Goal: Task Accomplishment & Management: Manage account settings

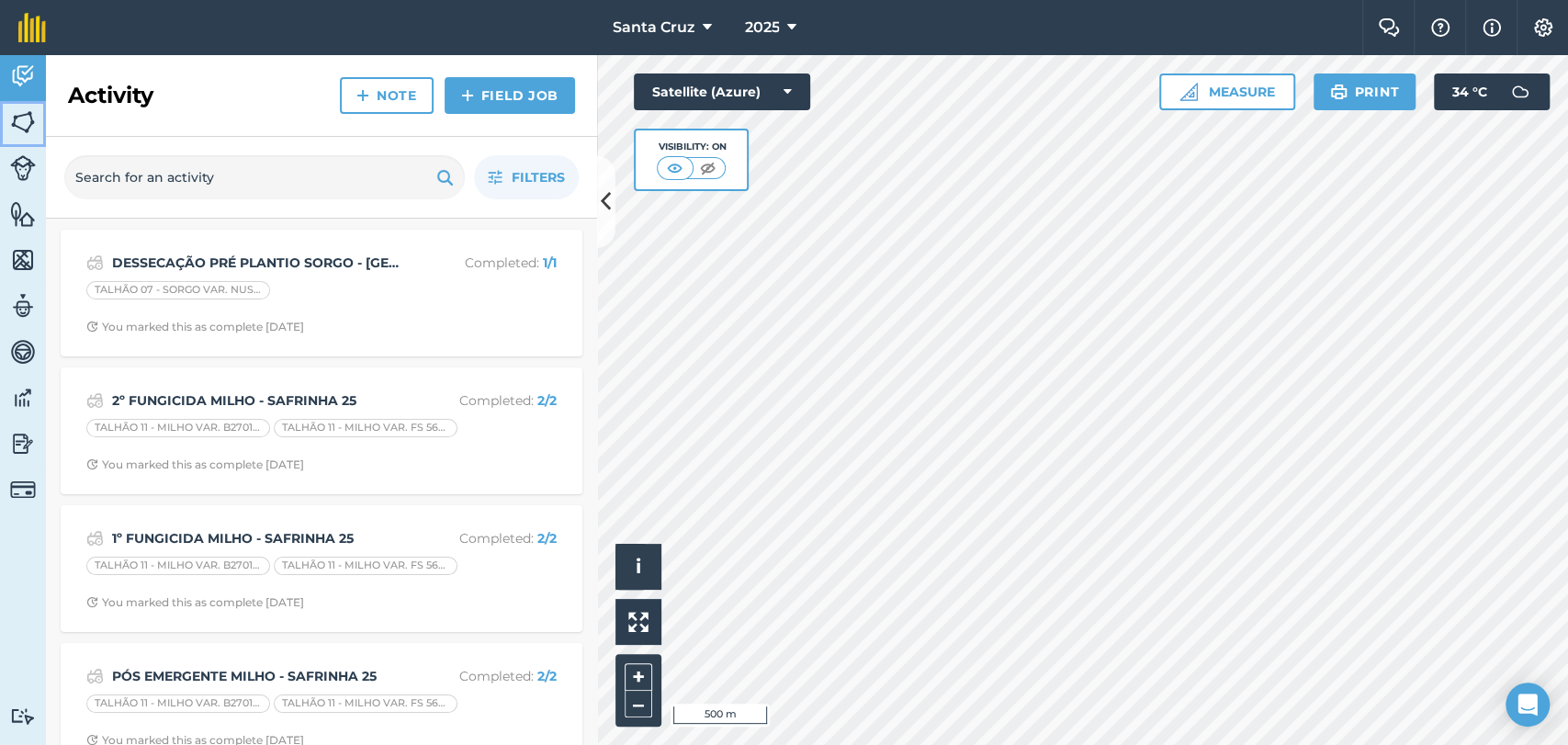
click at [17, 125] on img at bounding box center [23, 121] width 26 height 28
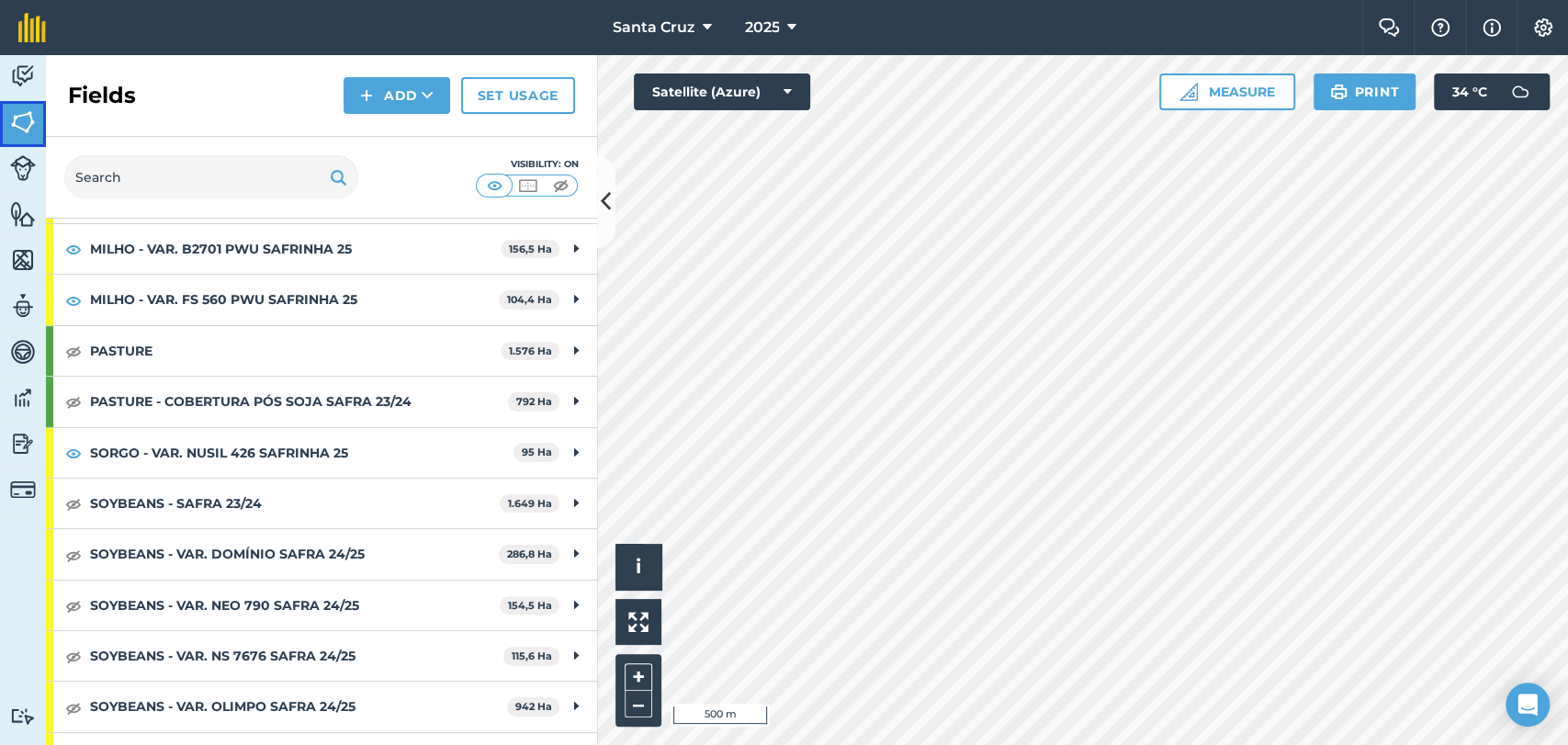
scroll to position [320, 0]
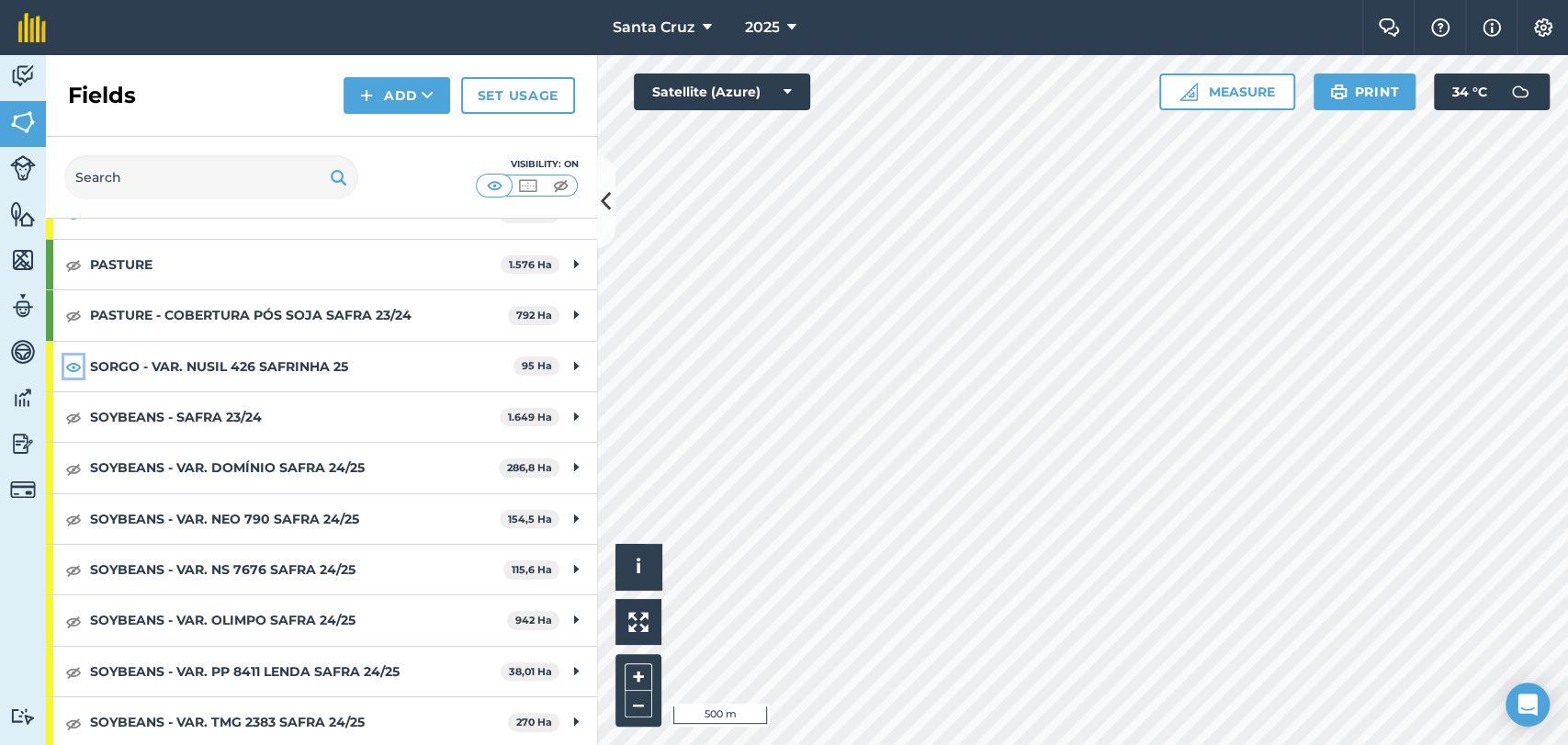
click at [74, 362] on img at bounding box center [73, 366] width 16 height 22
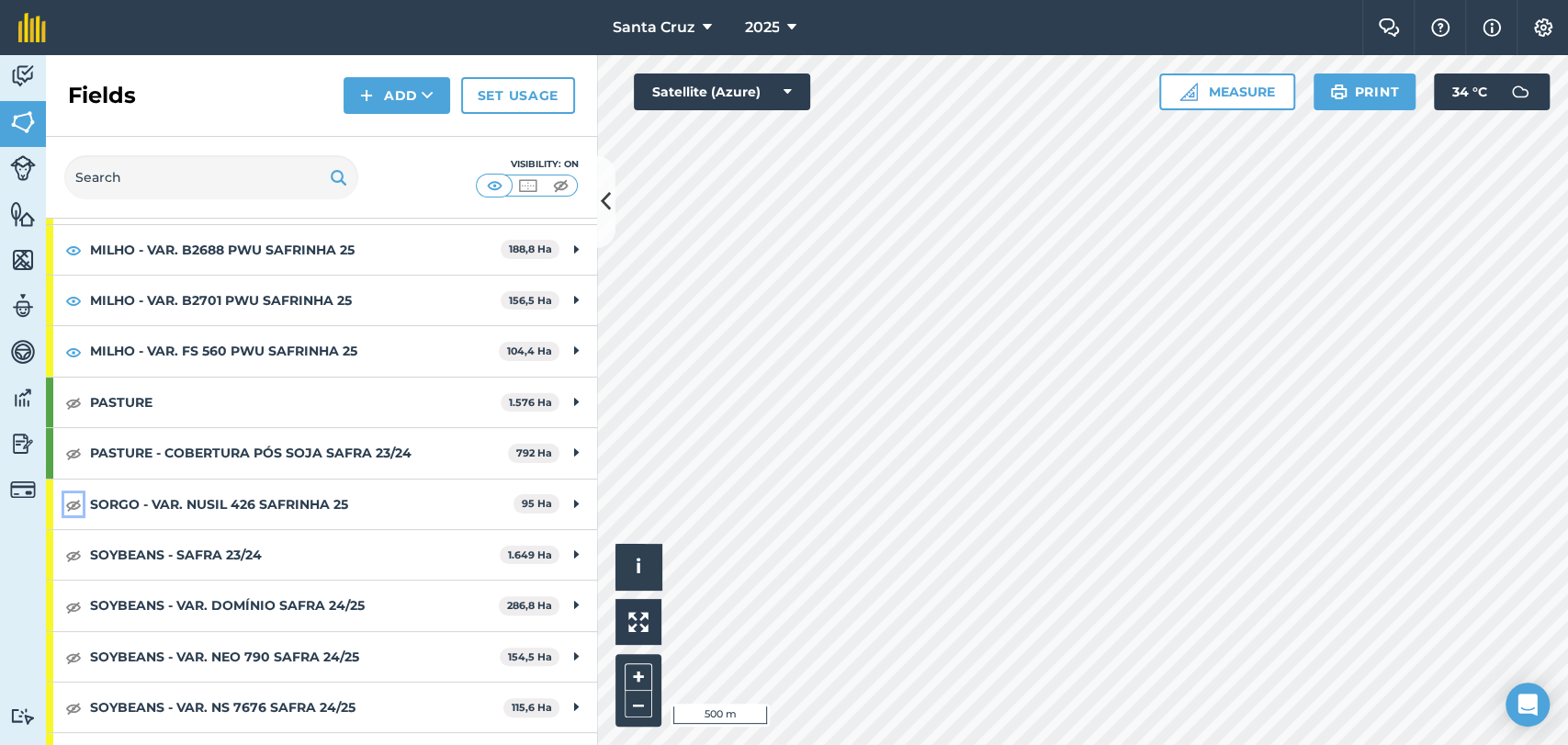
scroll to position [204, 0]
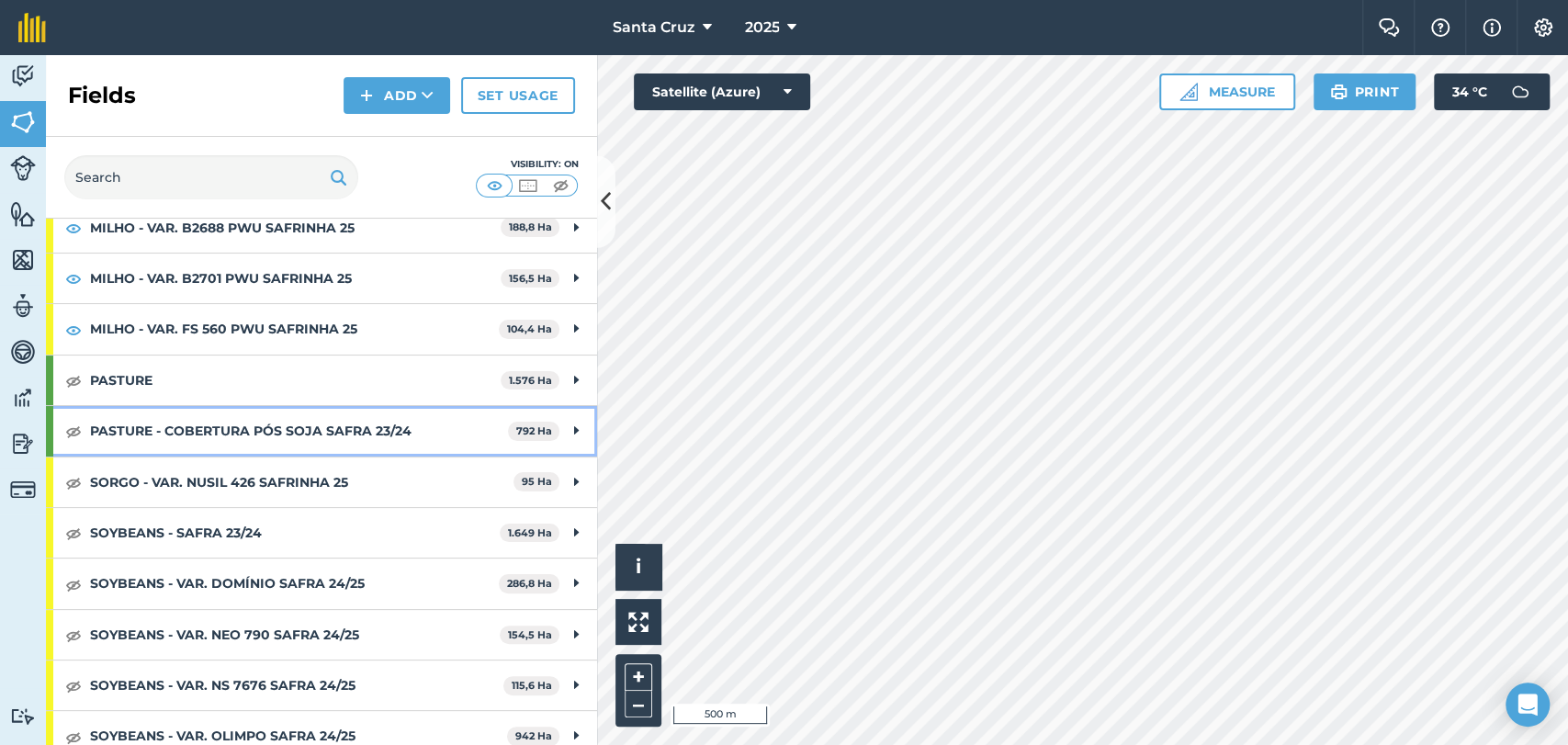
click at [265, 428] on strong "PASTURE - COBERTURA PÓS SOJA SAFRA 23/24" at bounding box center [299, 431] width 418 height 49
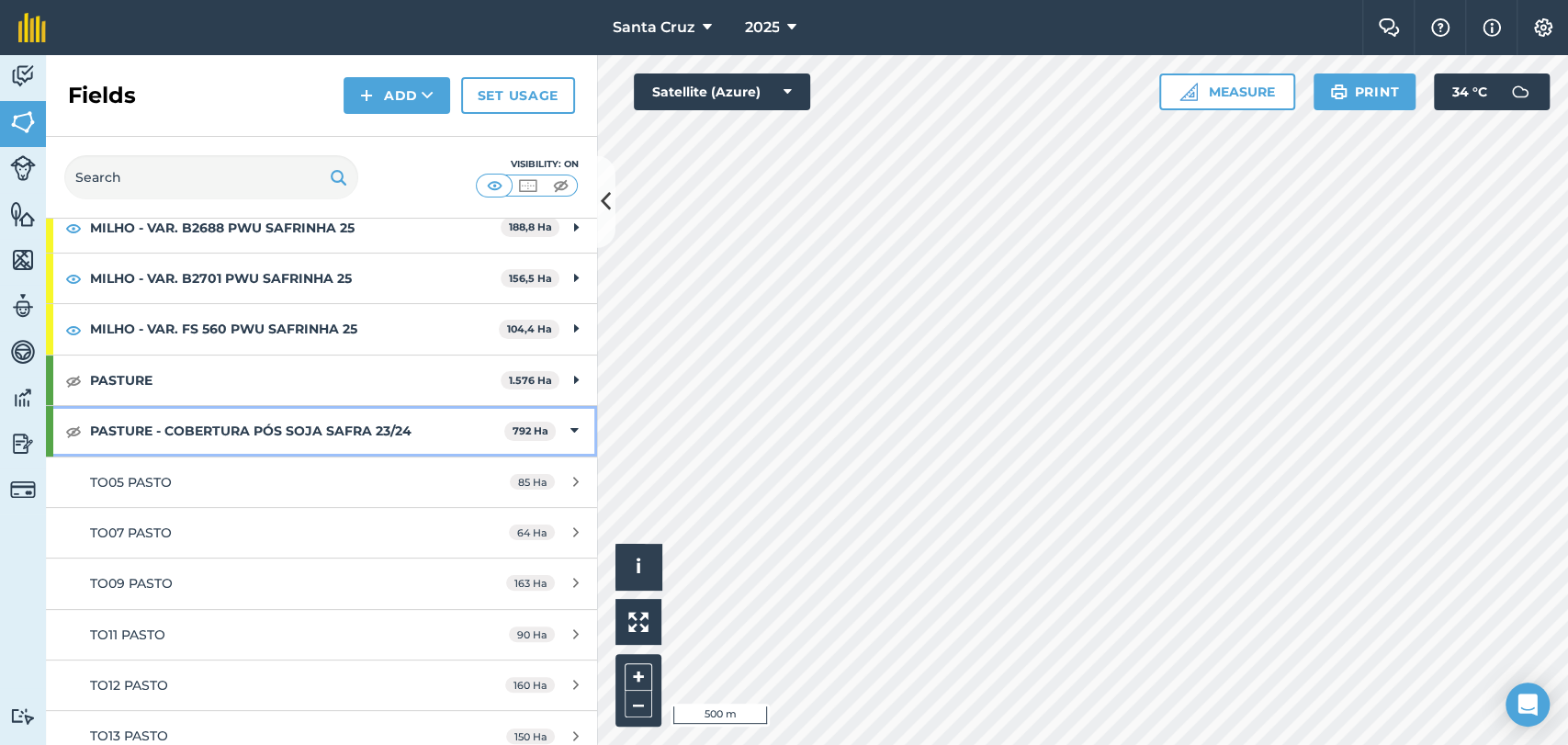
click at [341, 436] on strong "PASTURE - COBERTURA PÓS SOJA SAFRA 23/24" at bounding box center [297, 431] width 414 height 49
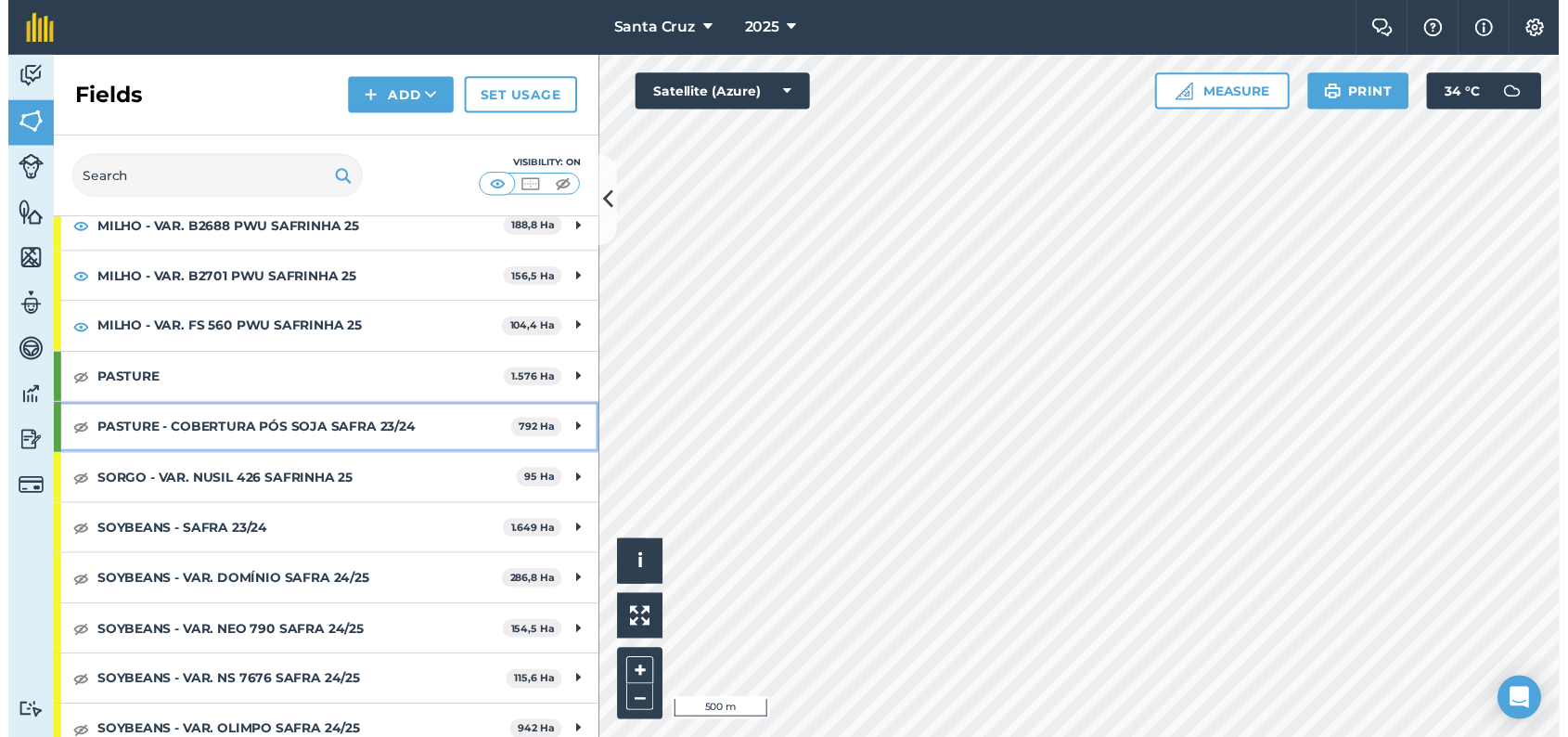
scroll to position [323, 0]
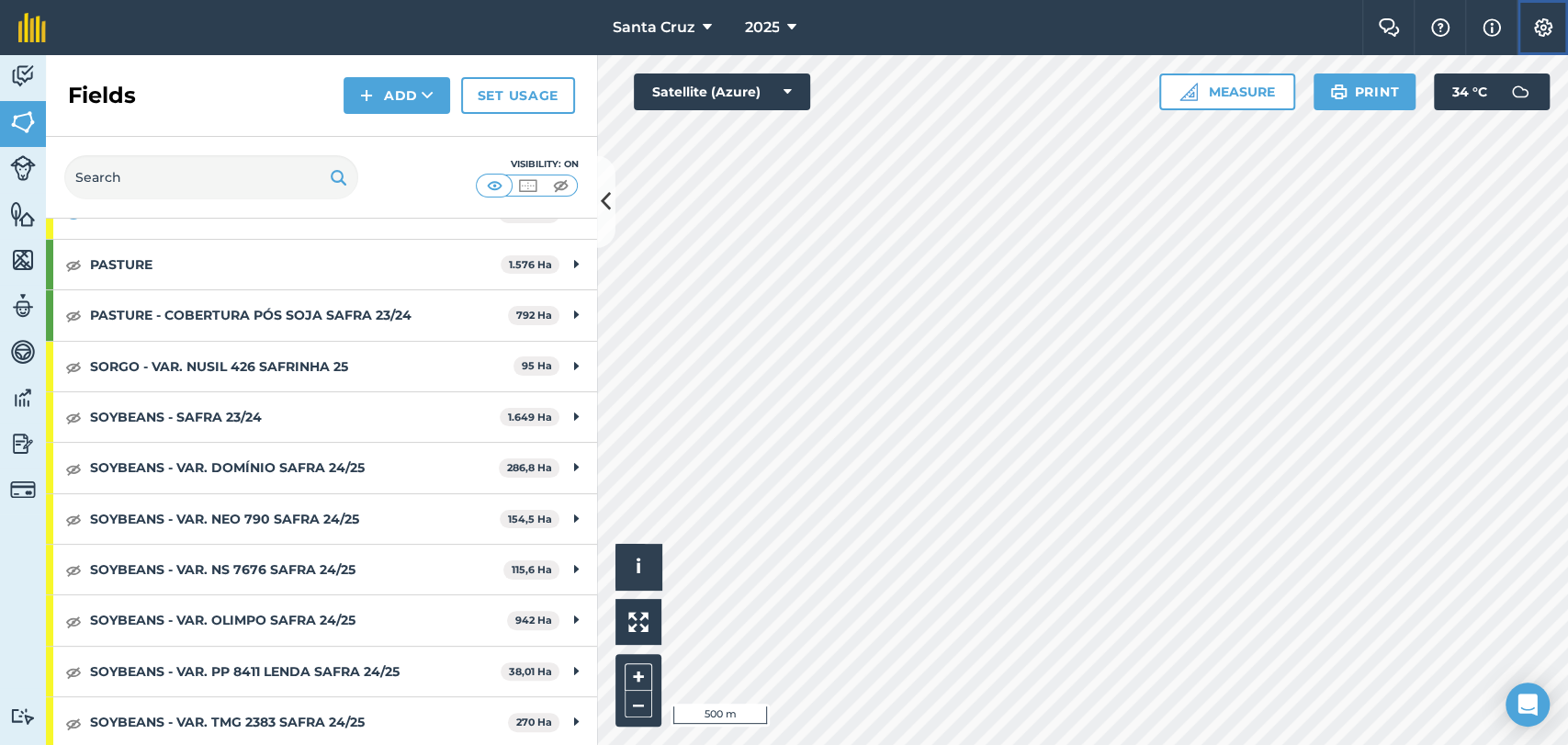
click at [1550, 10] on button "Settings" at bounding box center [1542, 28] width 51 height 55
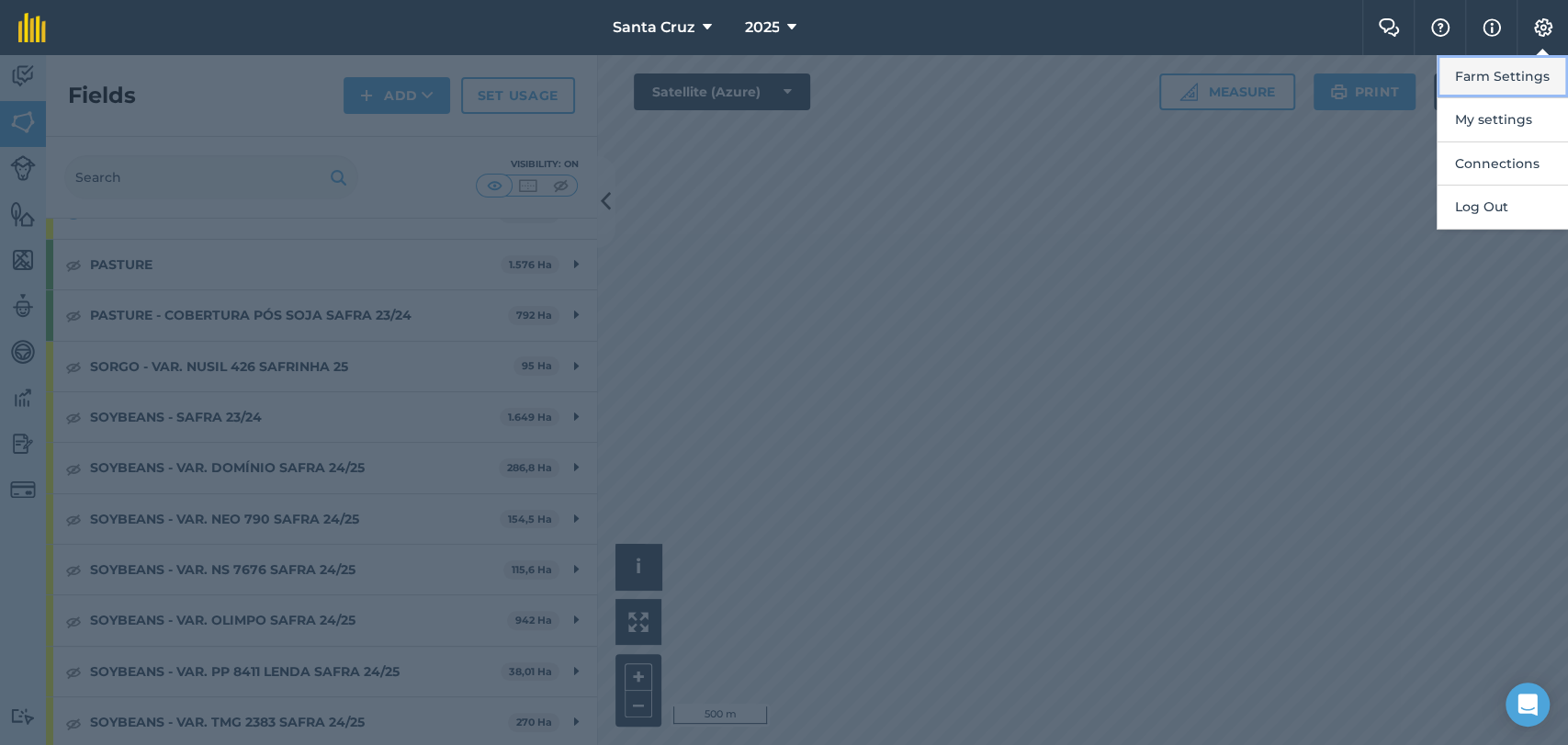
click at [1453, 80] on button "Farm Settings" at bounding box center [1503, 76] width 131 height 43
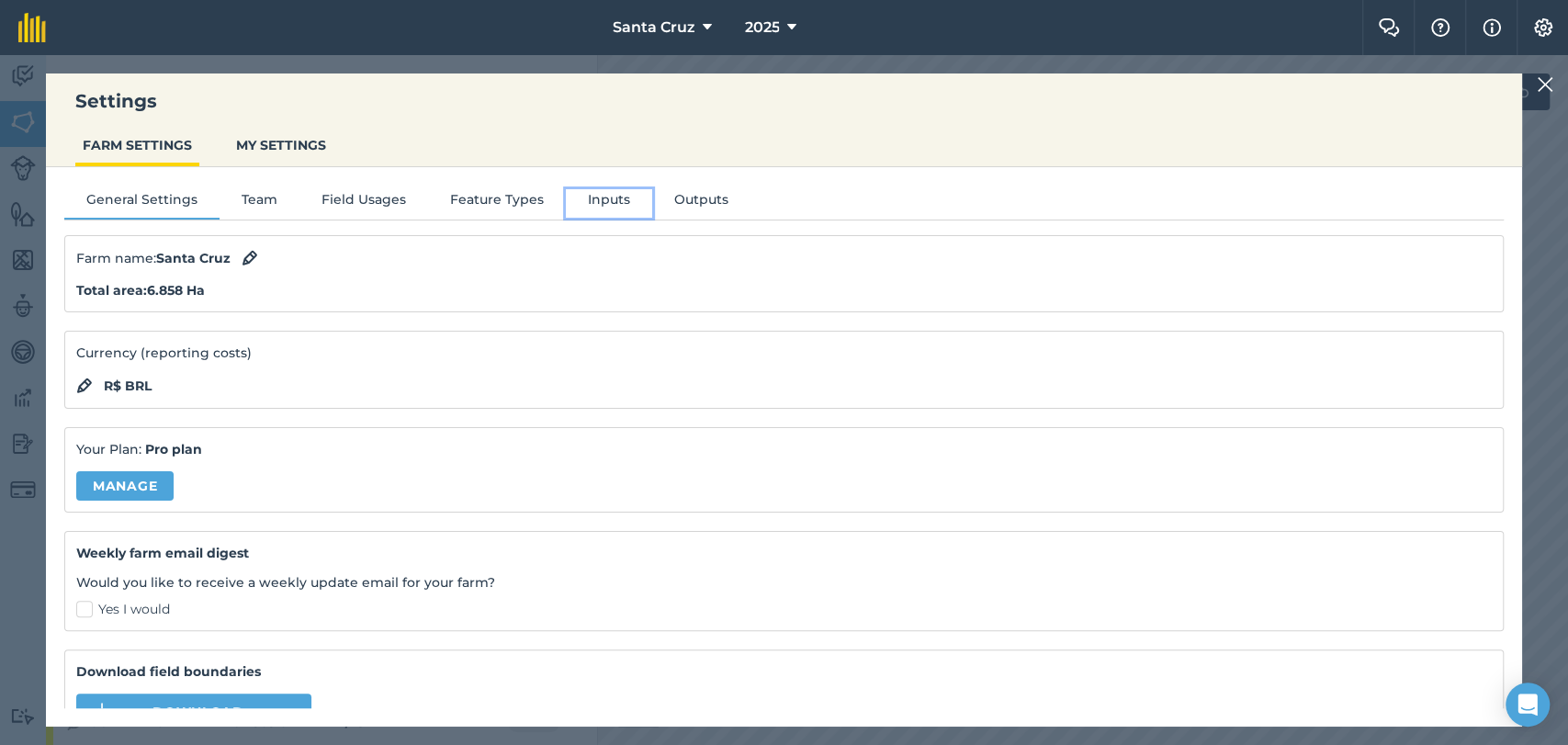
click at [589, 200] on button "Inputs" at bounding box center [608, 202] width 86 height 28
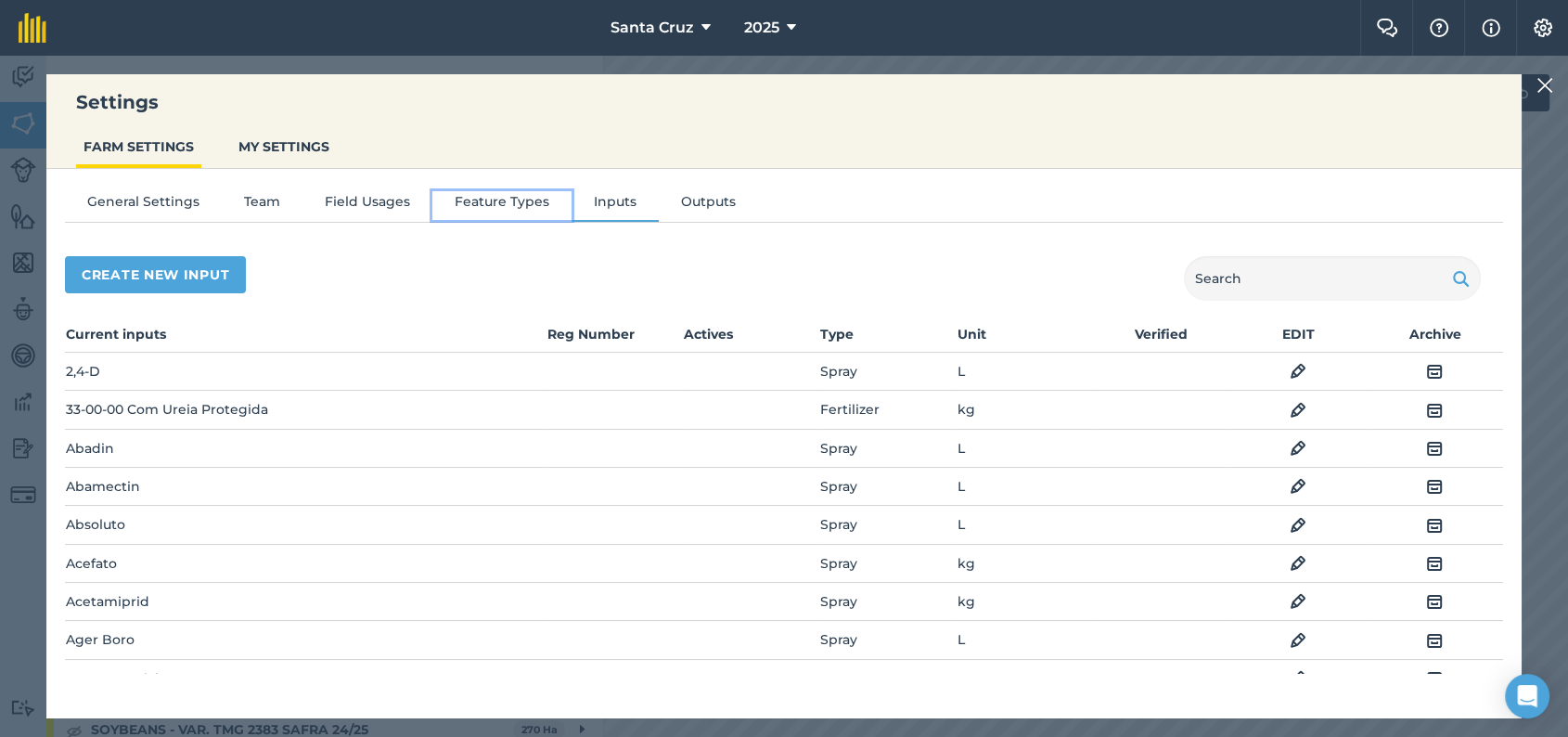
click at [433, 207] on button "Feature Types" at bounding box center [502, 204] width 139 height 28
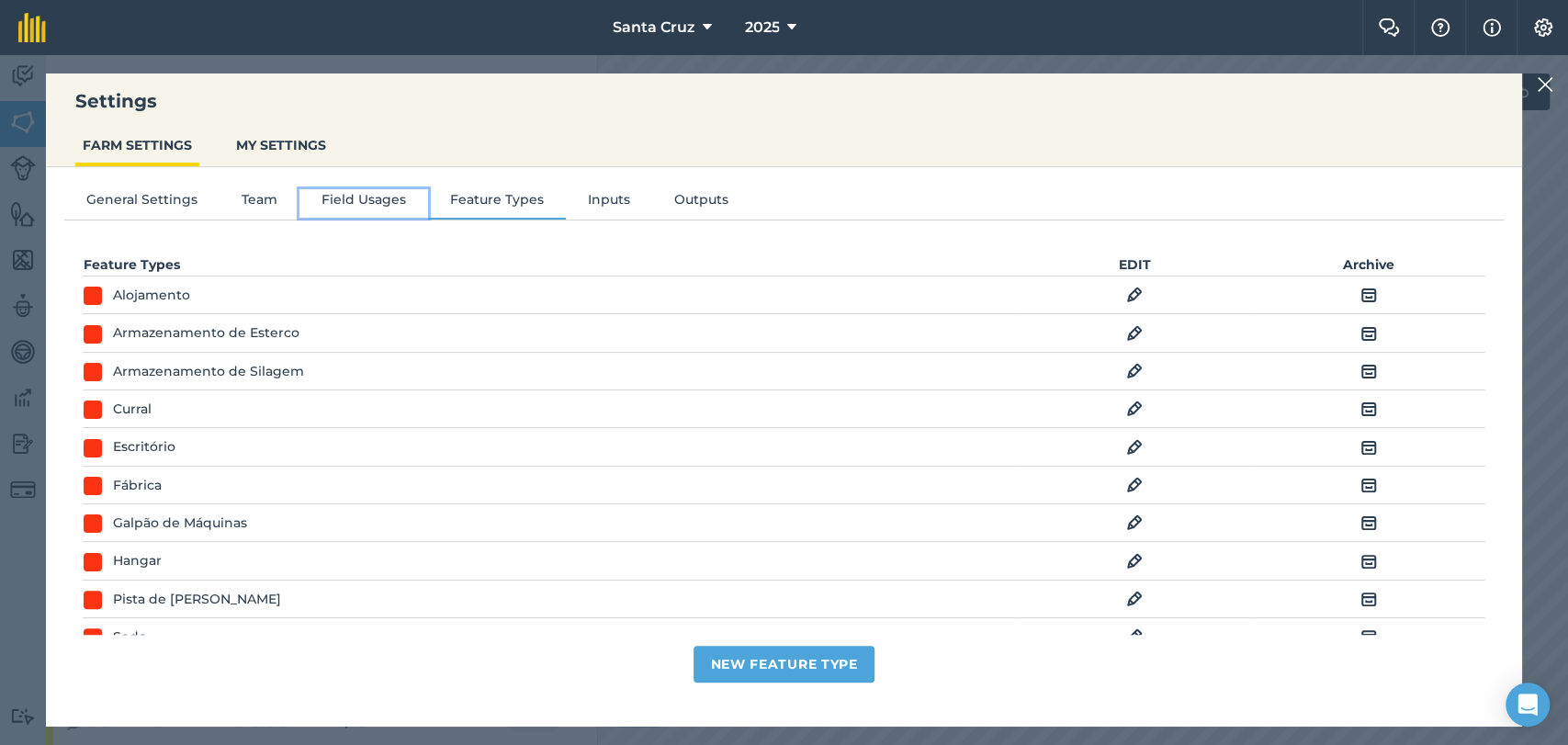
click at [371, 208] on button "Field Usages" at bounding box center [363, 202] width 128 height 28
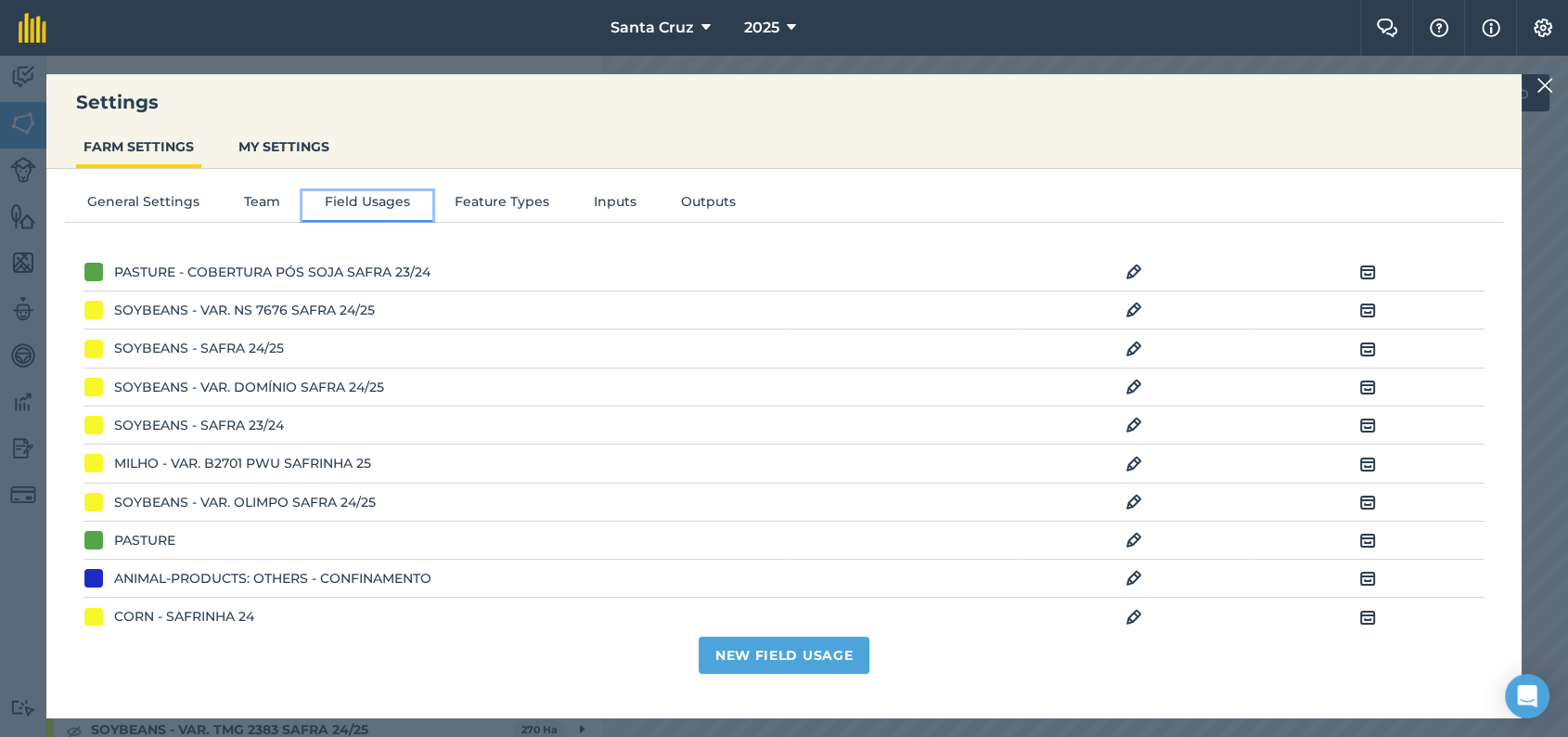
scroll to position [0, 0]
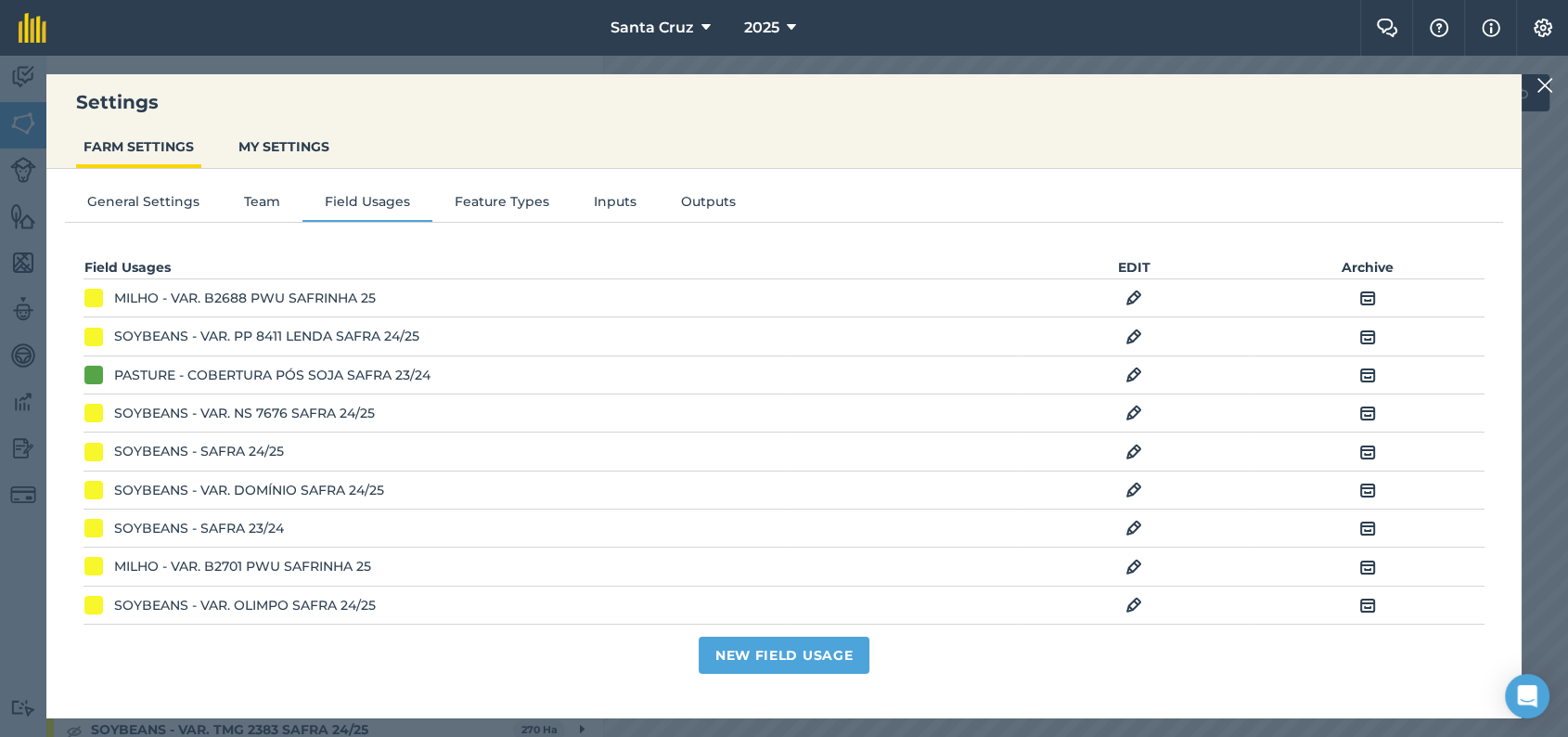
click at [1134, 373] on img at bounding box center [1134, 374] width 16 height 22
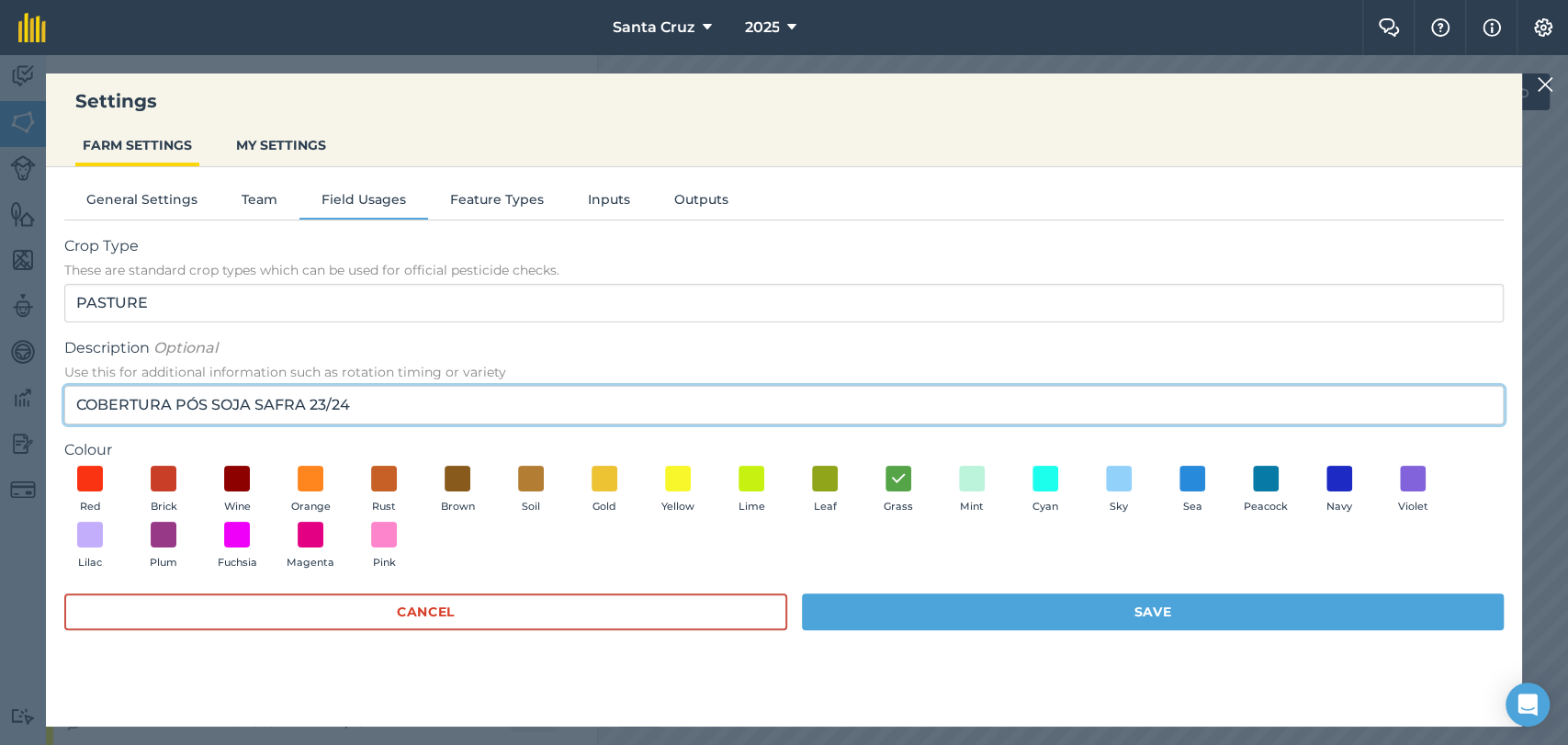
click at [382, 403] on input "COBERTURA PÓS SOJA SAFRA 23/24" at bounding box center [784, 404] width 1439 height 39
click at [252, 406] on input "COBERTURA PÓS SOJA SAFRA 23/24" at bounding box center [784, 404] width 1439 height 39
click at [303, 407] on input "COBERTURA PÓS SOJA SAFRA 23/24" at bounding box center [784, 404] width 1439 height 39
click at [504, 413] on input "COBERTURA PÓS SOJA SAFRINHA 23/24" at bounding box center [784, 404] width 1439 height 39
click at [252, 399] on input "COBERTURA PÓS SOJA SAFRINHA 23/24" at bounding box center [784, 404] width 1439 height 39
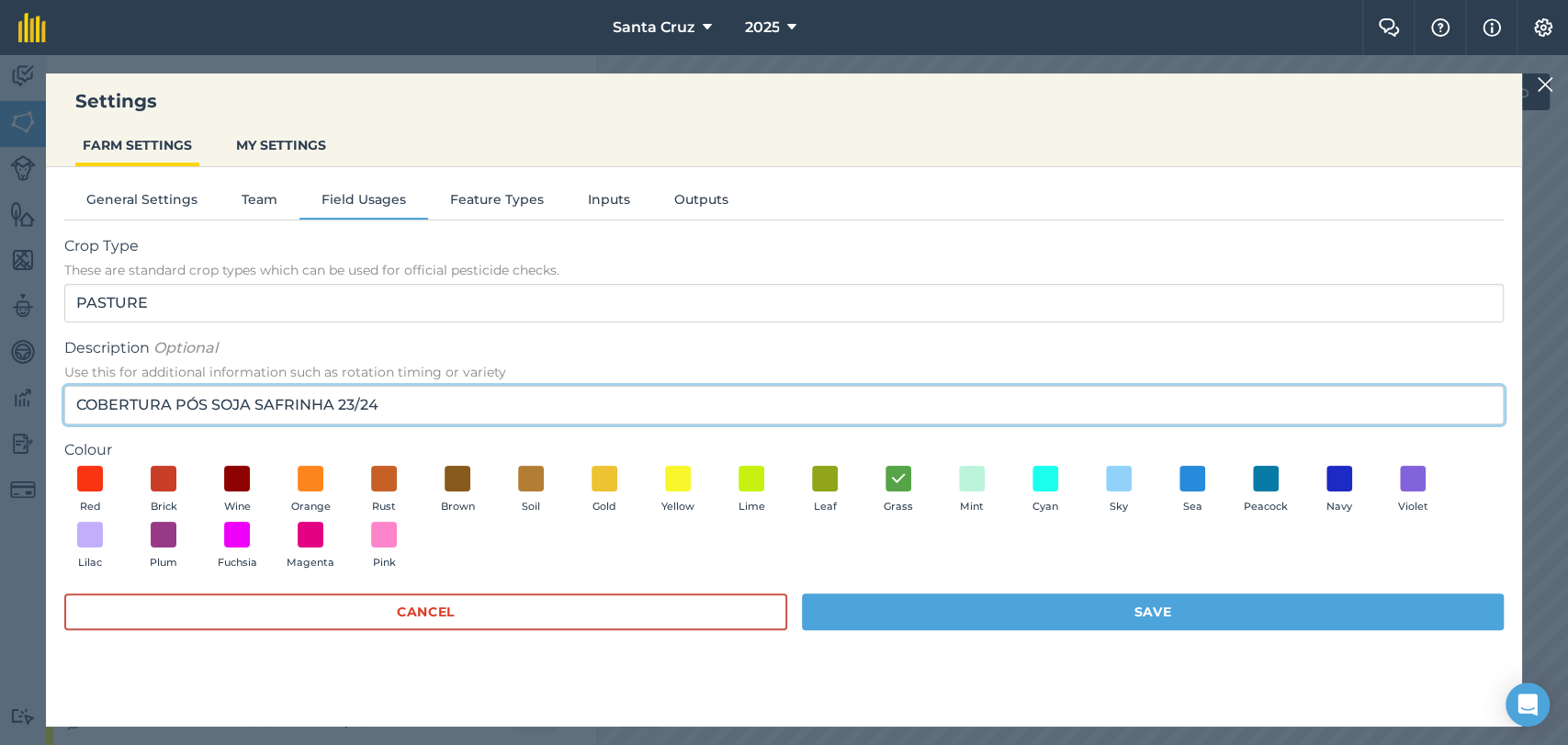
click at [259, 403] on input "COBERTURA PÓS SOJA SAFRINHA 23/24" at bounding box center [784, 404] width 1439 height 39
click at [259, 405] on input "COBERTURA PÓS SOJA SAFRINHA 23/24" at bounding box center [784, 404] width 1439 height 39
click at [257, 404] on input "COBERTURA PÓS SOJA SAFRINHA 23/24" at bounding box center [784, 404] width 1439 height 39
click at [257, 400] on input "COBERTURA PÓS SOJA SAFRINHA 23/24" at bounding box center [784, 404] width 1439 height 39
click at [253, 397] on input "SAFRINHA 23/24" at bounding box center [784, 404] width 1439 height 39
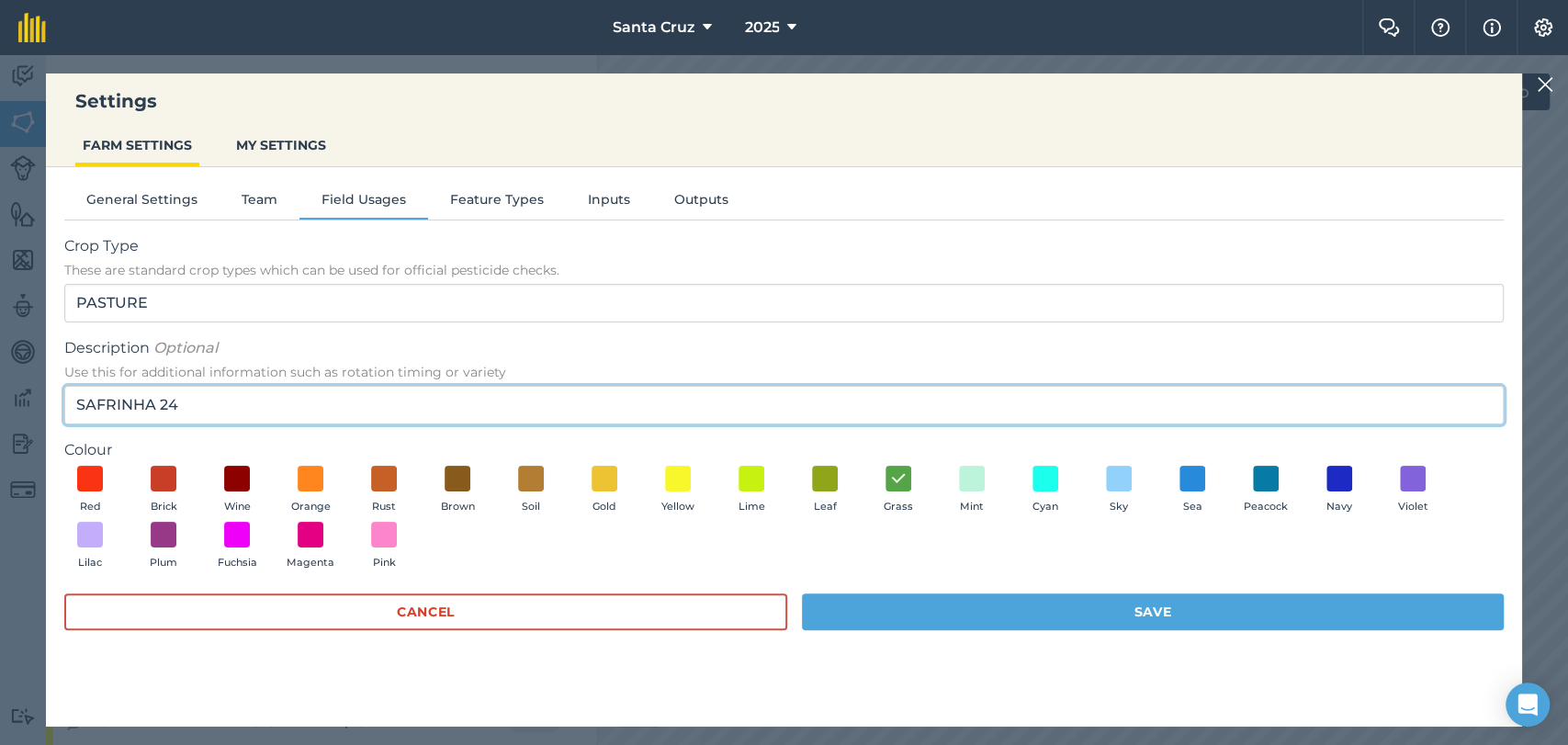
type input "SAFRINHA 24"
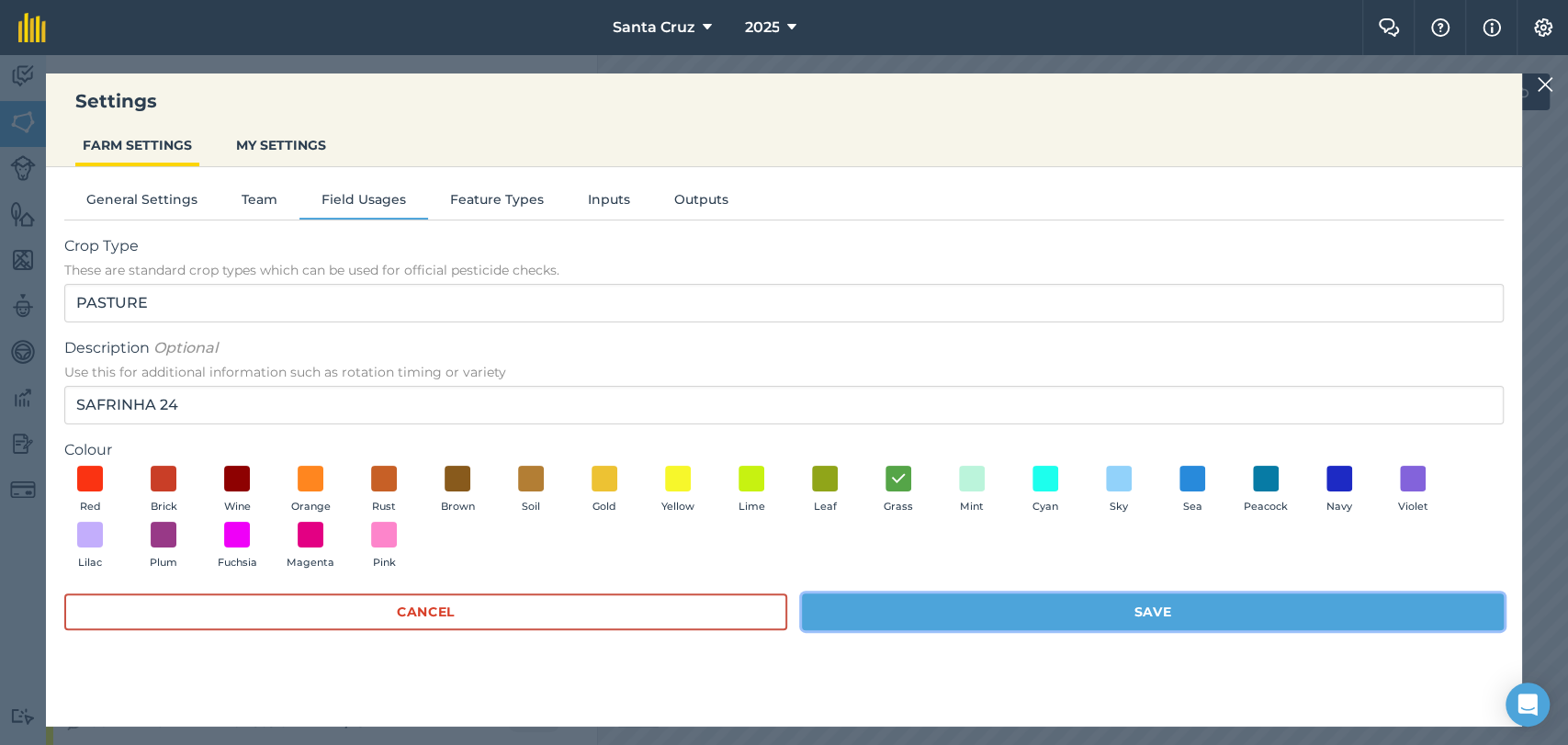
click at [978, 610] on button "Save" at bounding box center [1152, 611] width 701 height 37
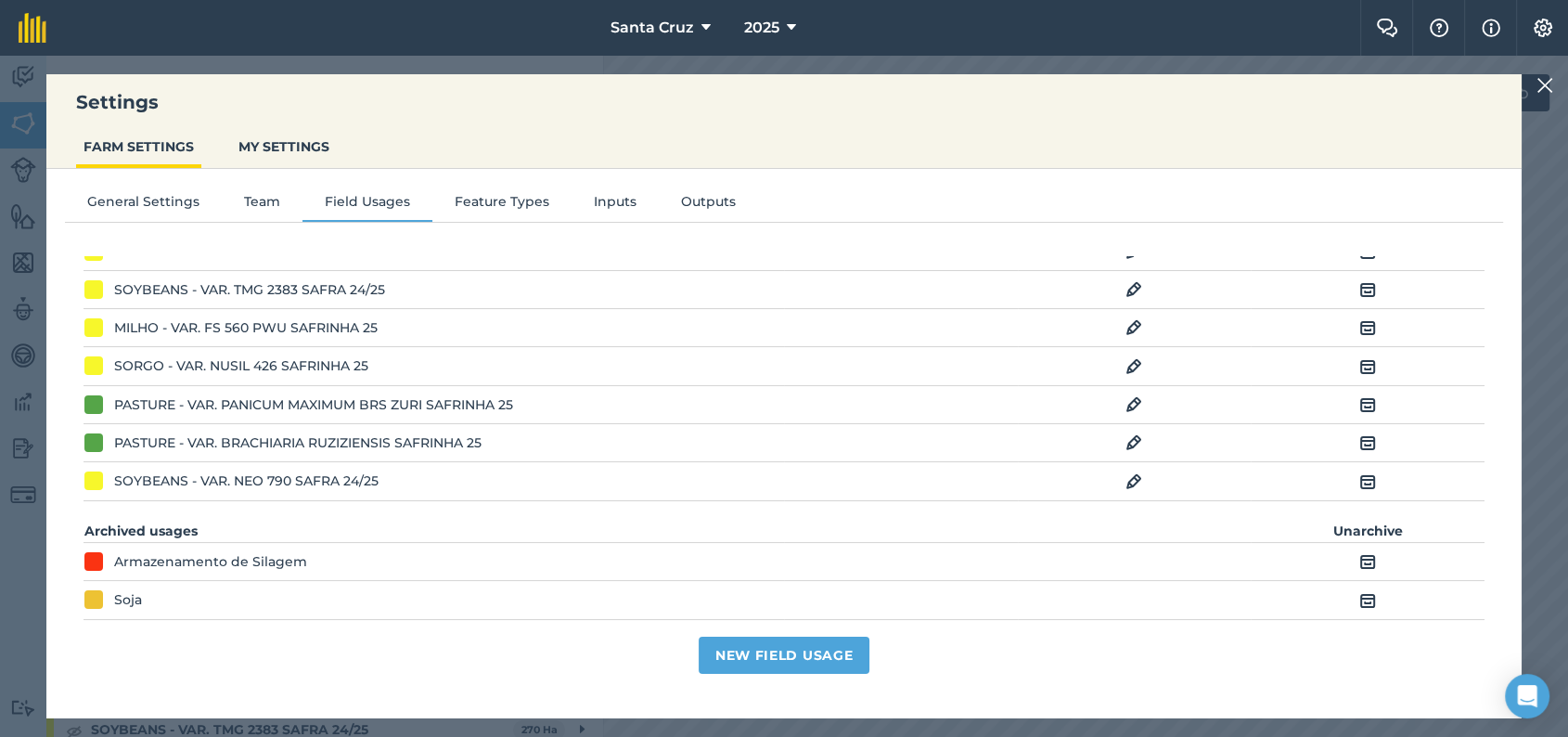
scroll to position [500, 0]
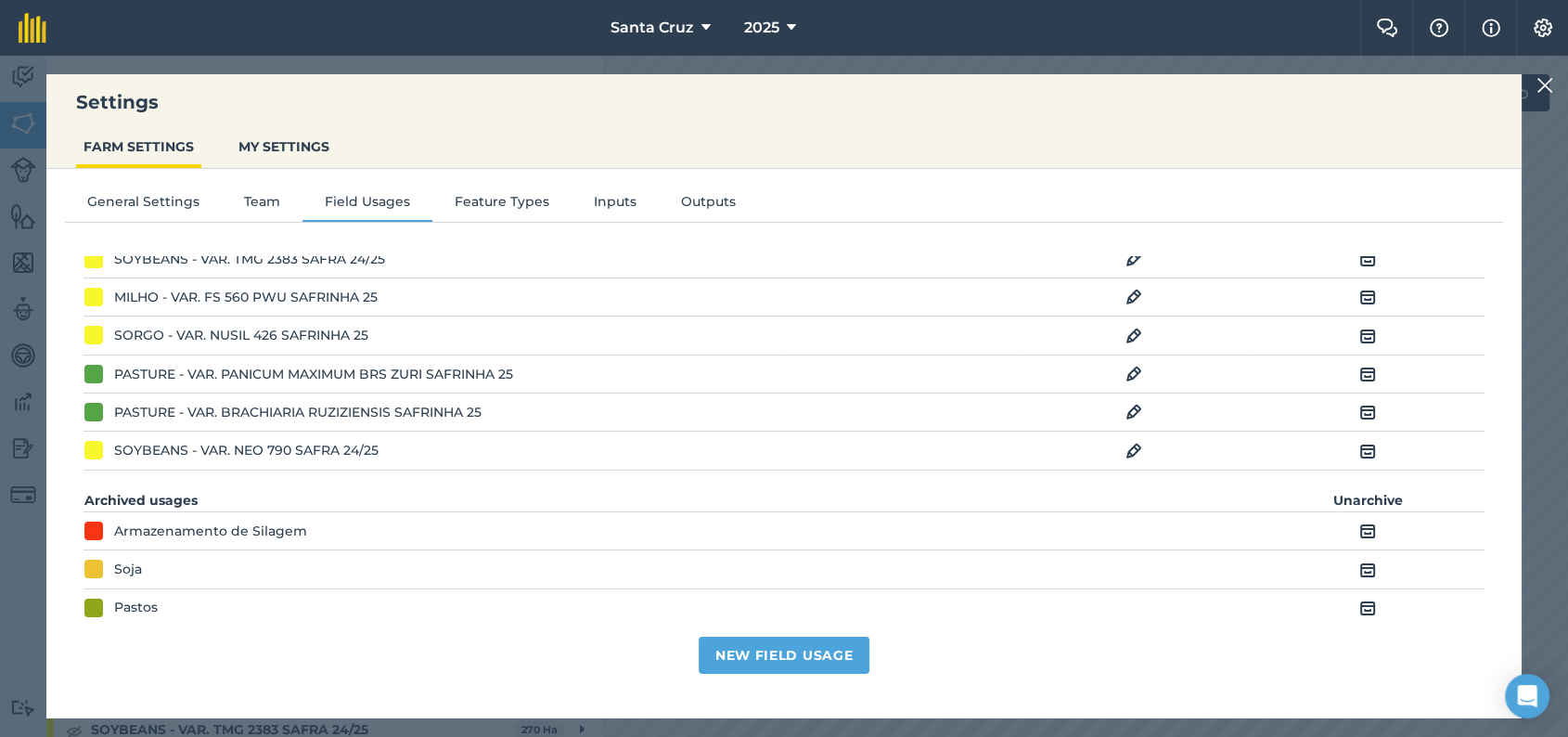
click at [1371, 526] on img at bounding box center [1368, 531] width 16 height 22
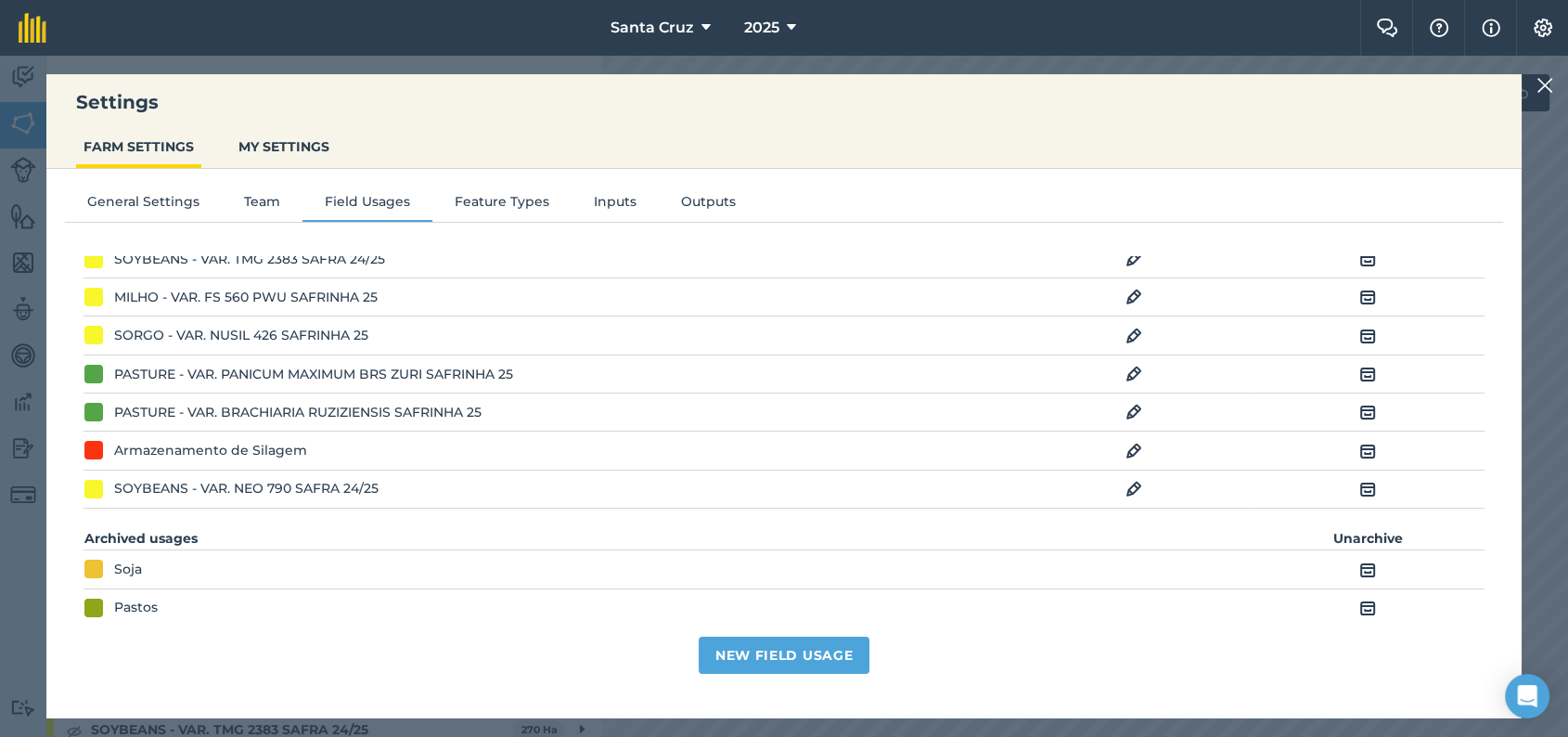
click at [1137, 447] on img at bounding box center [1134, 451] width 16 height 22
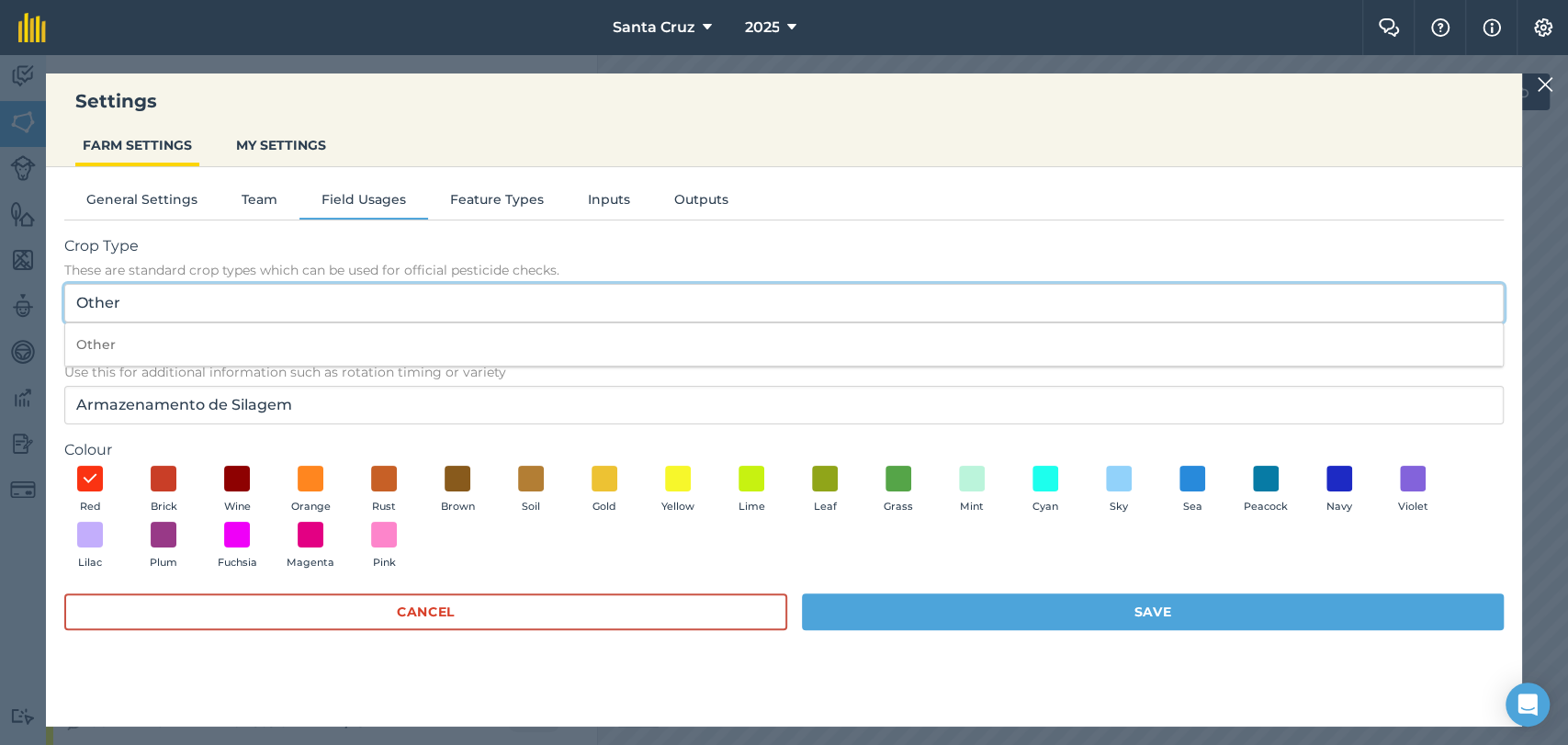
click at [377, 290] on input "Other" at bounding box center [784, 303] width 1439 height 39
type input "O"
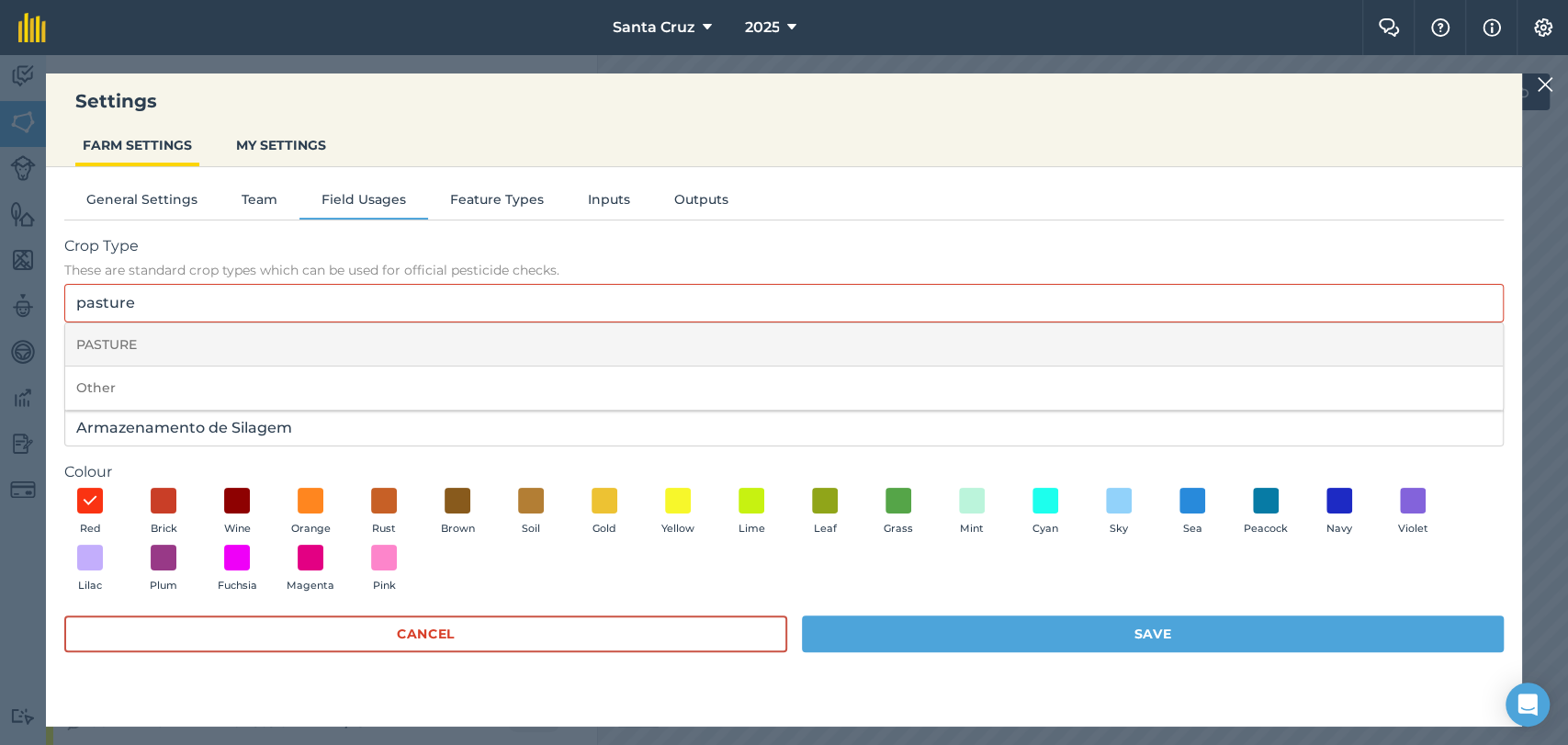
click at [159, 339] on li "PASTURE" at bounding box center [784, 345] width 1438 height 43
type input "PASTURE"
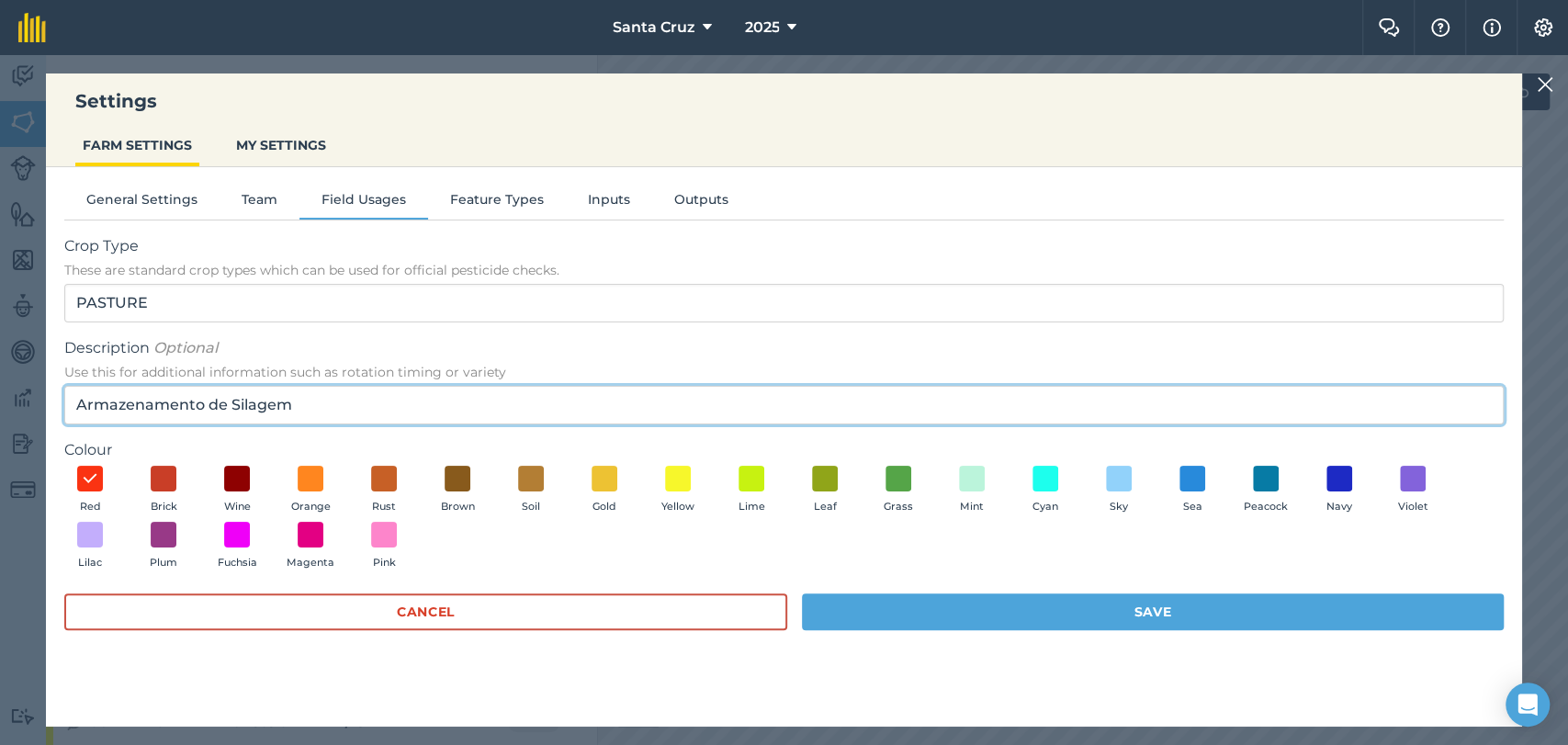
click at [315, 401] on input "Armazenamento de Silagem" at bounding box center [784, 404] width 1439 height 39
type input "A"
paste input "BRACHIARIA RUZIZIENSIS"
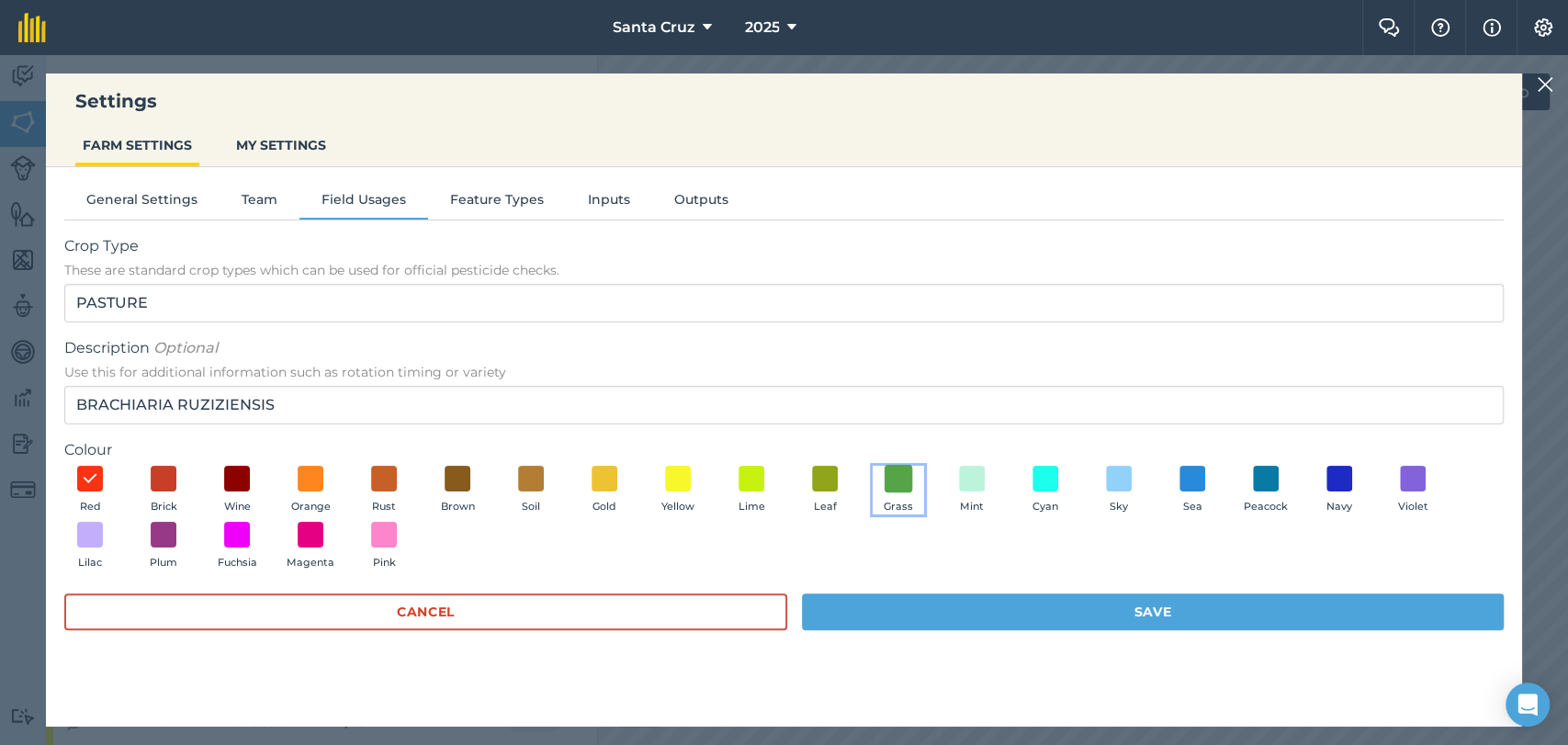
click at [902, 483] on span at bounding box center [899, 478] width 28 height 28
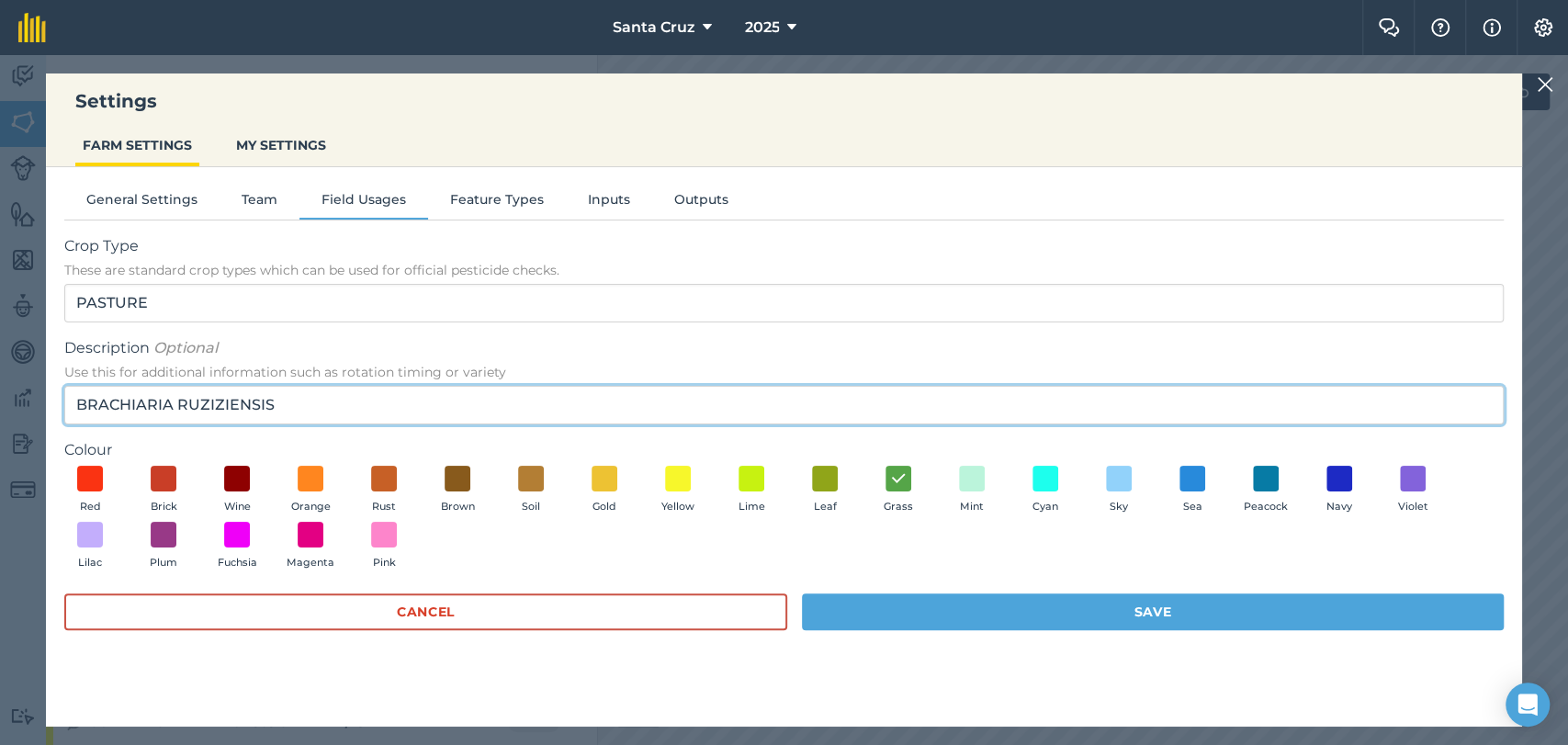
click at [329, 397] on input "BRACHIARIA RUZIZIENSIS" at bounding box center [784, 404] width 1439 height 39
click at [74, 400] on input "BRACHIARIA RUZIZIENSIS" at bounding box center [784, 404] width 1439 height 39
click at [346, 392] on input "VAR. BRACHIARIA RUZIZIENSIS" at bounding box center [784, 404] width 1439 height 39
type input "VAR. BRACHIARIA RUZIZIENSIS SAFRINHA 25"
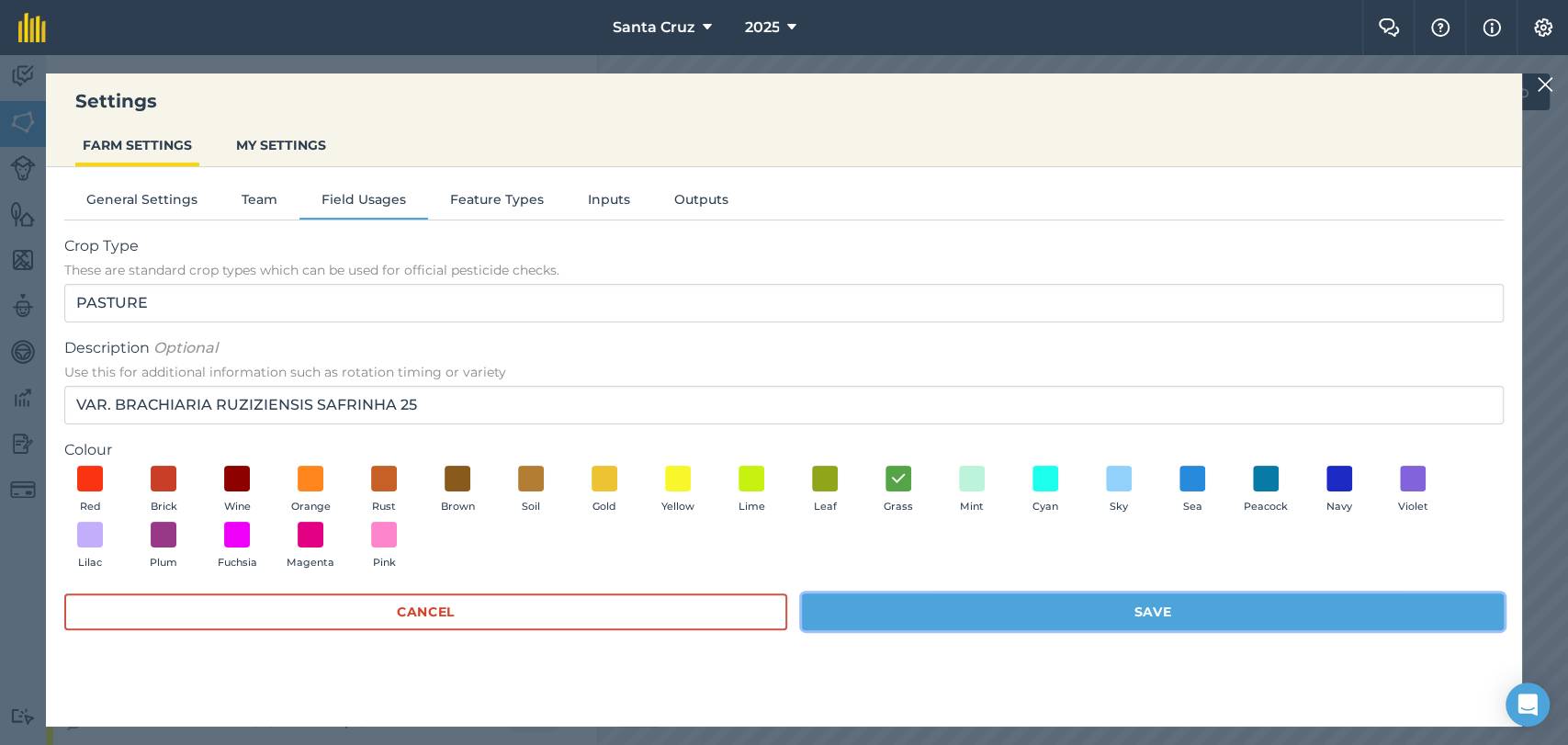
click at [925, 611] on button "Save" at bounding box center [1152, 611] width 701 height 37
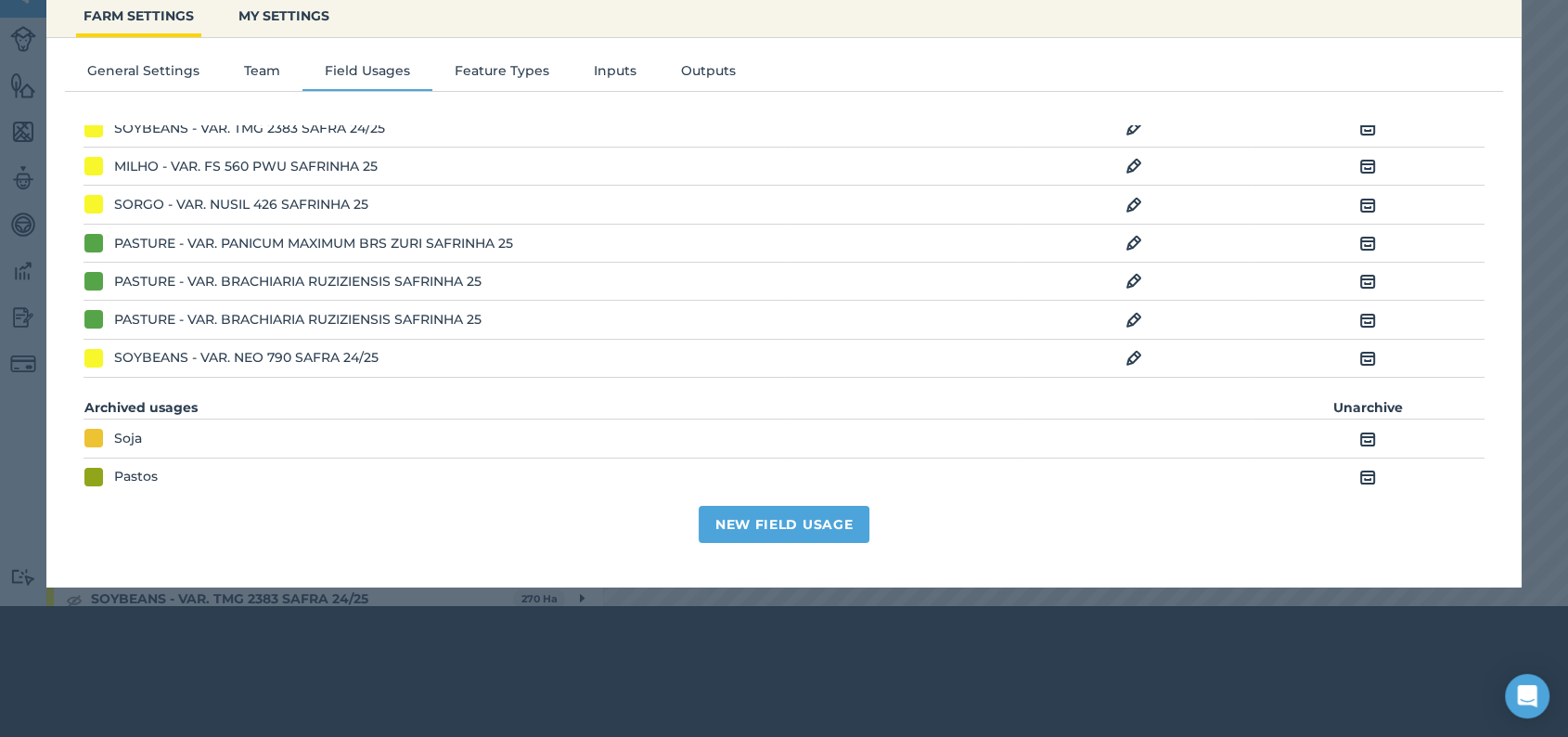
scroll to position [0, 0]
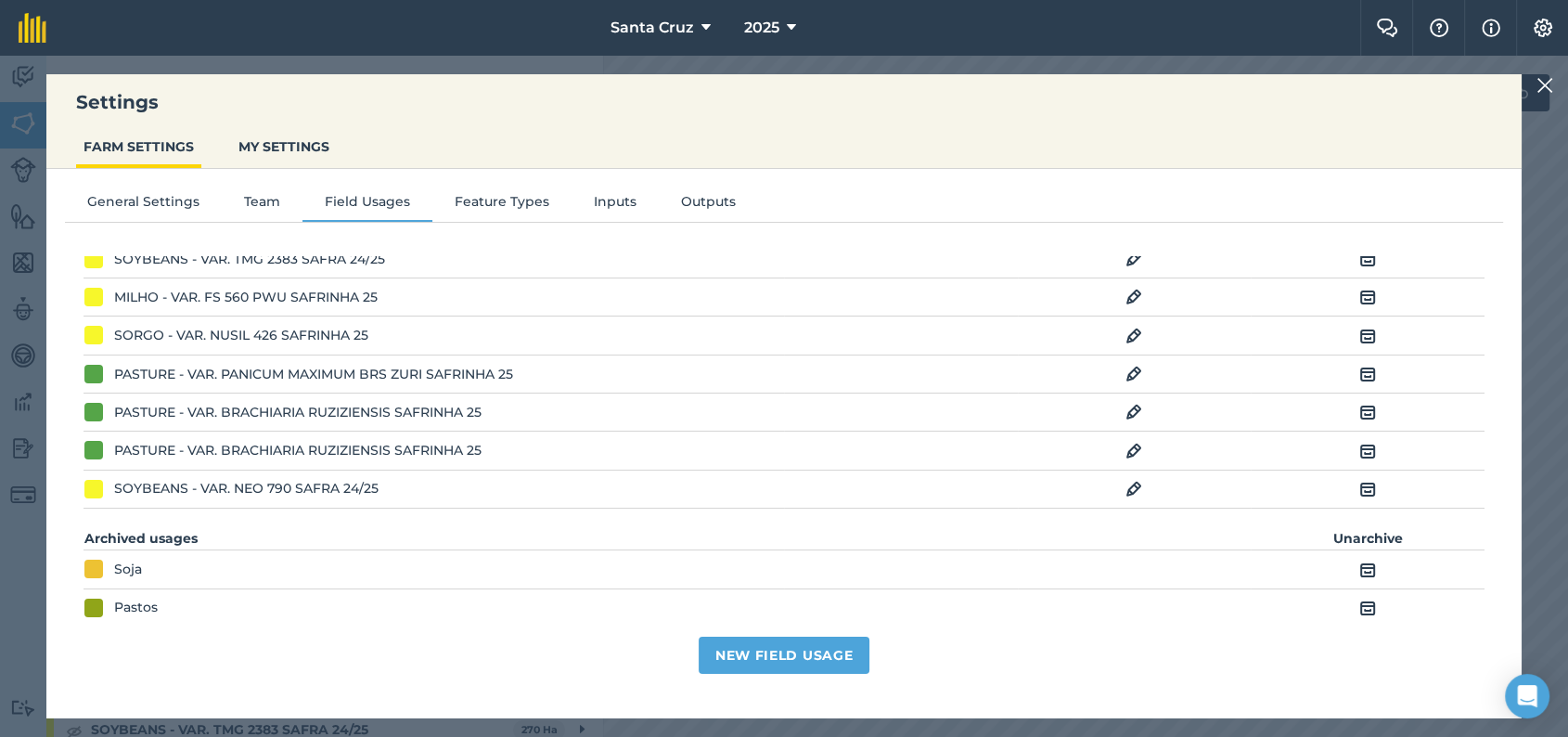
click at [1137, 448] on img at bounding box center [1134, 451] width 16 height 22
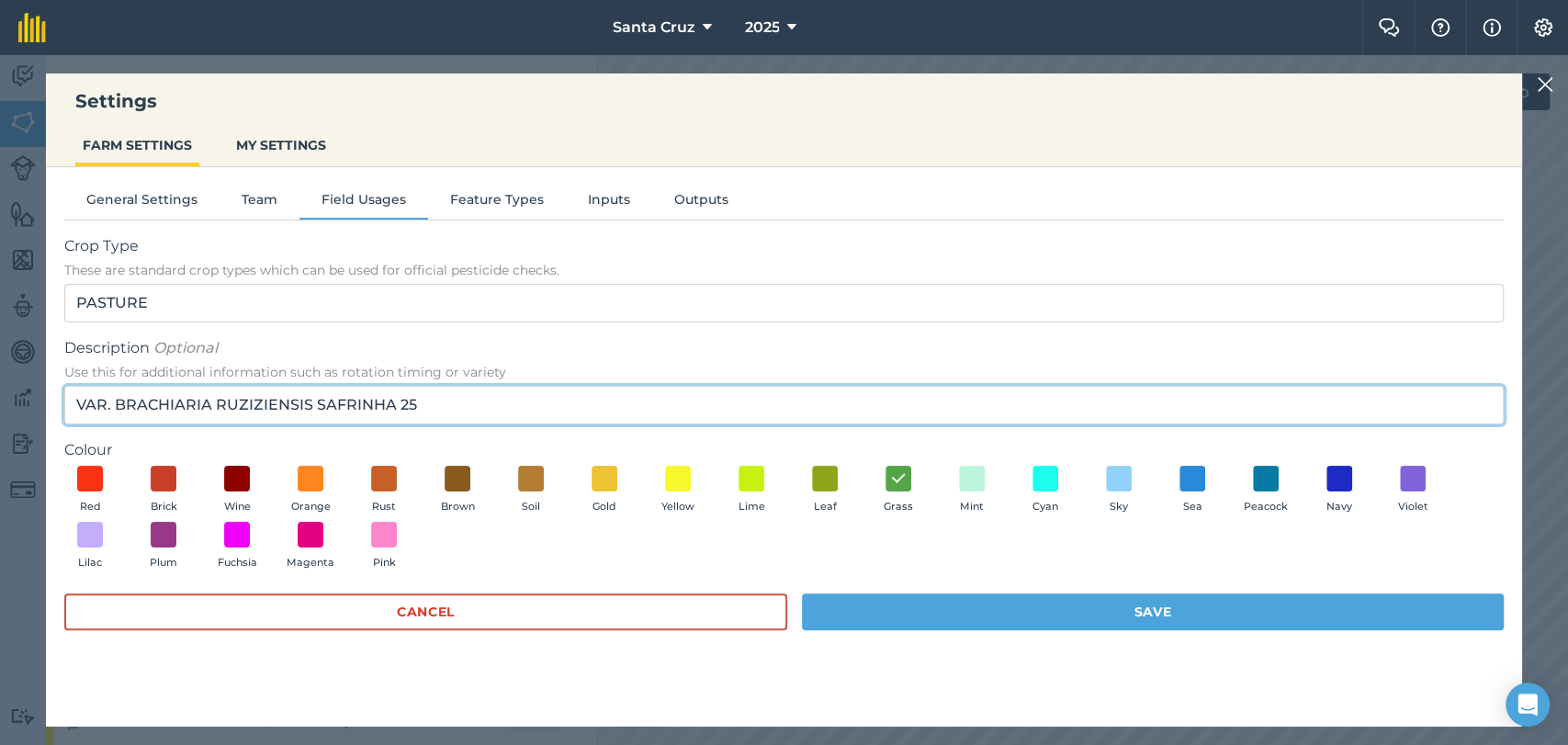
drag, startPoint x: 521, startPoint y: 409, endPoint x: 61, endPoint y: 420, distance: 460.1
click at [61, 420] on div "General Settings Team Field Usages Feature Types Inputs Outputs Crop Type These…" at bounding box center [783, 438] width 1476 height 541
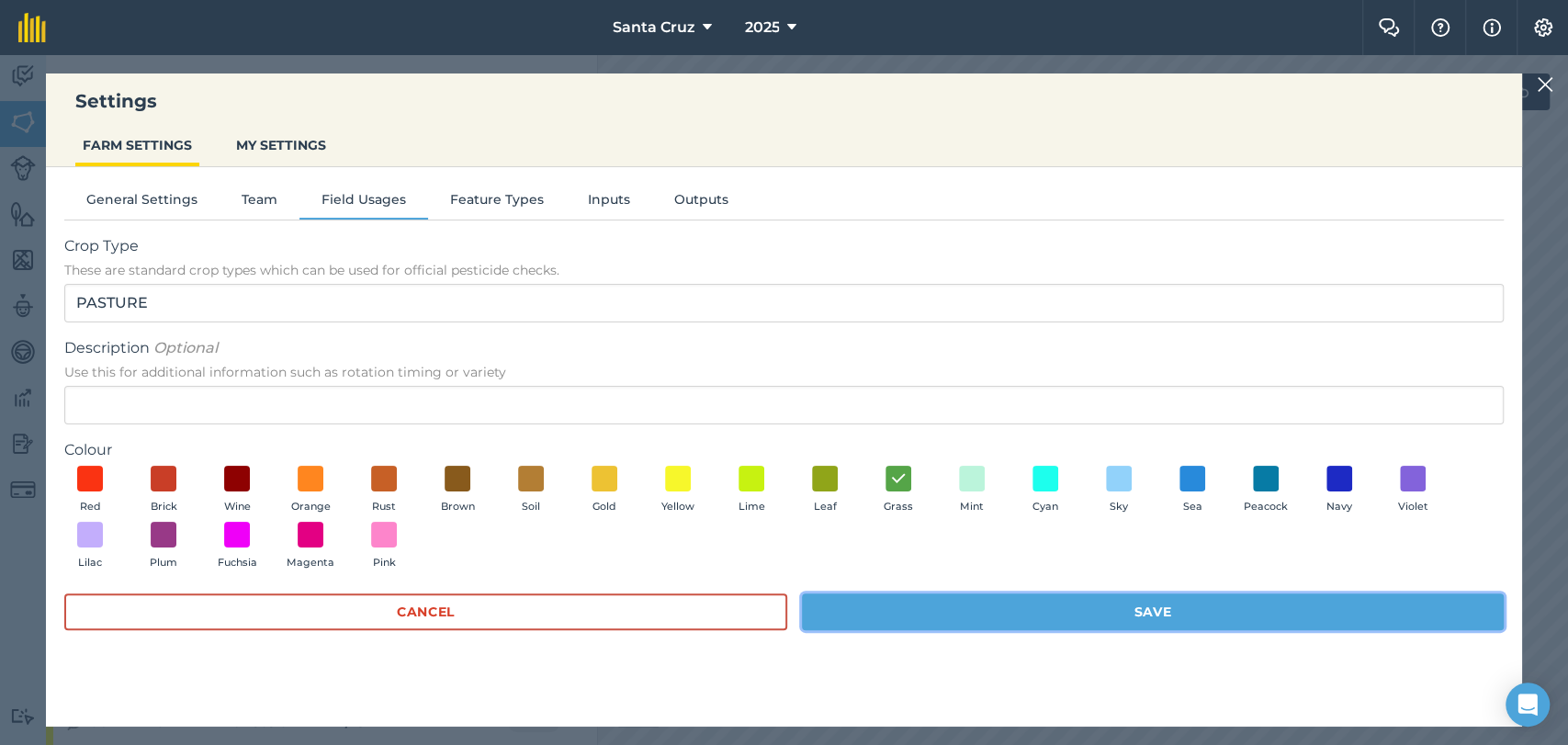
click at [928, 614] on button "Save" at bounding box center [1152, 611] width 701 height 37
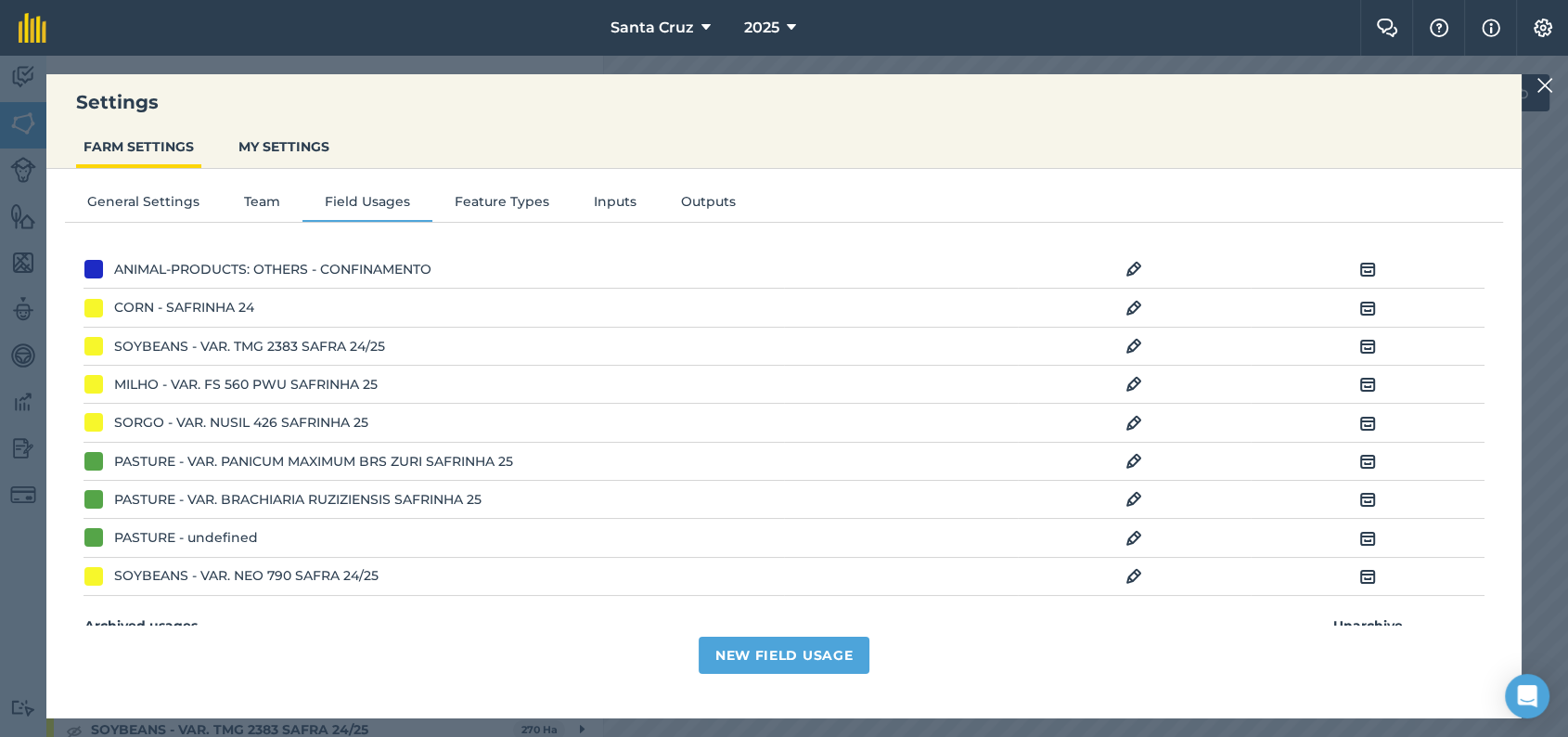
scroll to position [500, 0]
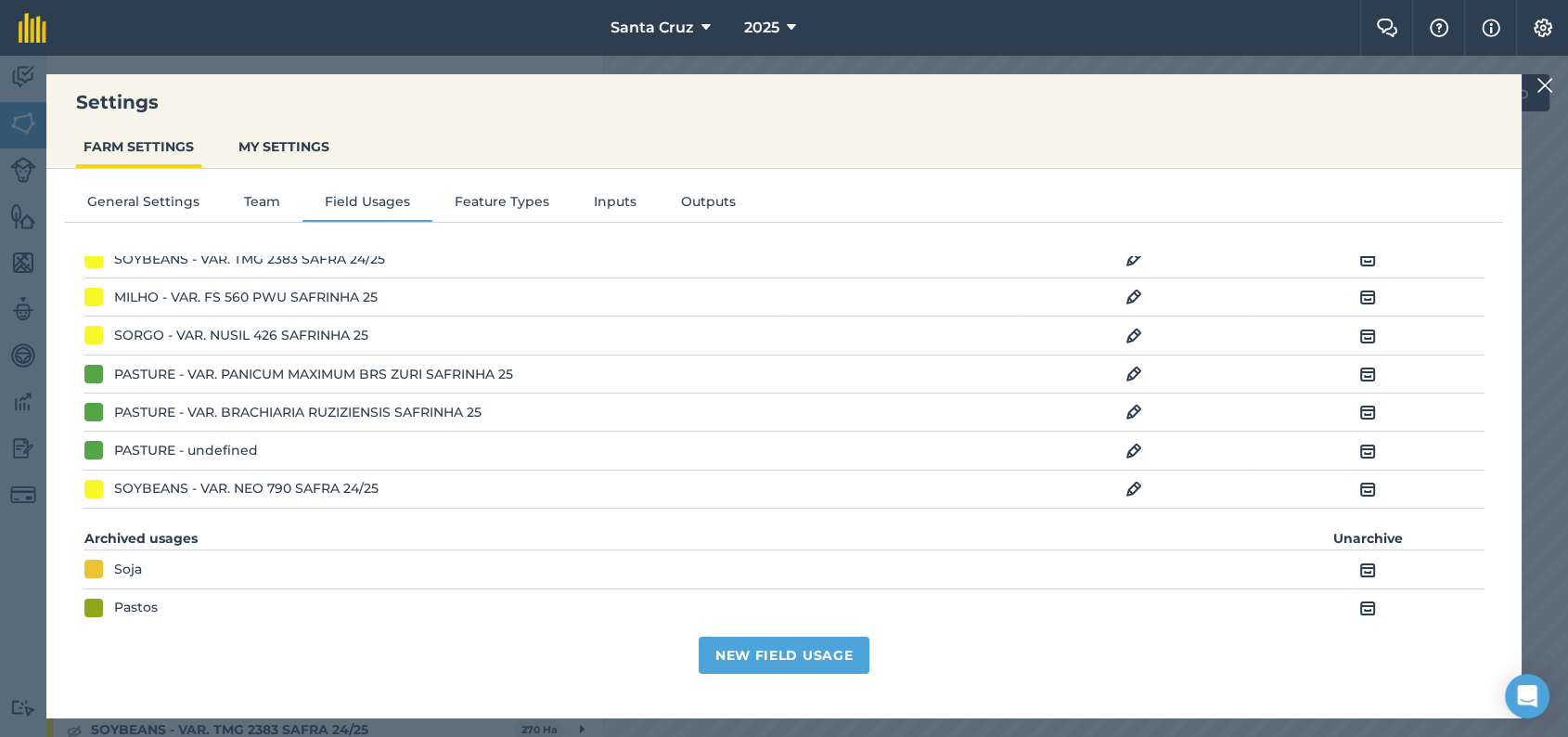
click at [1369, 448] on img at bounding box center [1368, 451] width 16 height 22
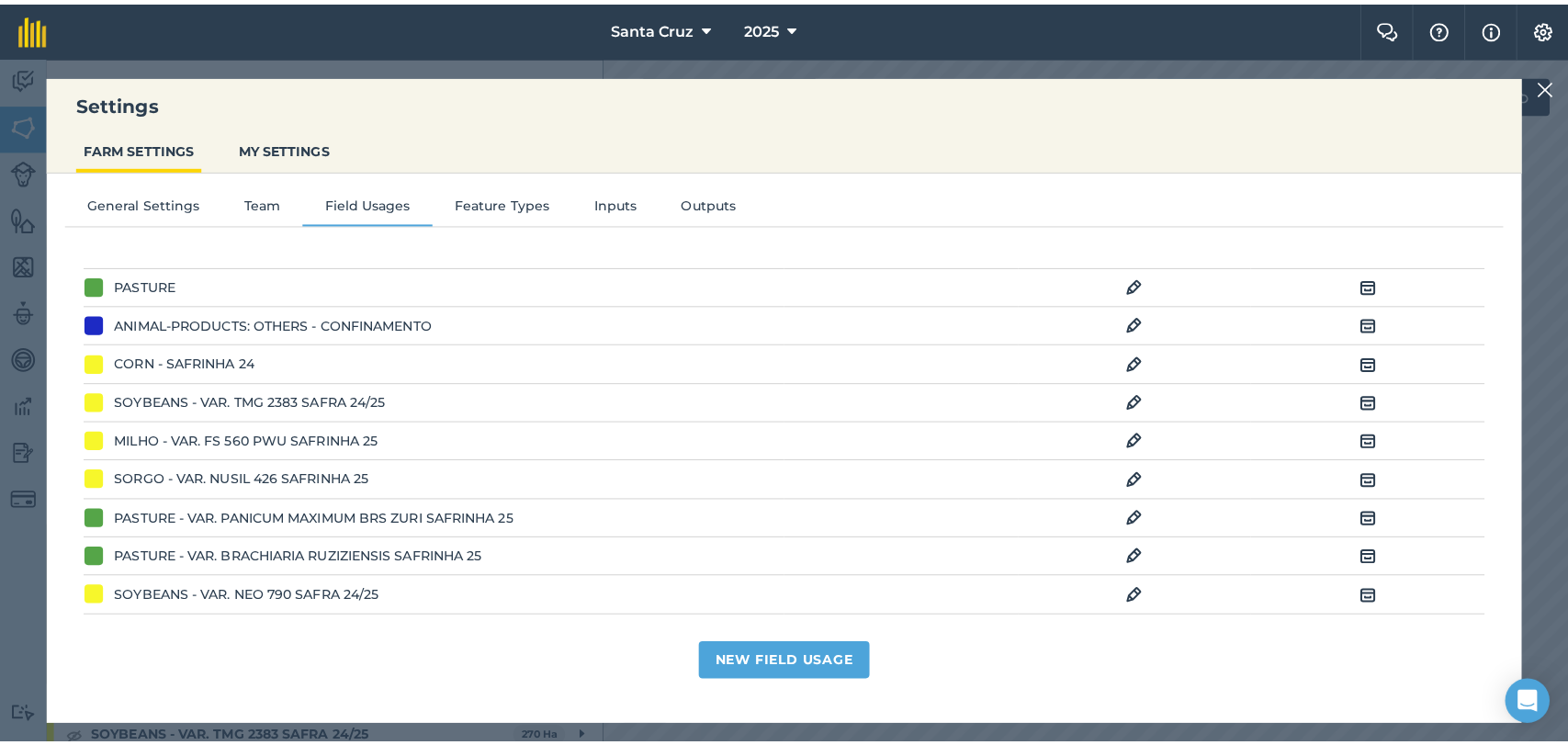
scroll to position [392, 0]
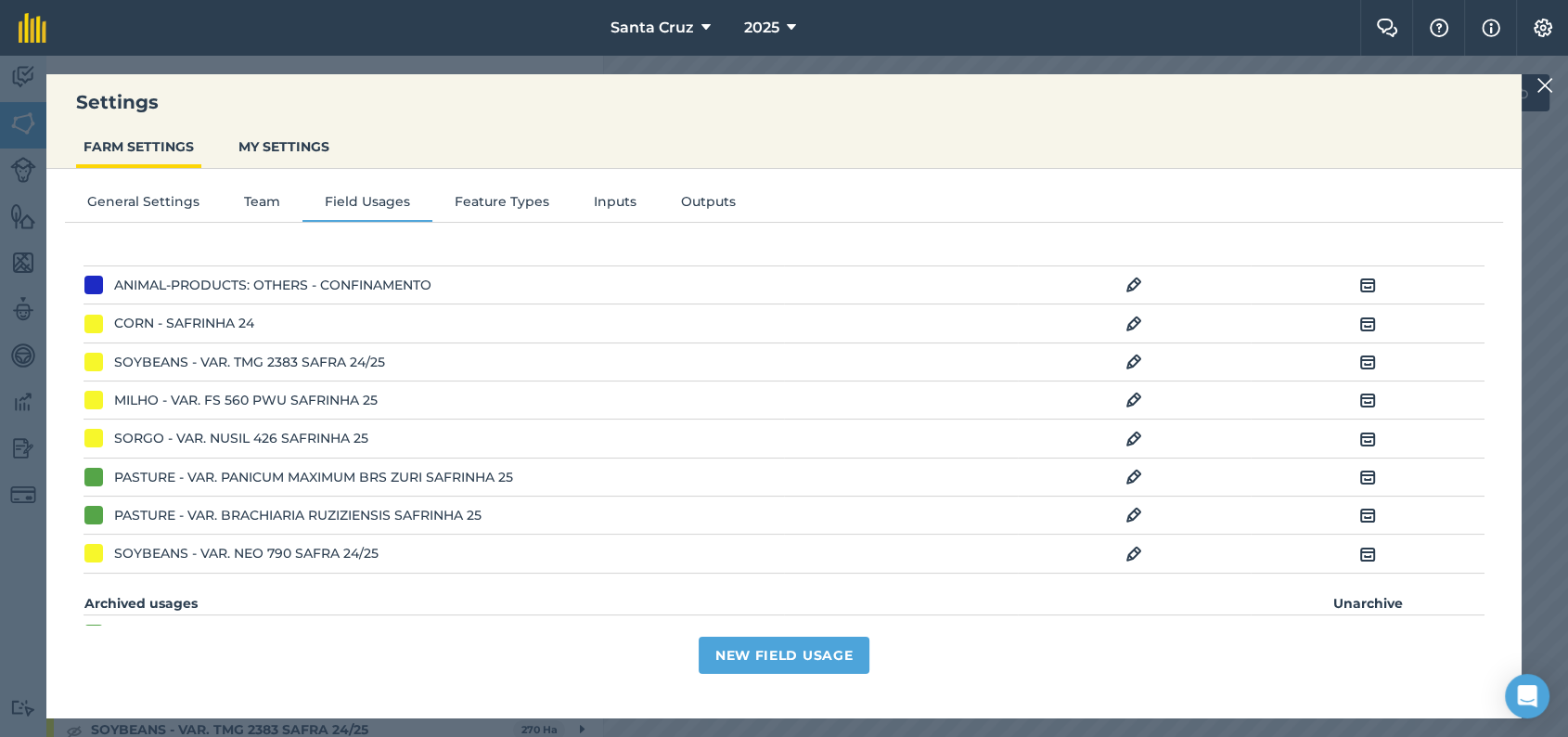
click at [1554, 82] on img at bounding box center [1545, 84] width 16 height 22
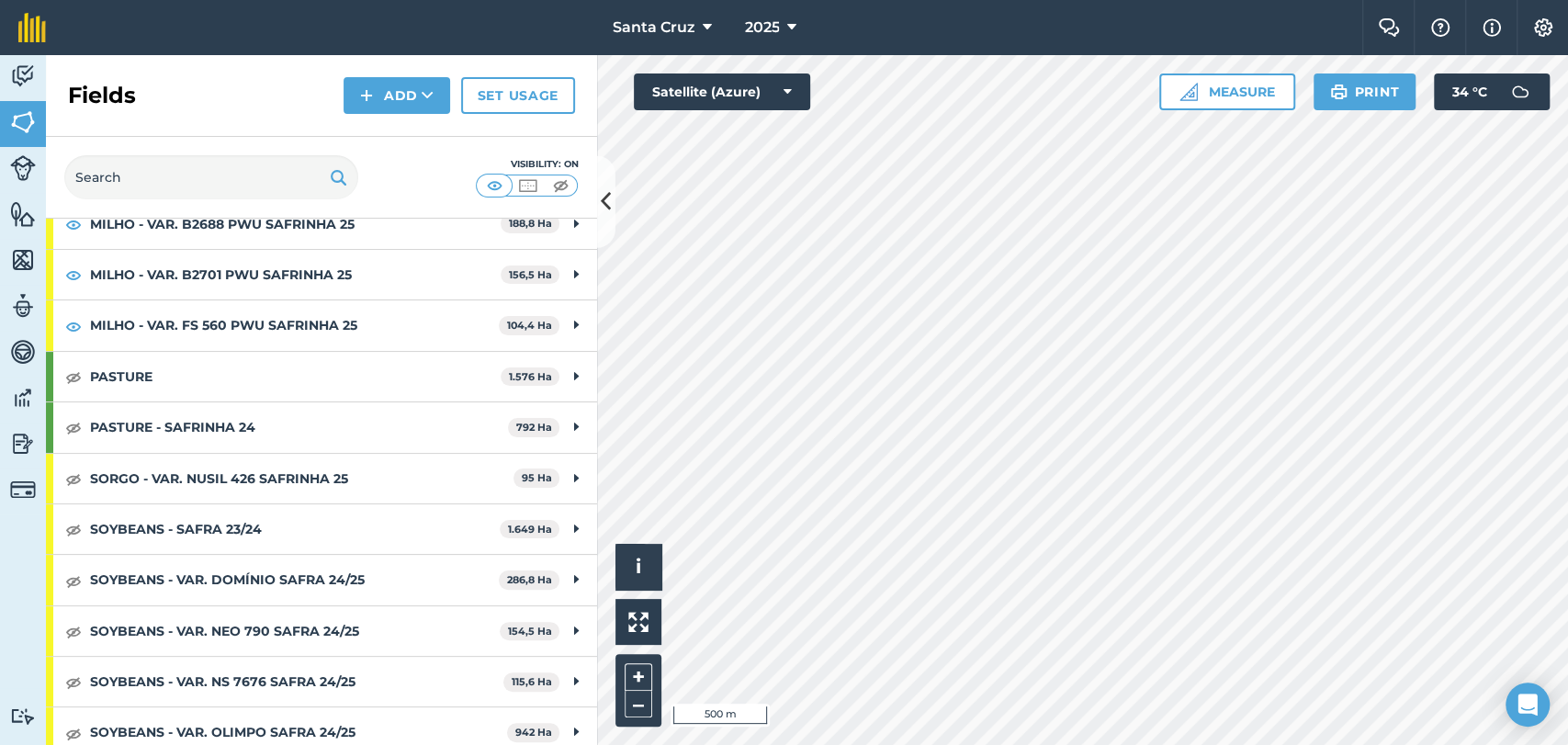
scroll to position [218, 0]
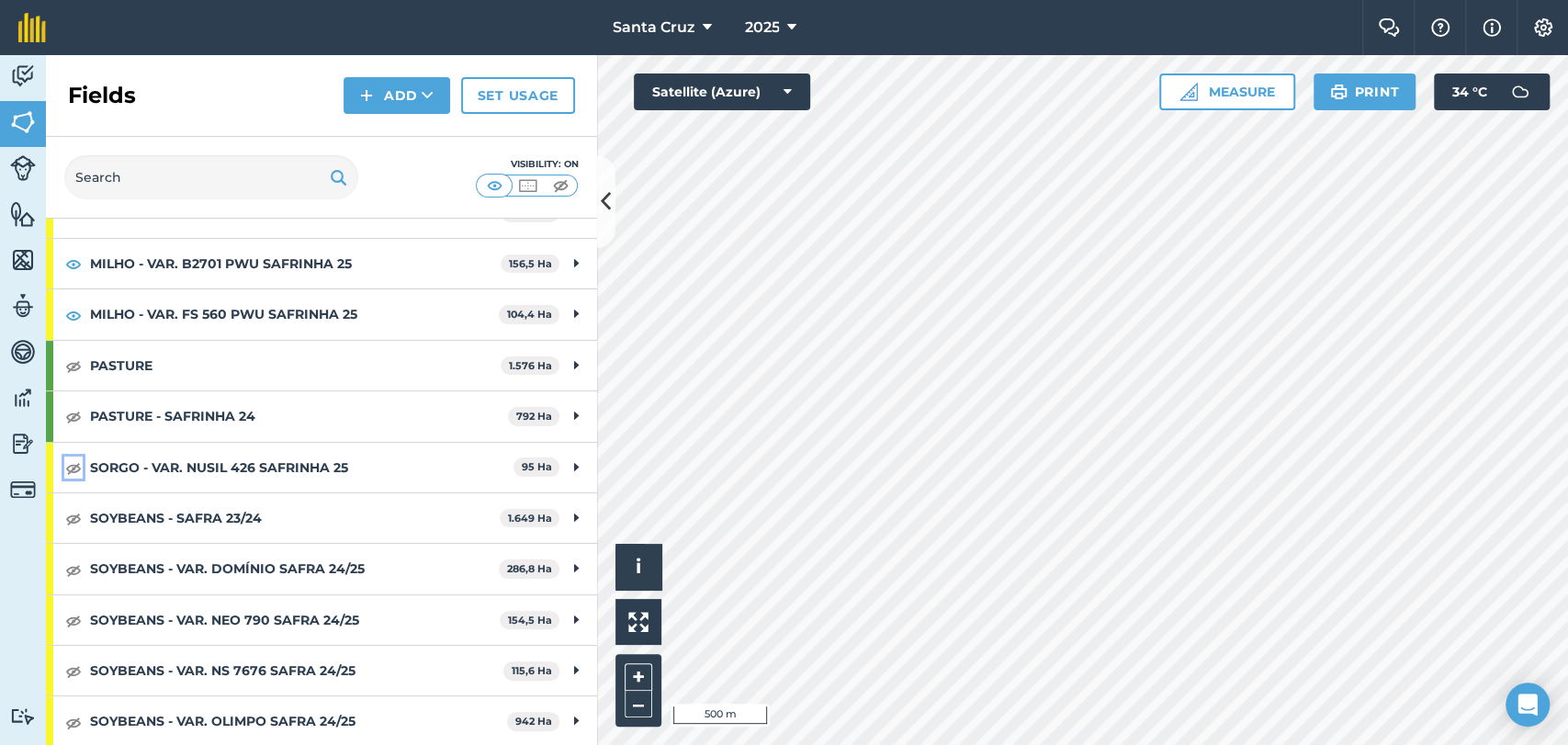
click at [69, 463] on img at bounding box center [73, 467] width 16 height 22
click at [73, 464] on img at bounding box center [73, 467] width 16 height 22
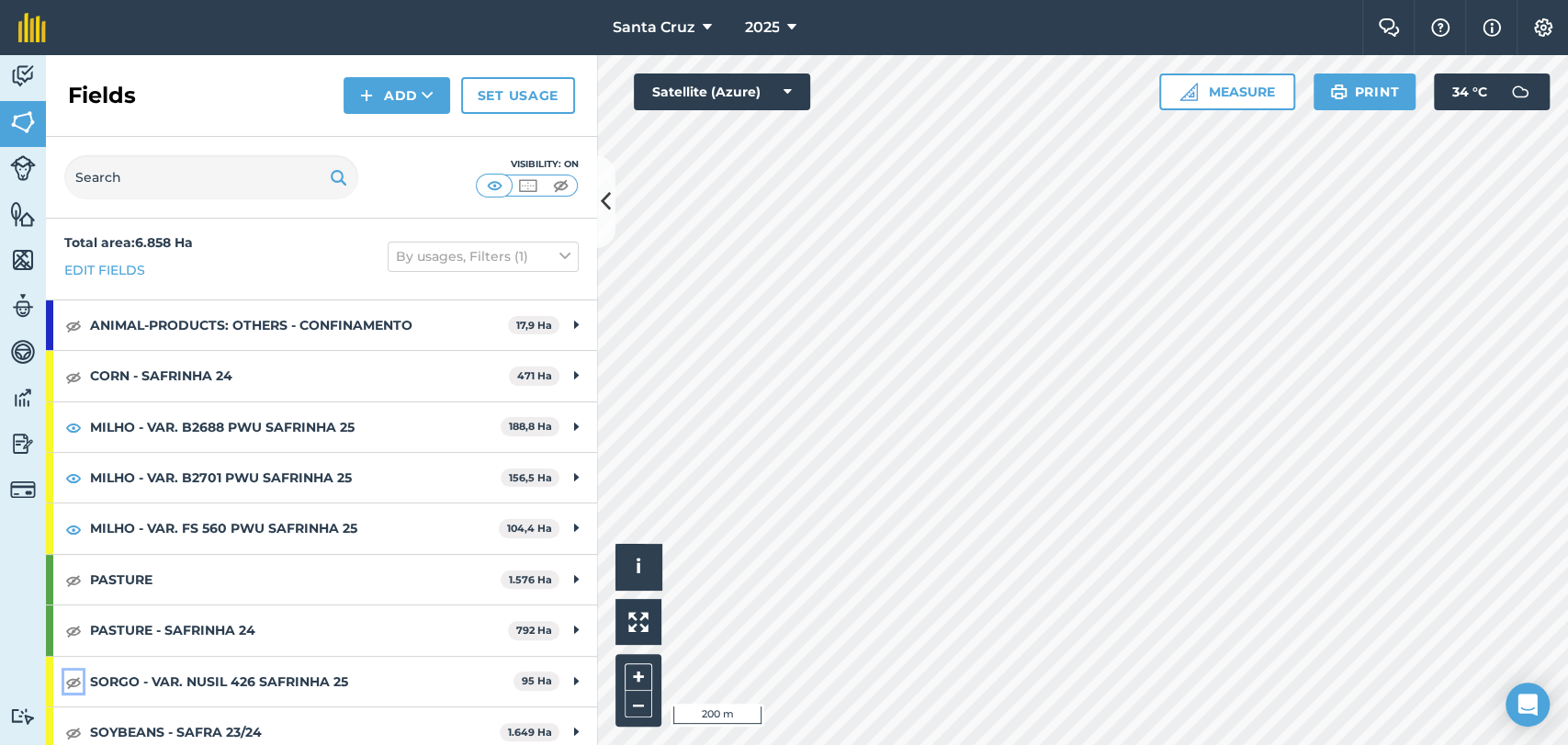
scroll to position [0, 0]
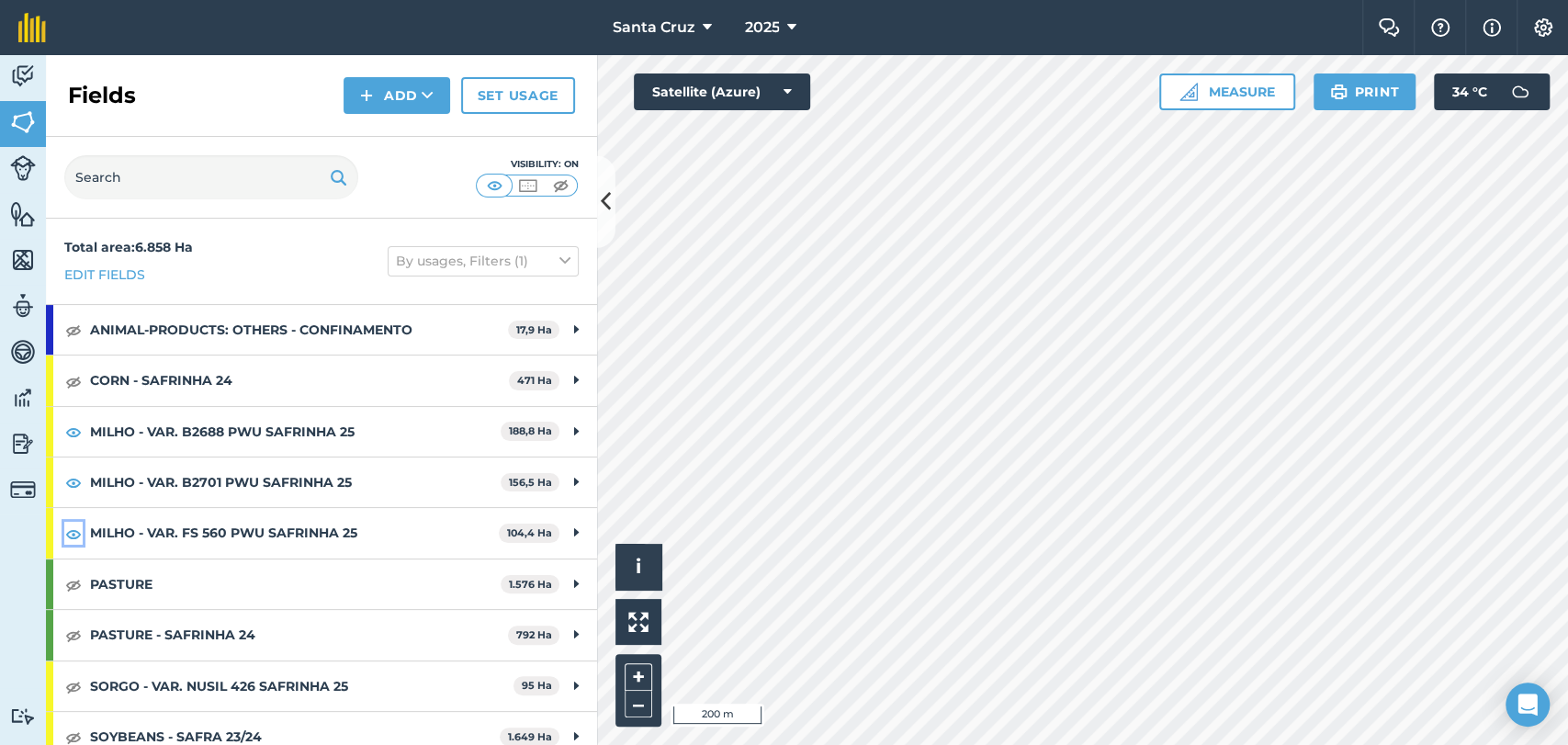
click at [76, 531] on img at bounding box center [73, 533] width 16 height 22
click at [79, 478] on img at bounding box center [73, 481] width 16 height 22
click at [80, 437] on img at bounding box center [73, 431] width 16 height 22
click at [71, 420] on img at bounding box center [73, 431] width 16 height 22
click at [70, 479] on img at bounding box center [73, 481] width 16 height 22
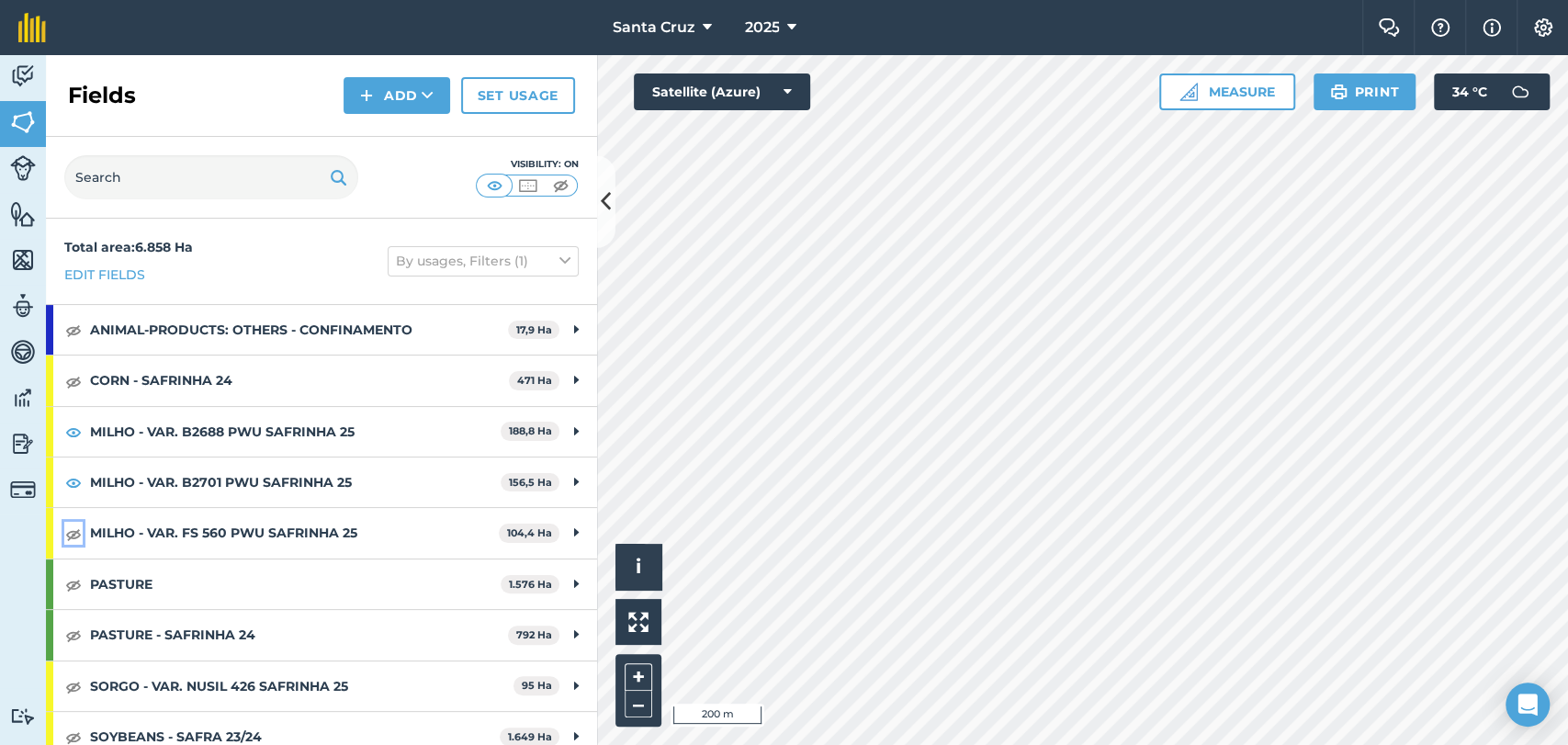
click at [80, 526] on img at bounding box center [73, 533] width 16 height 22
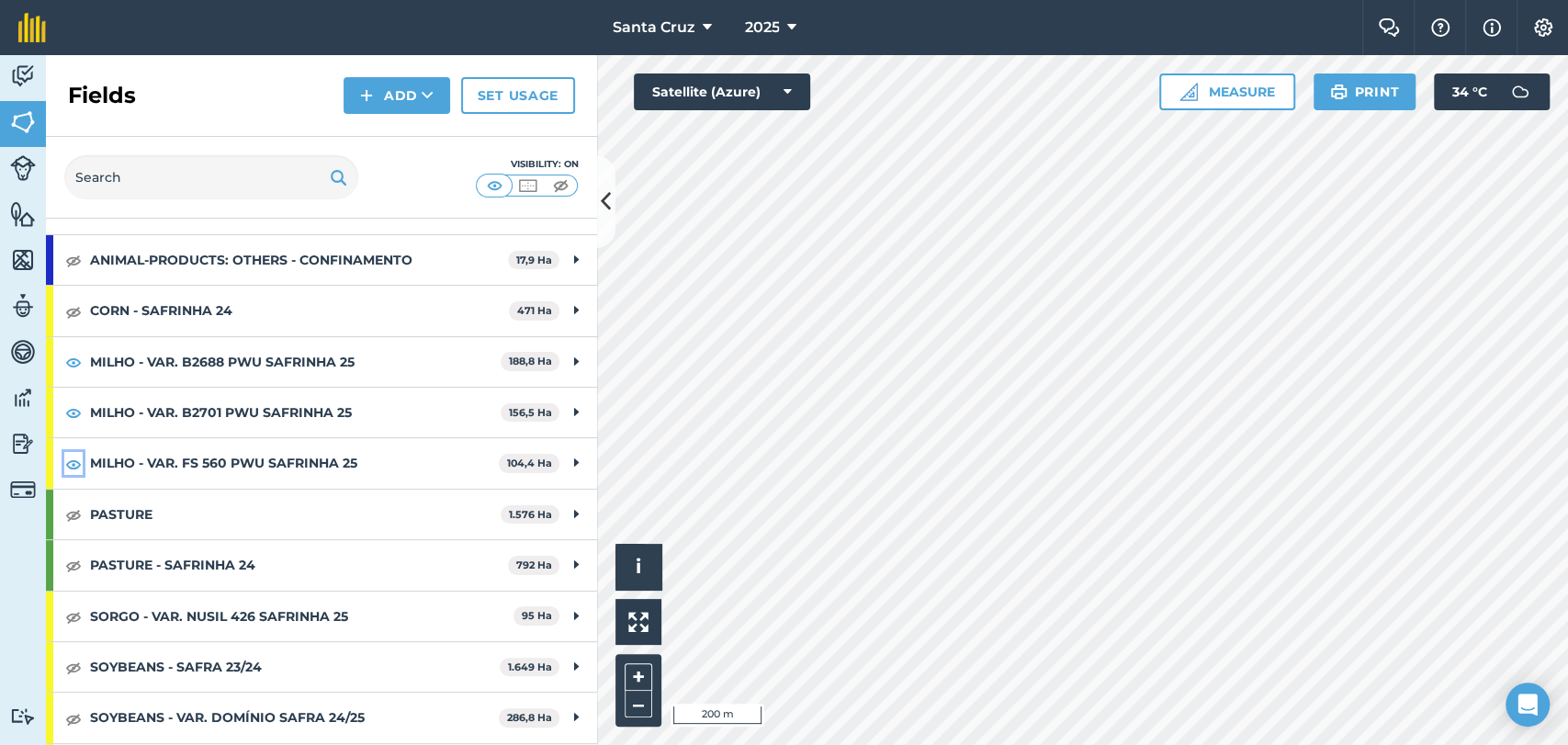
scroll to position [204, 0]
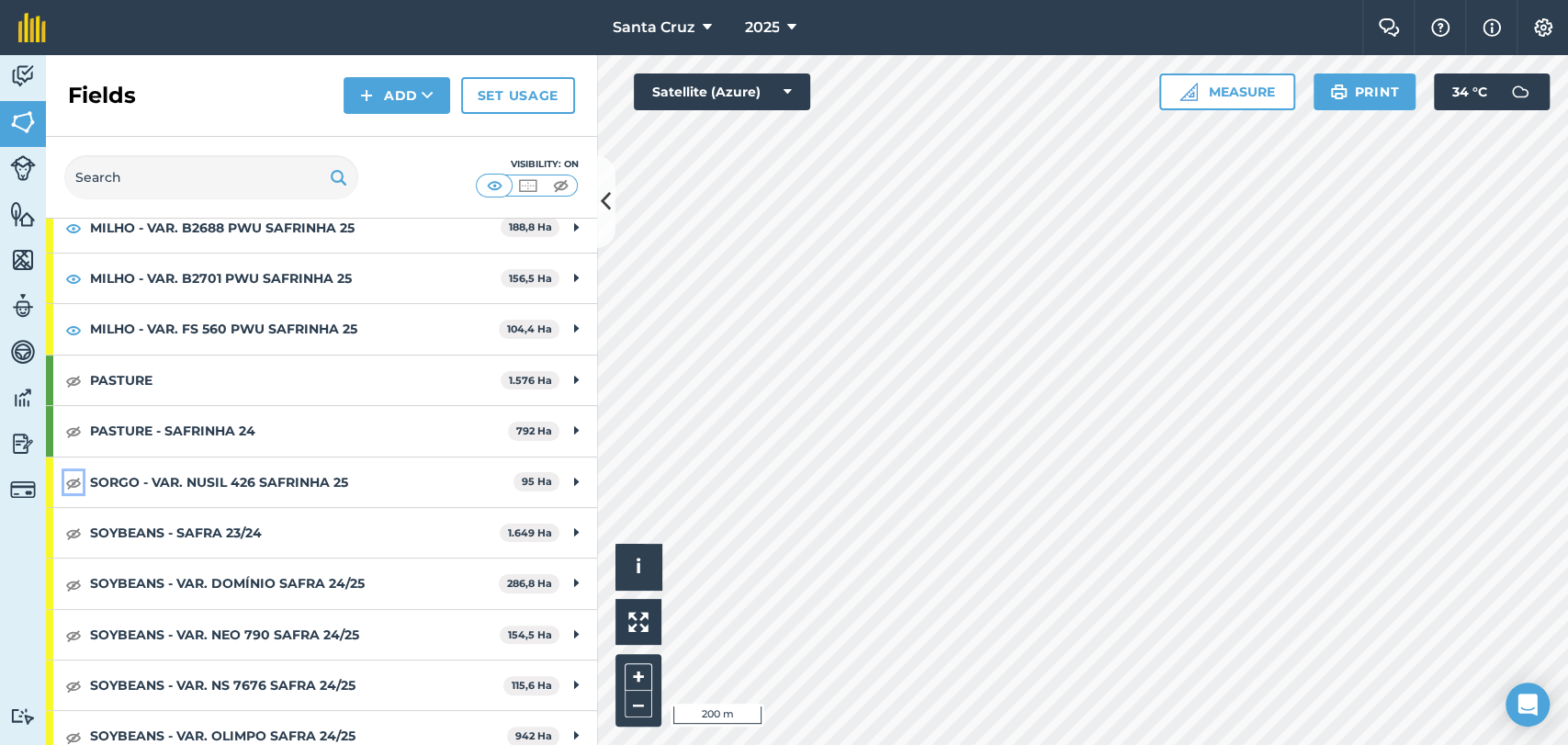
click at [69, 479] on img at bounding box center [73, 481] width 16 height 22
click at [12, 437] on img at bounding box center [23, 443] width 26 height 28
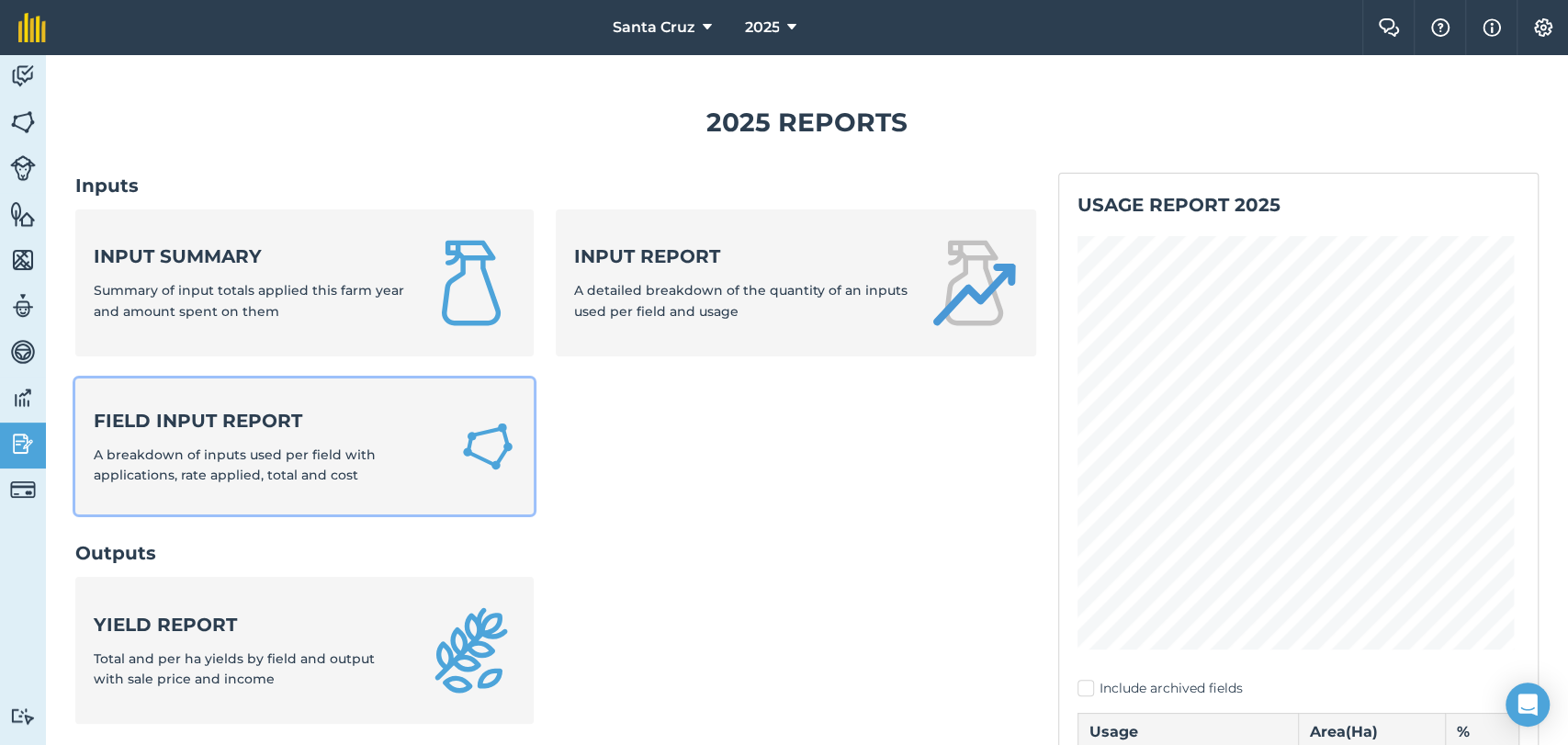
click at [308, 456] on span "A breakdown of inputs used per field with applications, rate applied, total and…" at bounding box center [234, 464] width 282 height 37
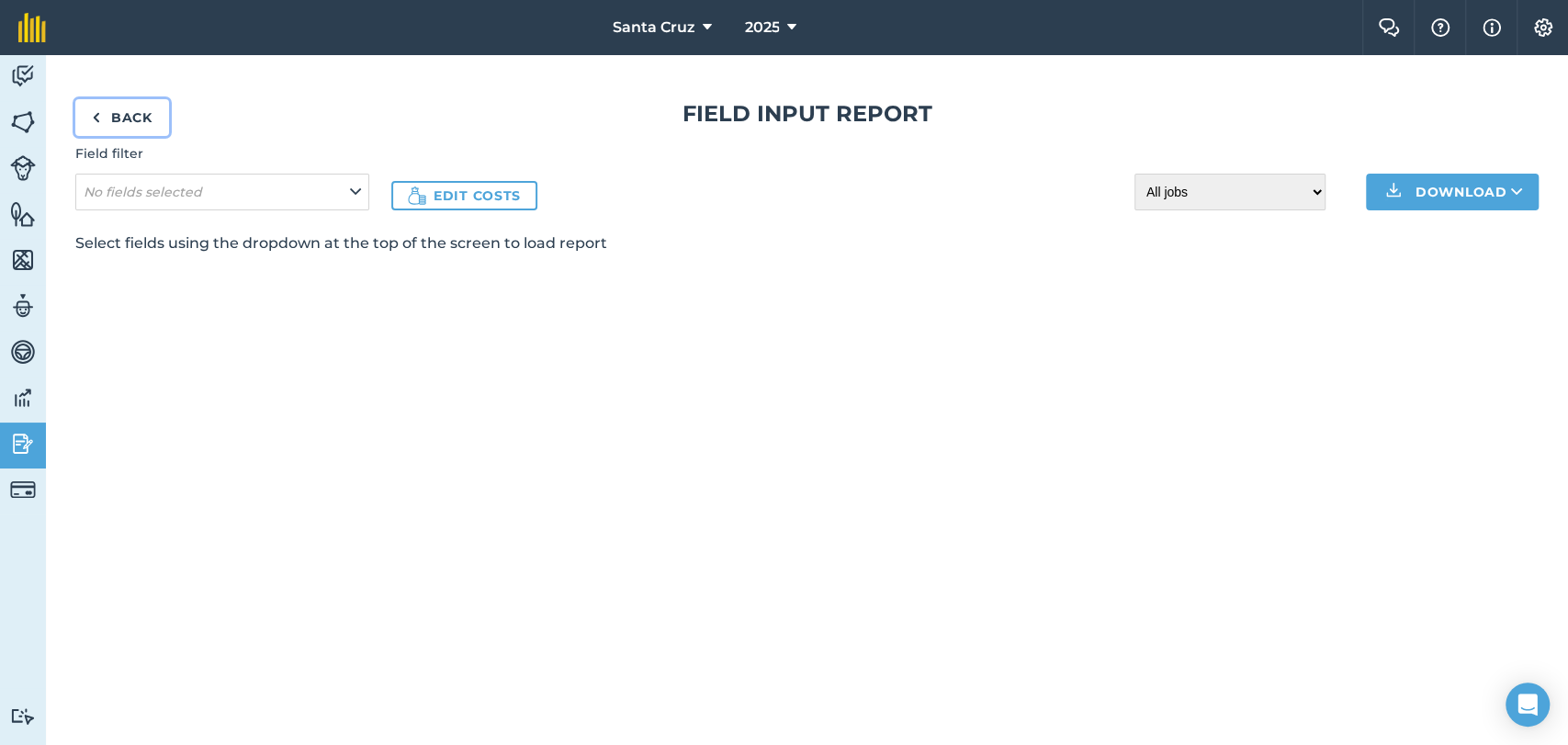
click at [123, 127] on link "Back" at bounding box center [121, 118] width 94 height 37
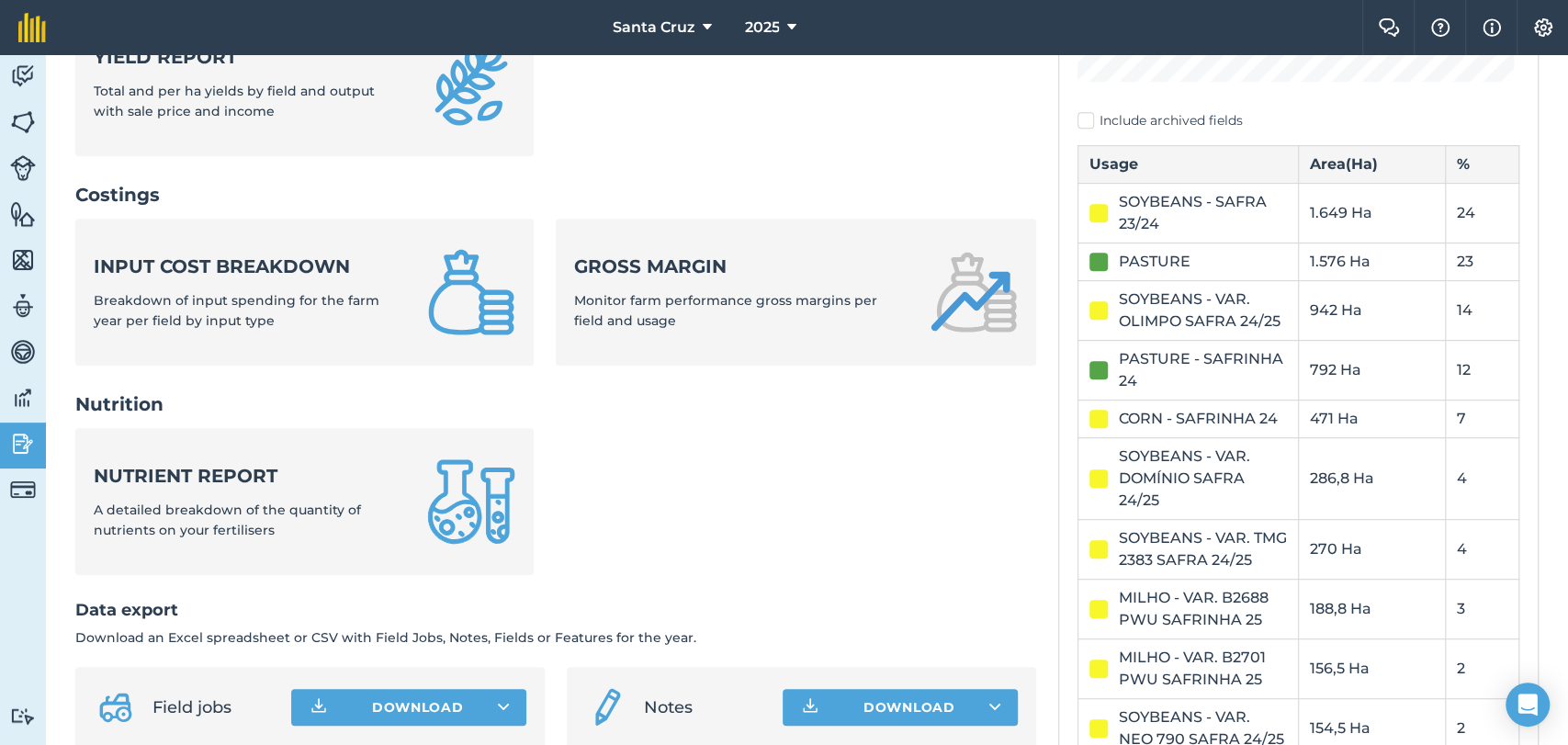
scroll to position [612, 0]
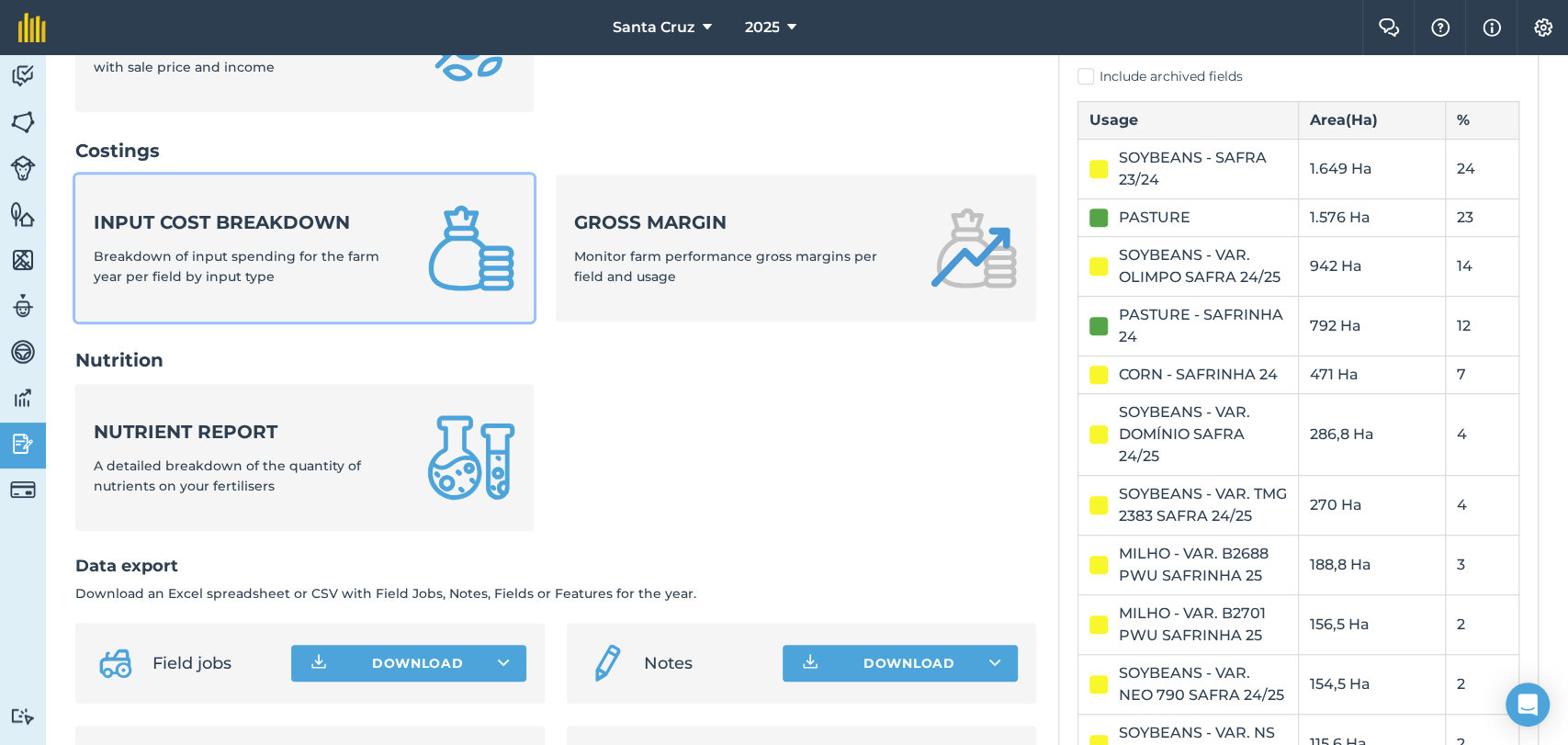
click at [297, 248] on span "Breakdown of input spending for the farm year per field by input type" at bounding box center [236, 266] width 286 height 37
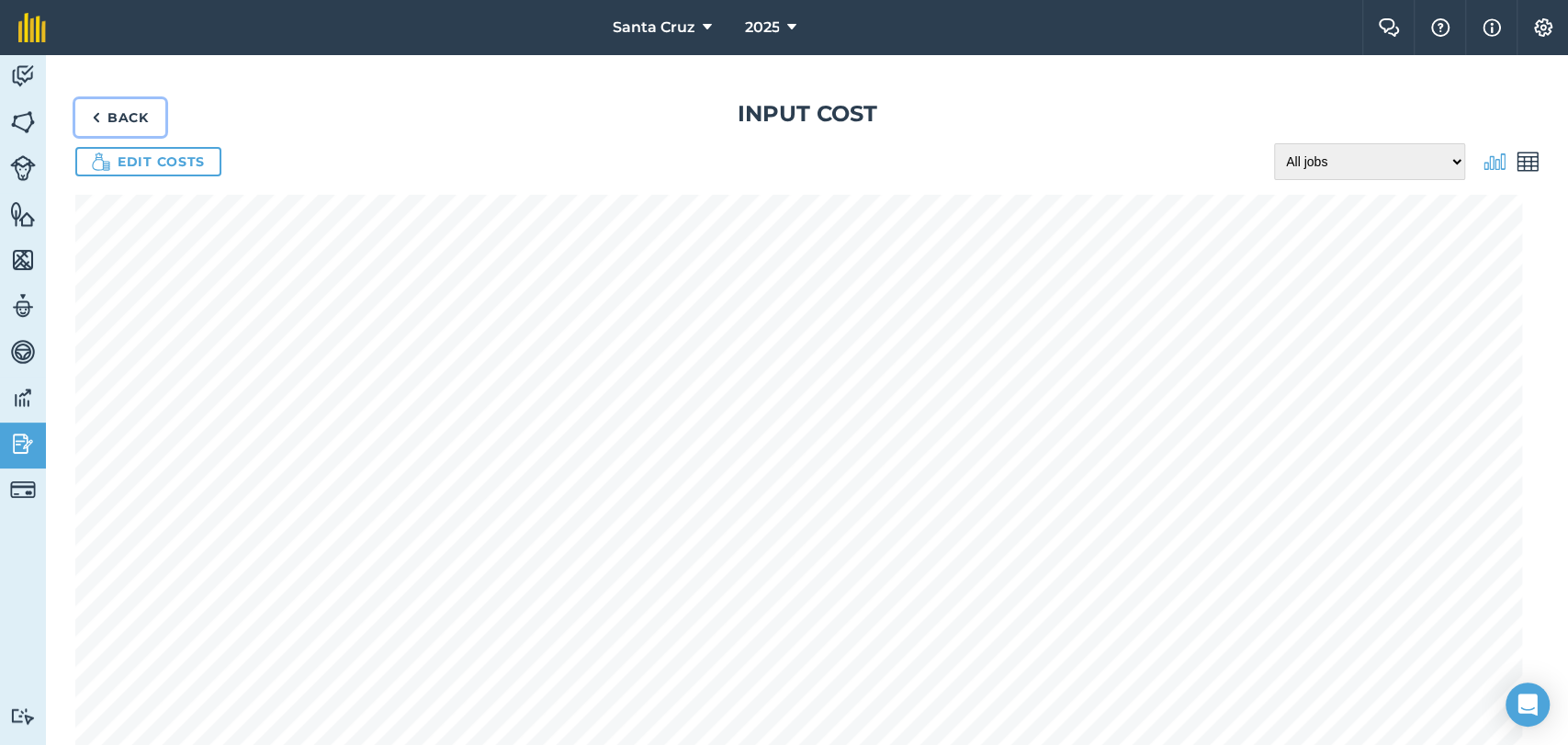
click at [126, 121] on link "Back" at bounding box center [120, 118] width 90 height 37
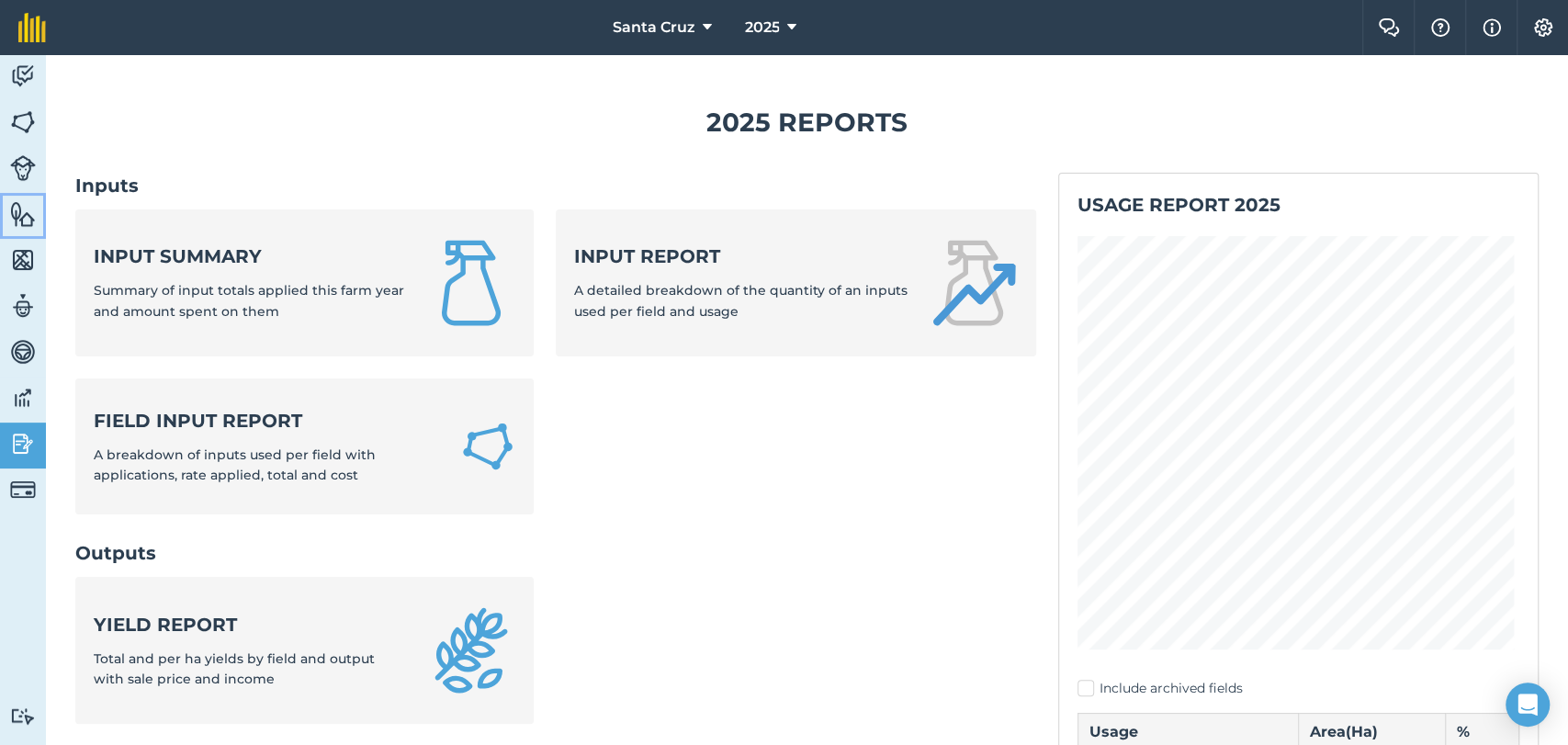
click at [24, 232] on link "Features" at bounding box center [23, 215] width 46 height 46
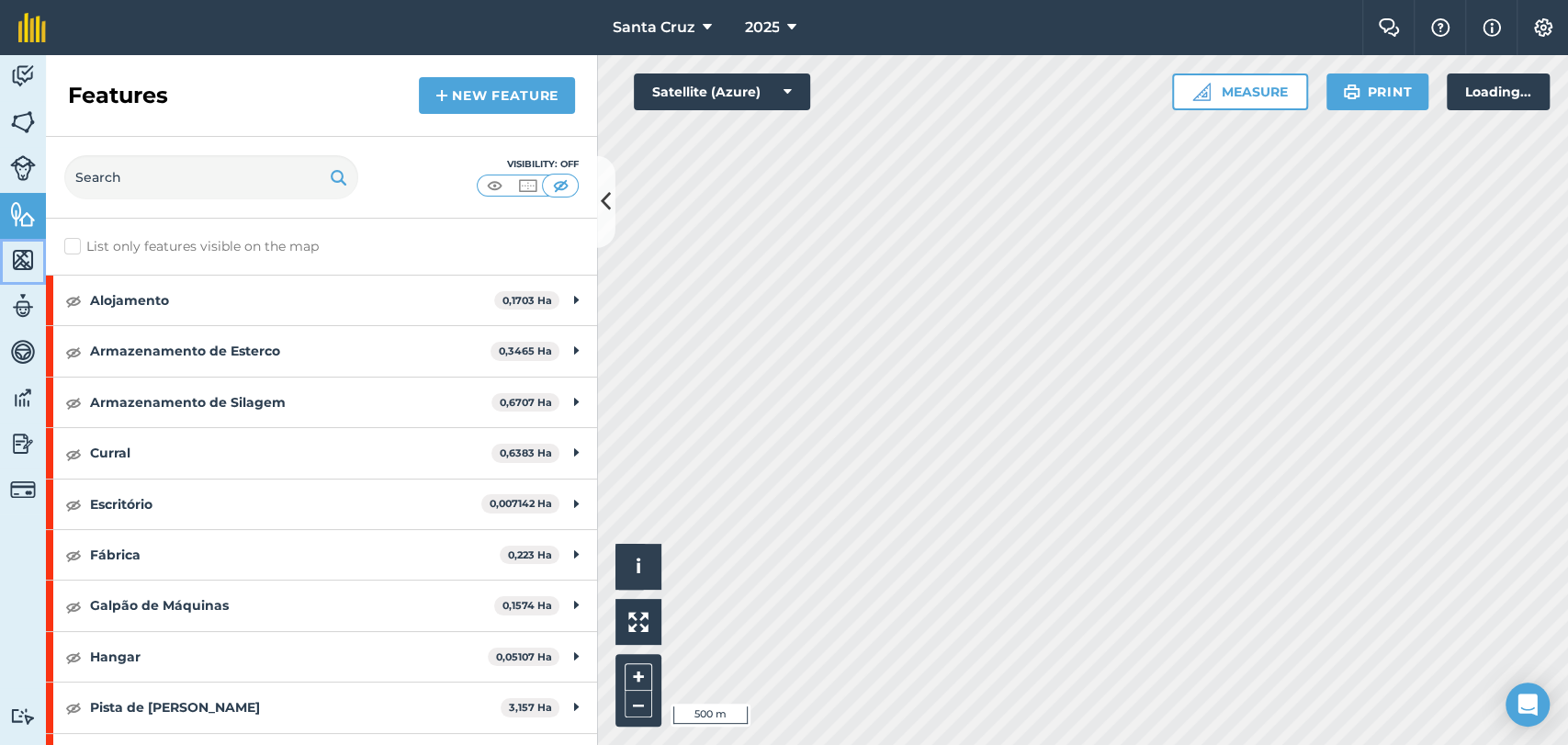
click at [24, 253] on img at bounding box center [23, 259] width 26 height 28
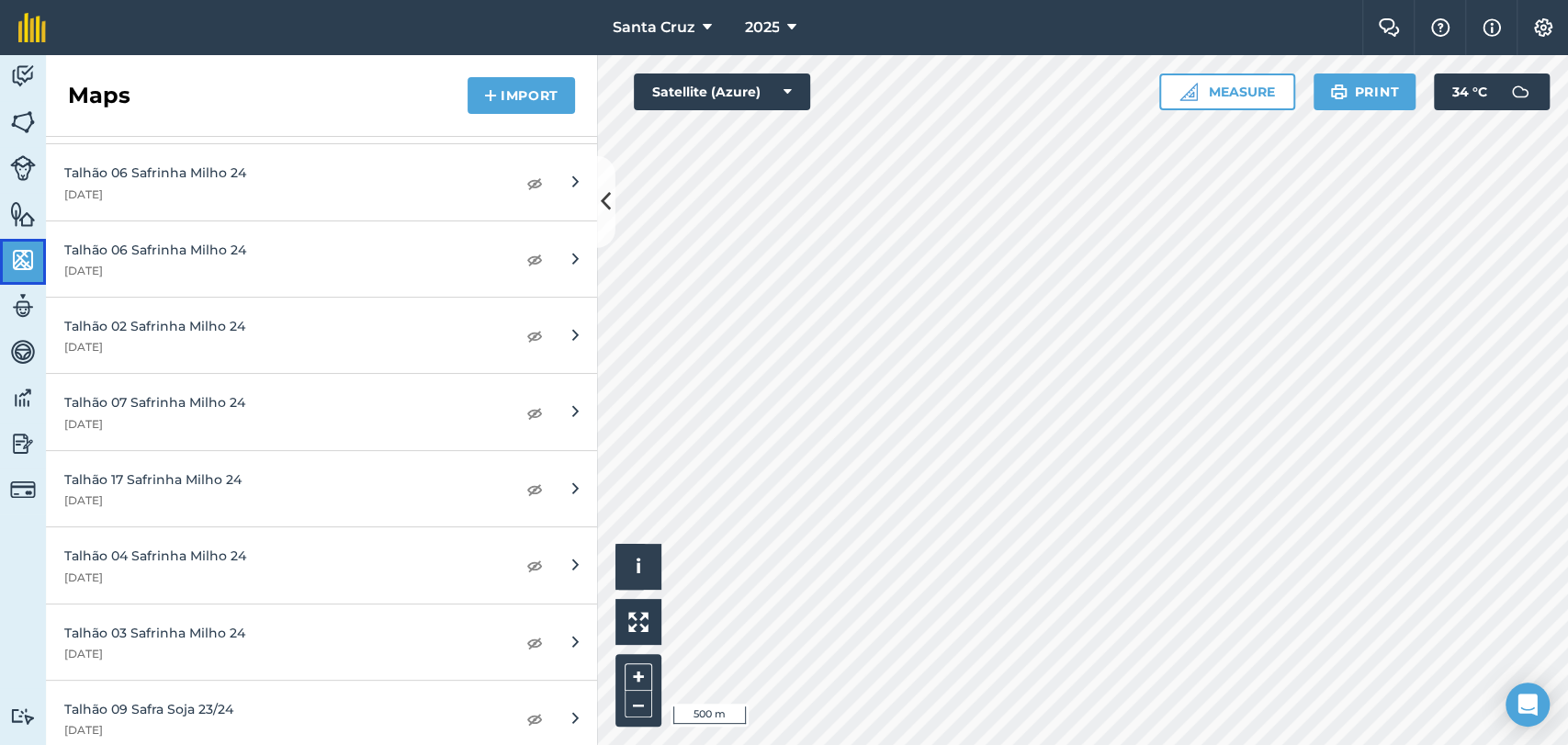
scroll to position [306, 0]
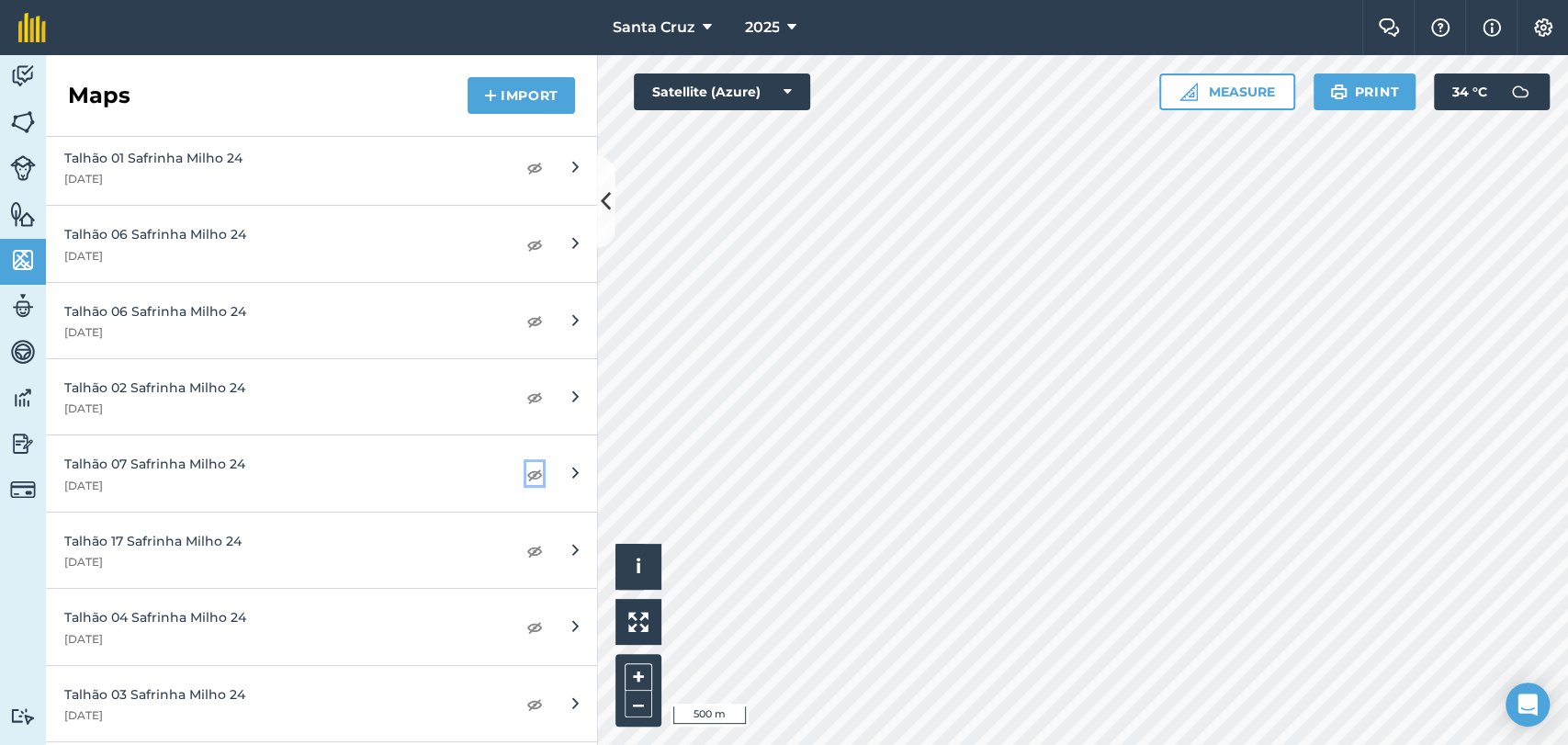
click at [527, 472] on img at bounding box center [534, 474] width 16 height 22
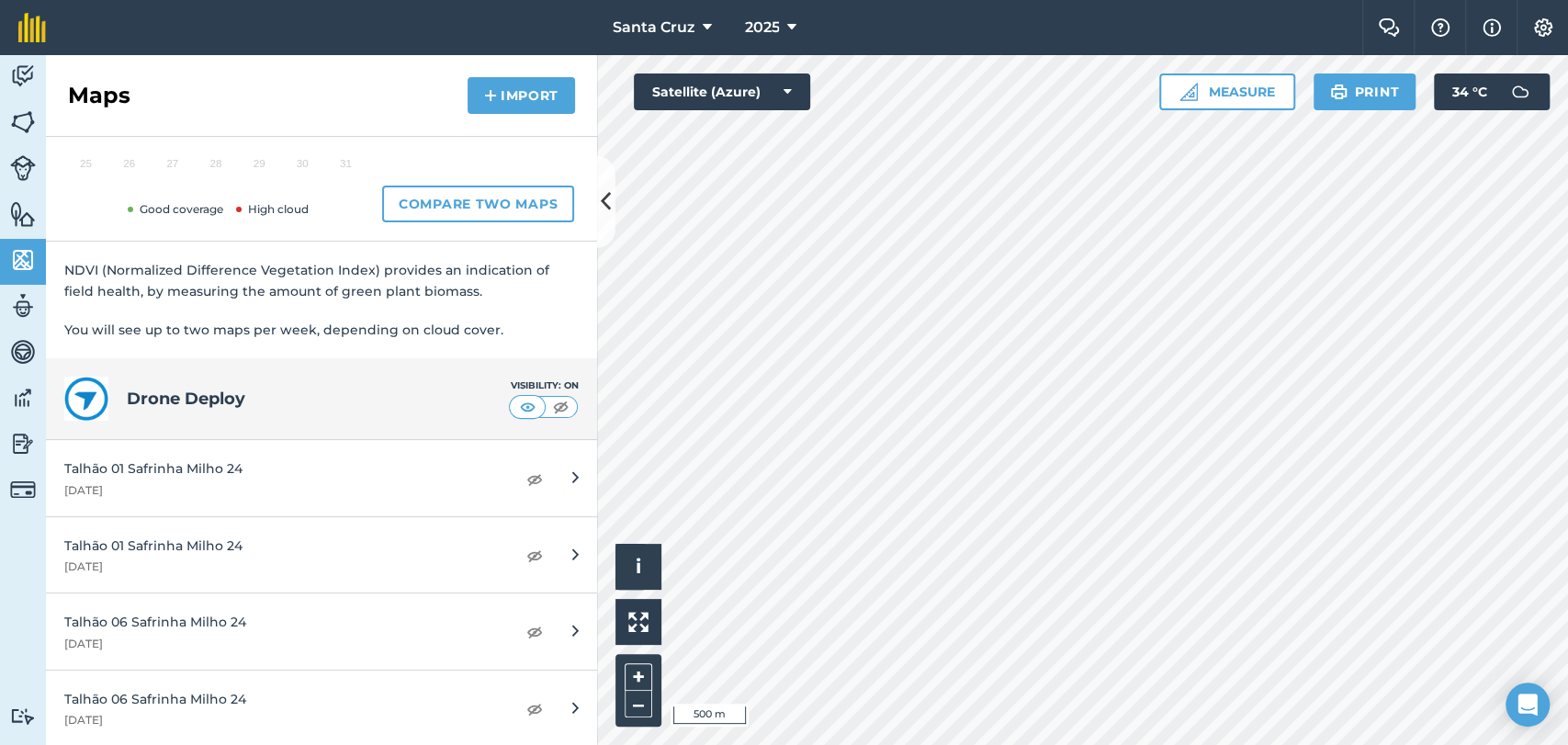
scroll to position [694, 0]
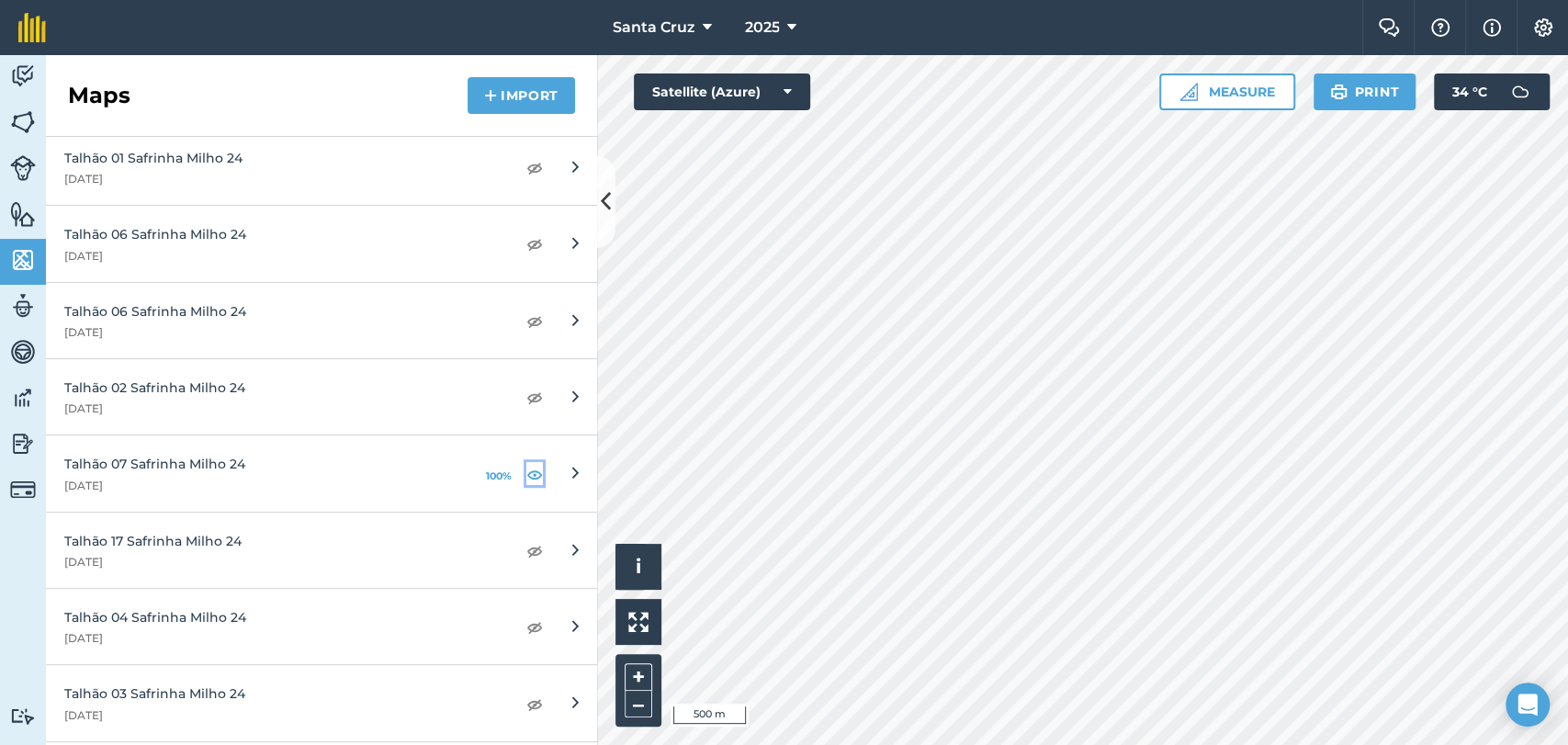
click at [527, 475] on img at bounding box center [534, 474] width 16 height 22
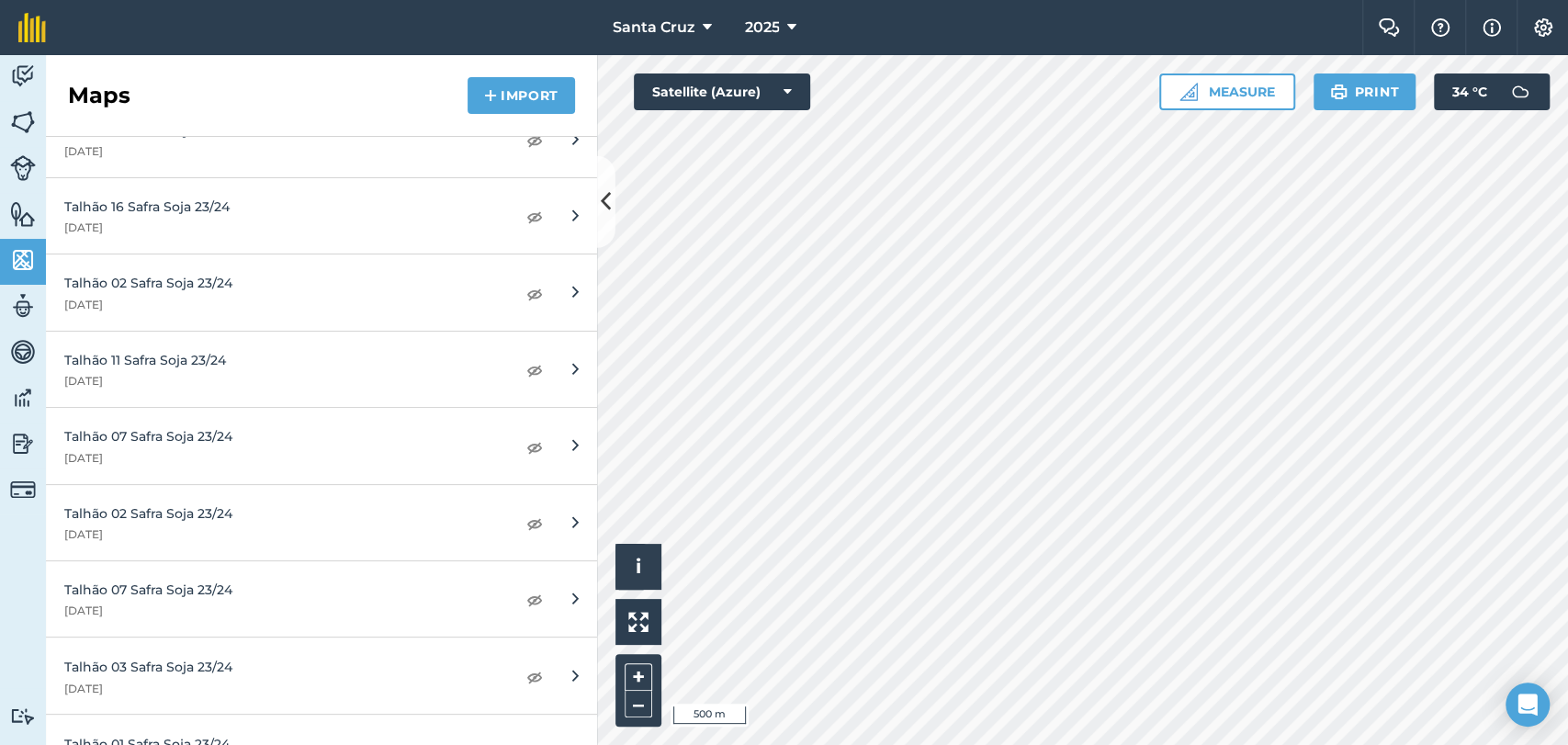
scroll to position [1918, 0]
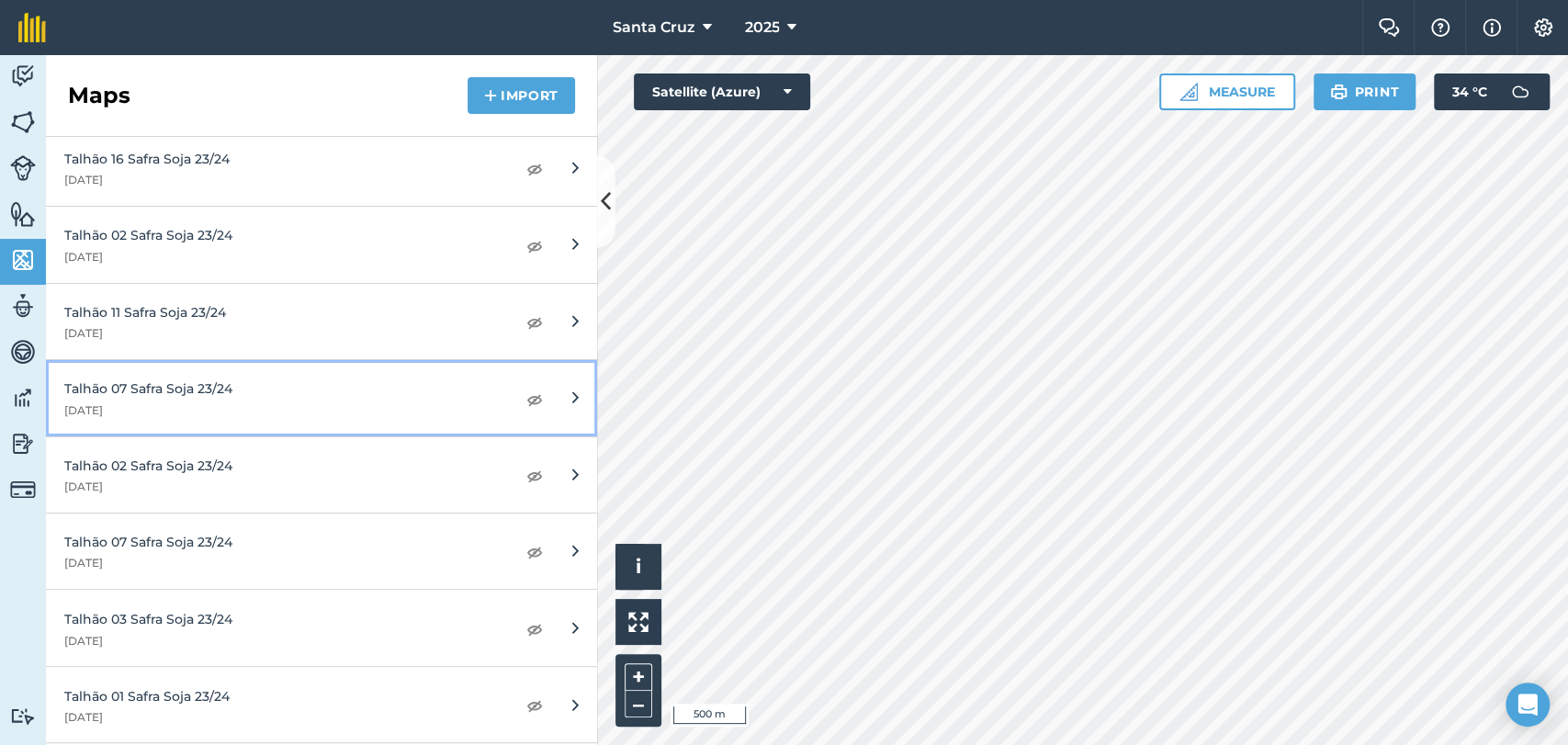
click at [529, 396] on link "Talhão 07 Safra Soja 23/24 [DATE]" at bounding box center [321, 398] width 551 height 76
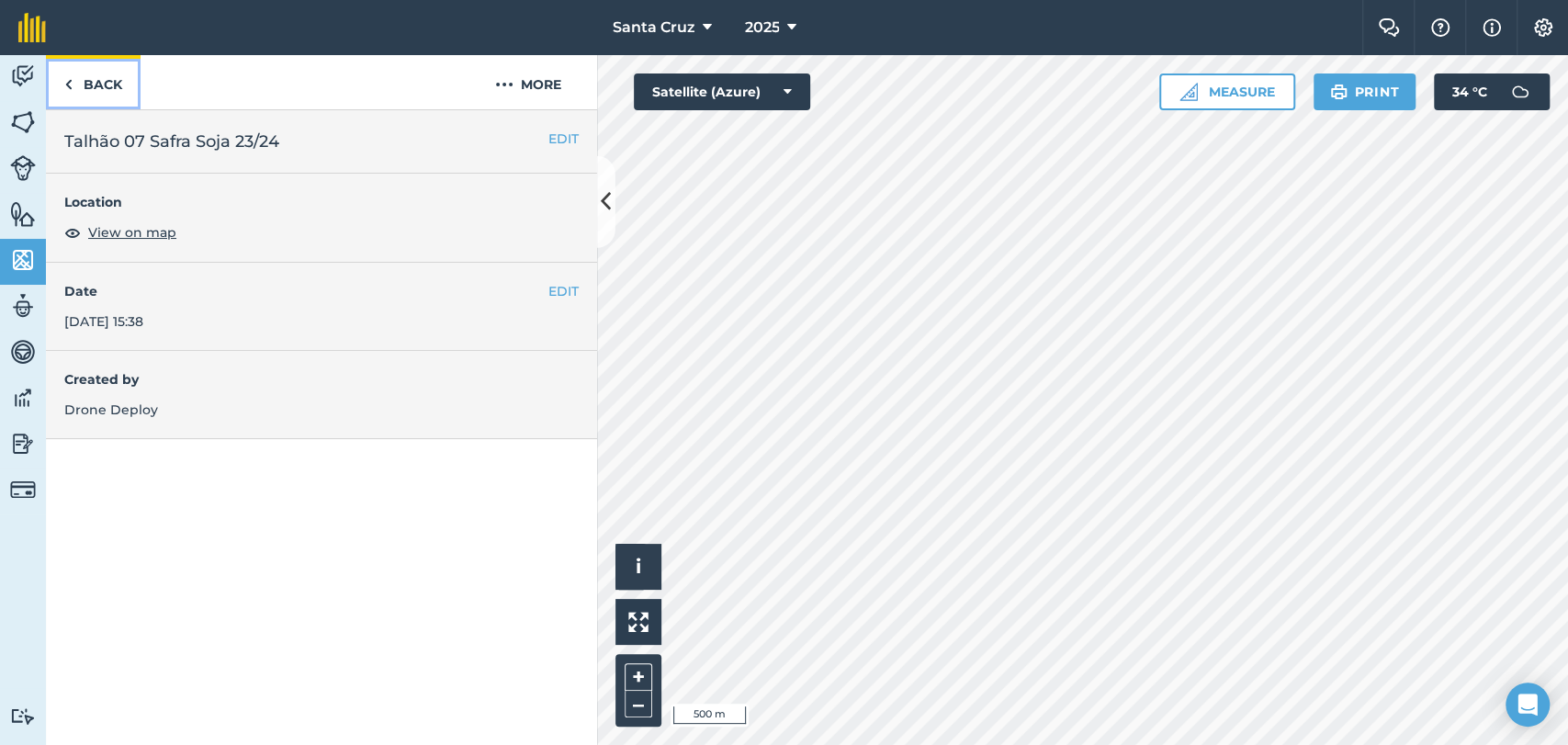
click at [110, 103] on link "Back" at bounding box center [93, 82] width 95 height 54
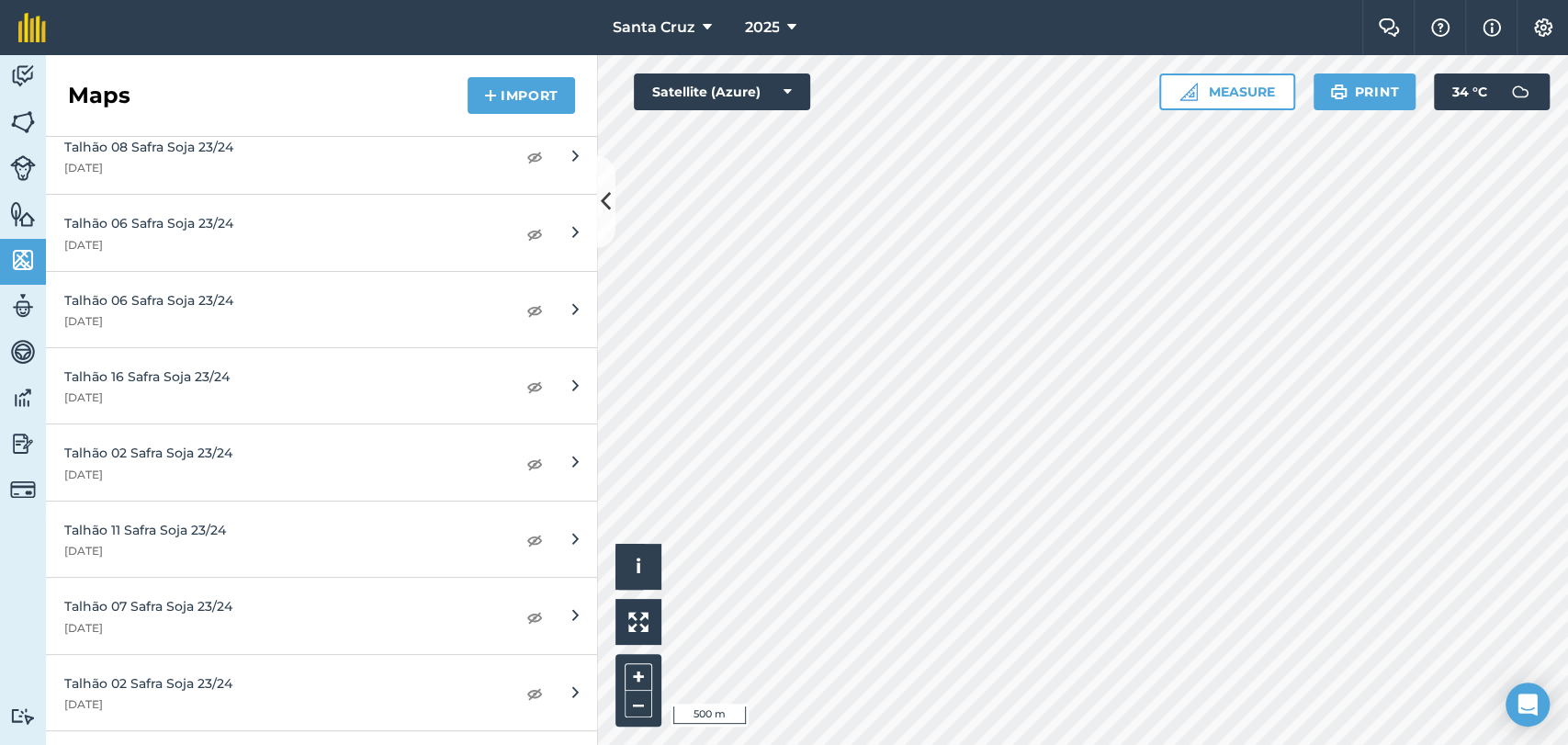
scroll to position [1734, 0]
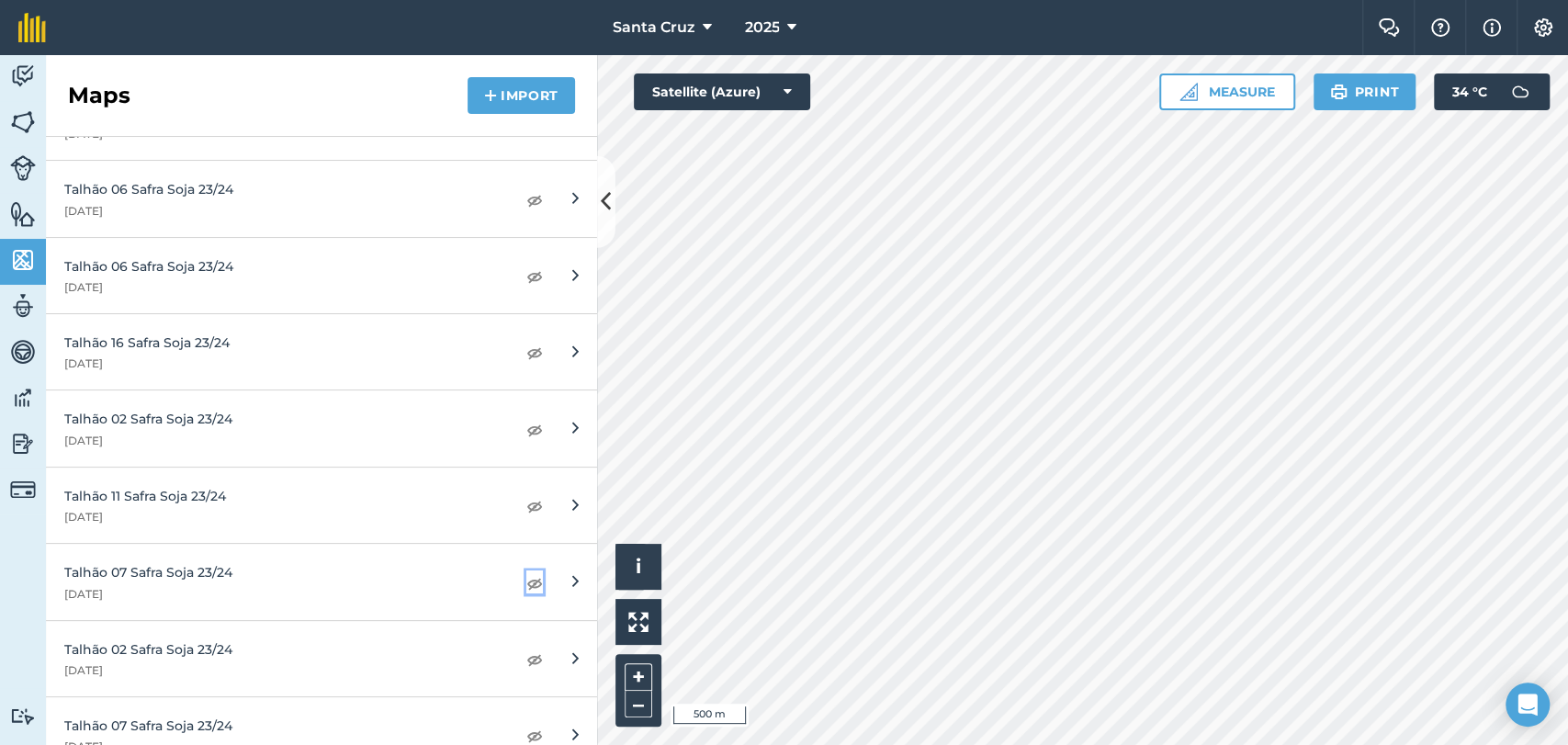
click at [527, 583] on img at bounding box center [534, 582] width 16 height 22
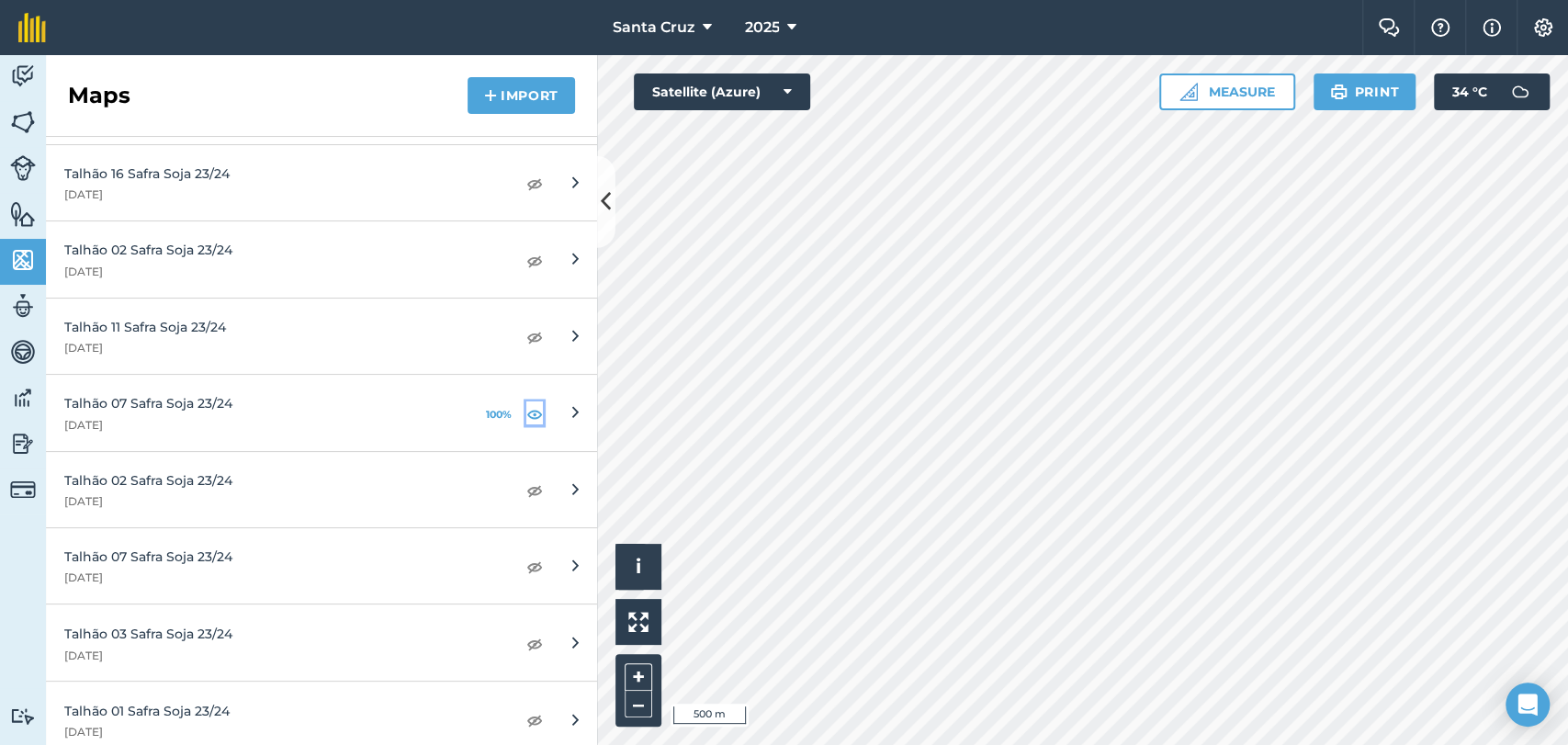
scroll to position [1939, 0]
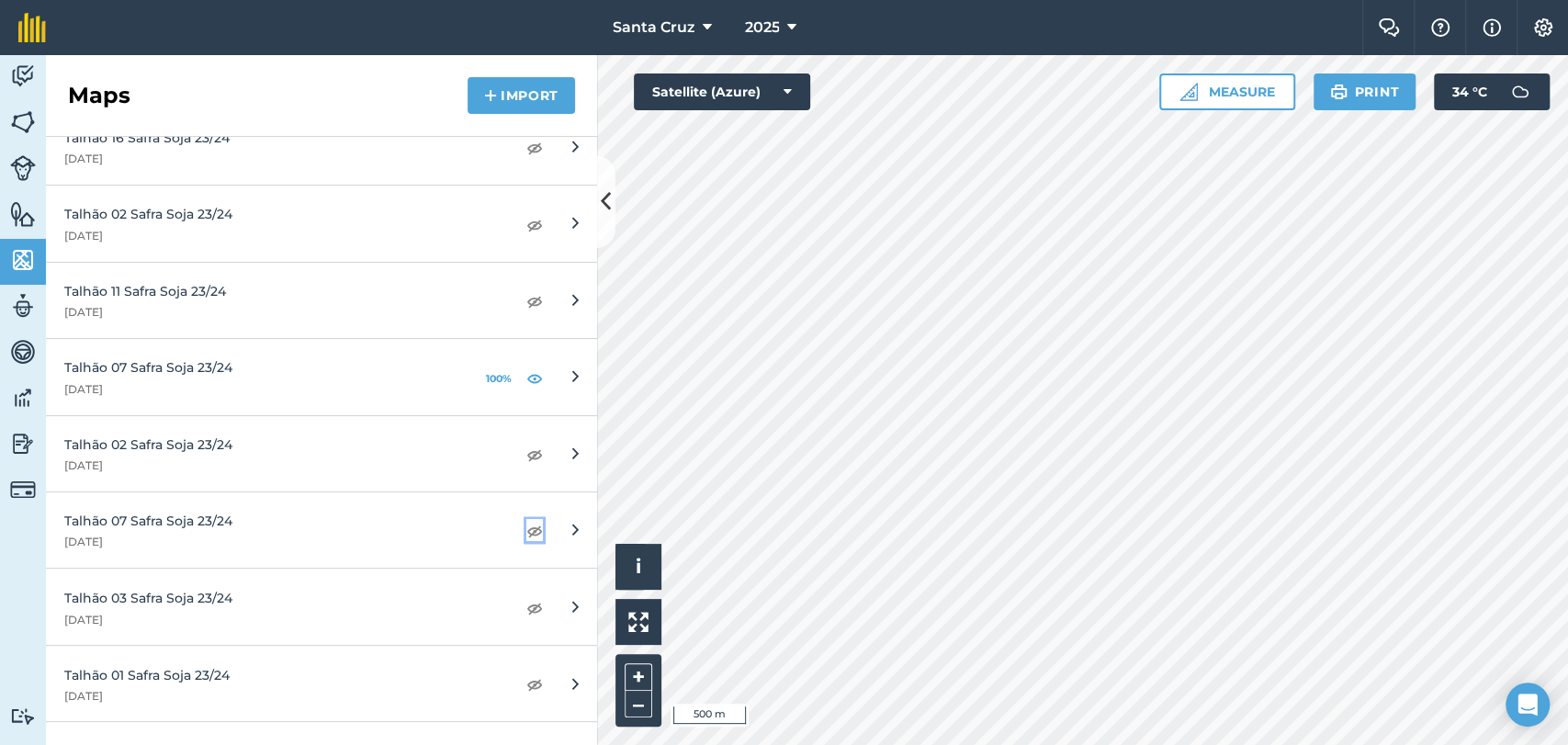
click at [527, 526] on img at bounding box center [534, 530] width 16 height 22
click at [1216, 100] on button "Measure" at bounding box center [1226, 91] width 136 height 37
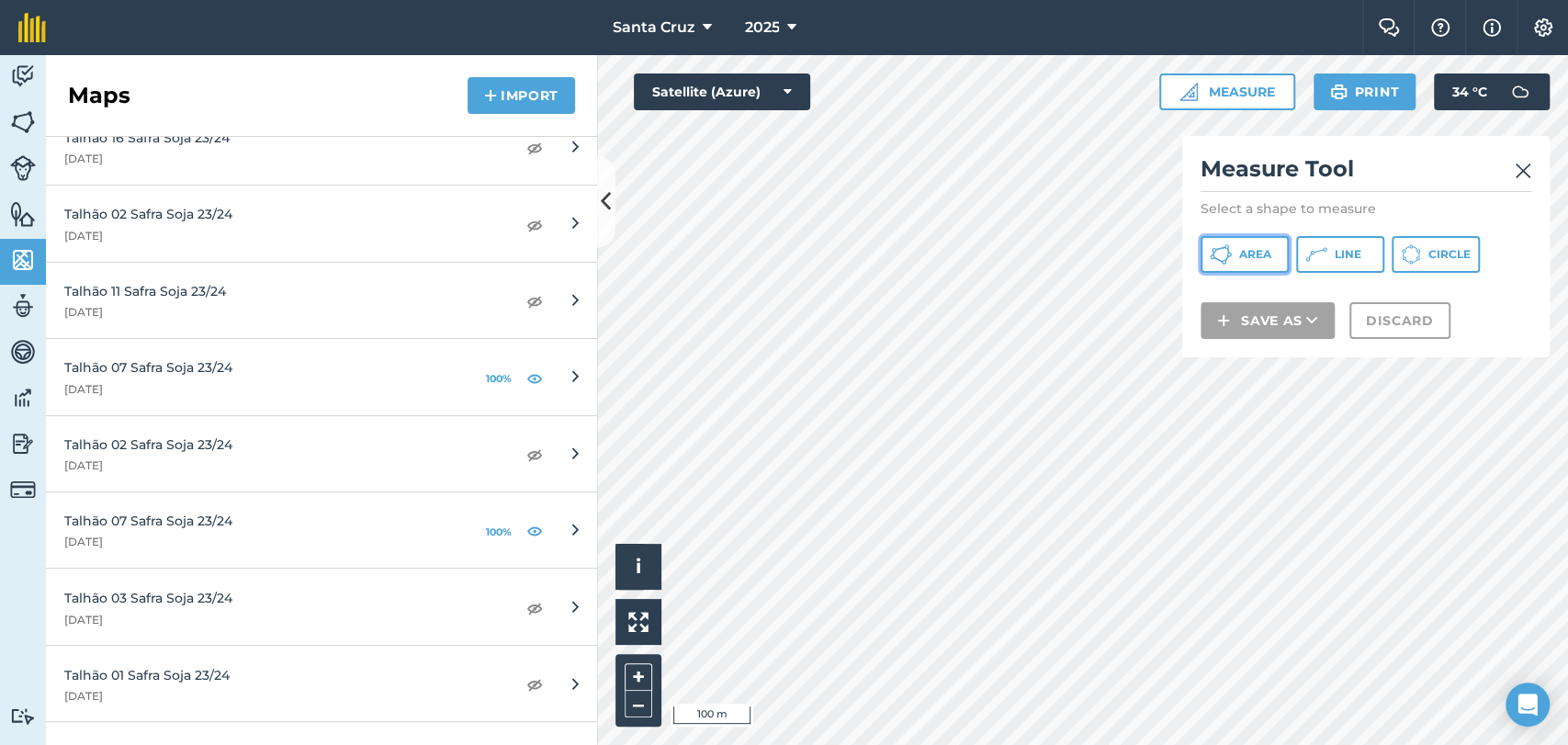
click at [1236, 266] on button "Area" at bounding box center [1244, 254] width 88 height 37
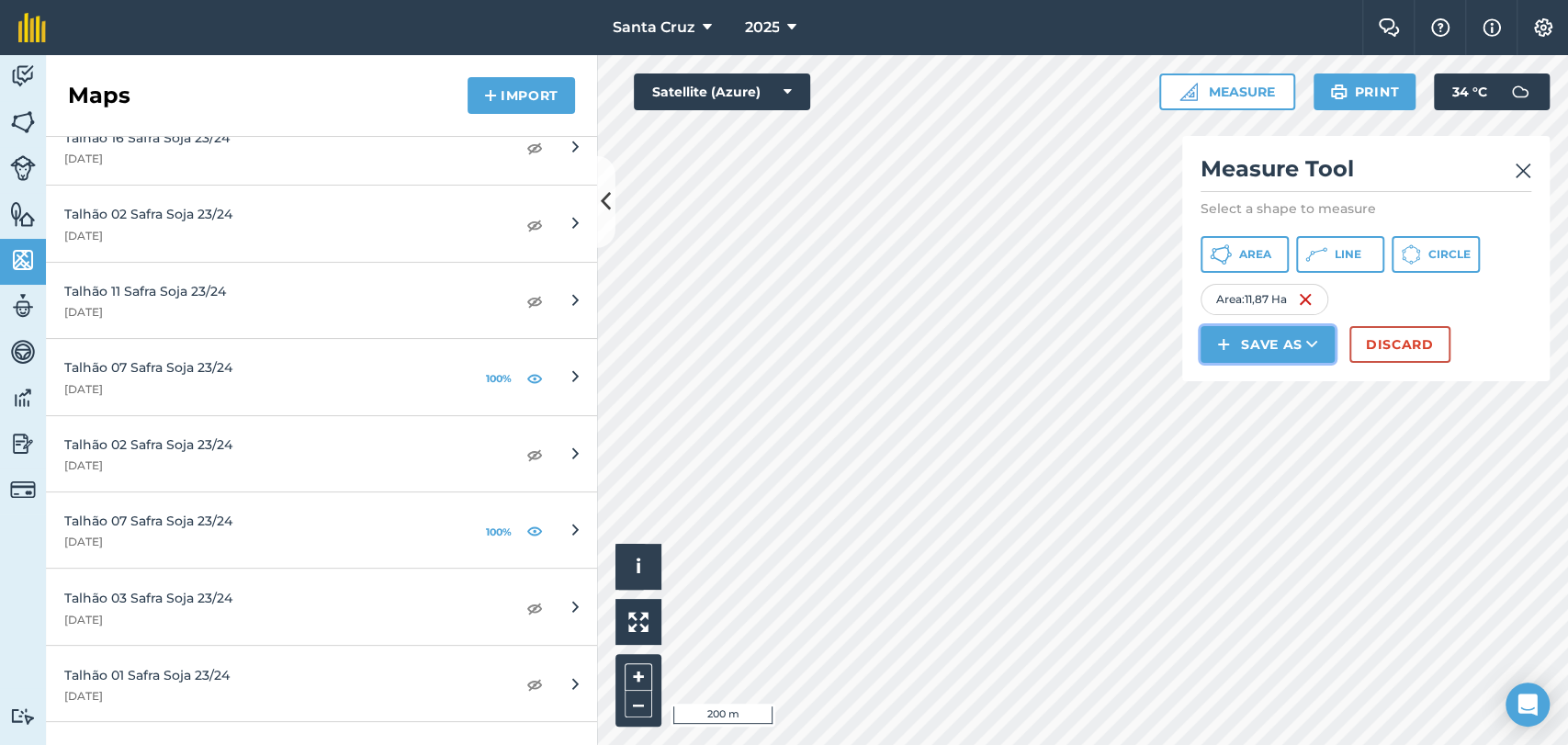
click at [1260, 344] on button "Save as" at bounding box center [1267, 345] width 134 height 37
click at [1247, 384] on link "Field" at bounding box center [1267, 385] width 128 height 41
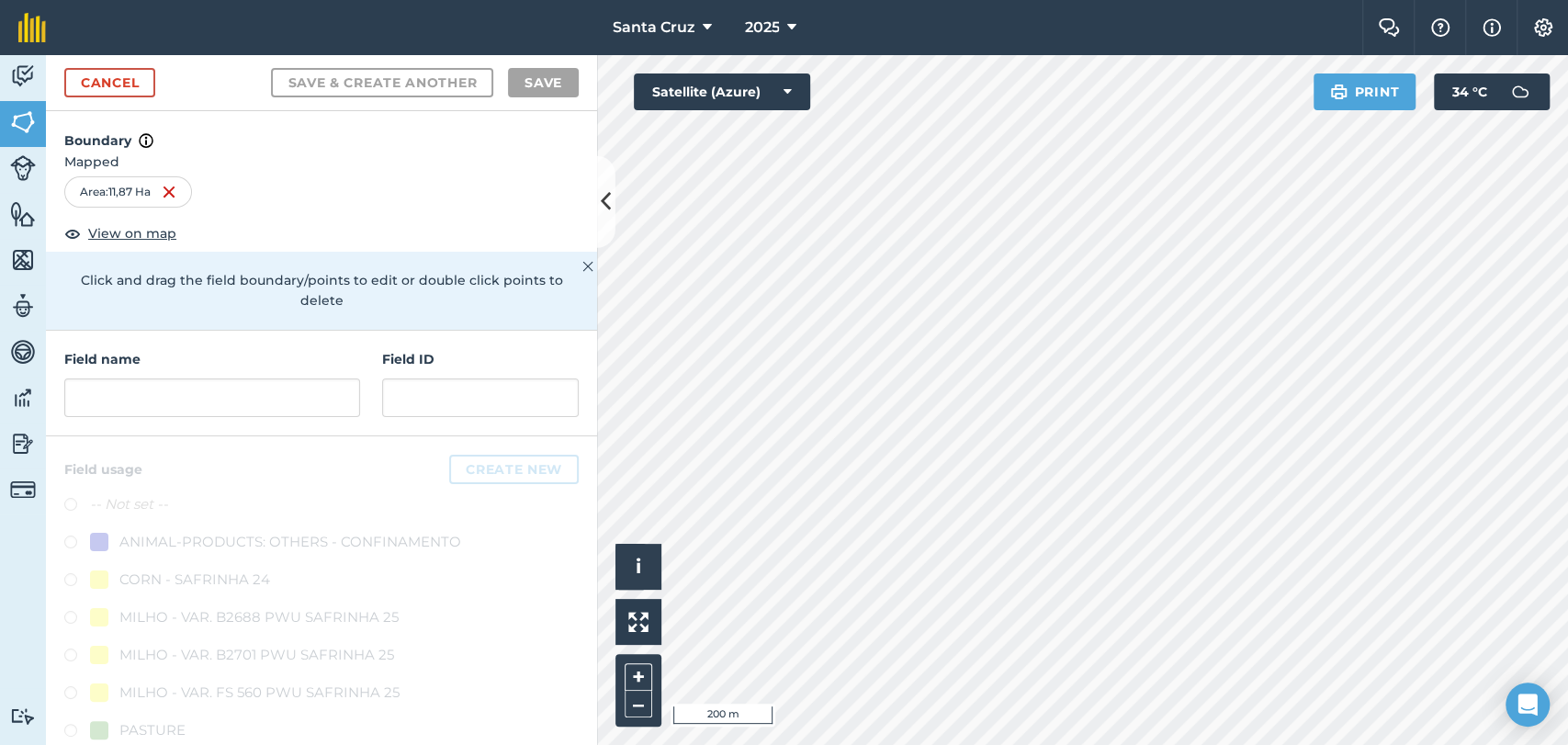
drag, startPoint x: 146, startPoint y: 427, endPoint x: 146, endPoint y: 397, distance: 30.0
click at [142, 423] on div "Field name Field ID" at bounding box center [321, 382] width 551 height 105
click at [146, 397] on input "text" at bounding box center [213, 398] width 296 height 39
click at [245, 411] on input "text" at bounding box center [213, 398] width 296 height 39
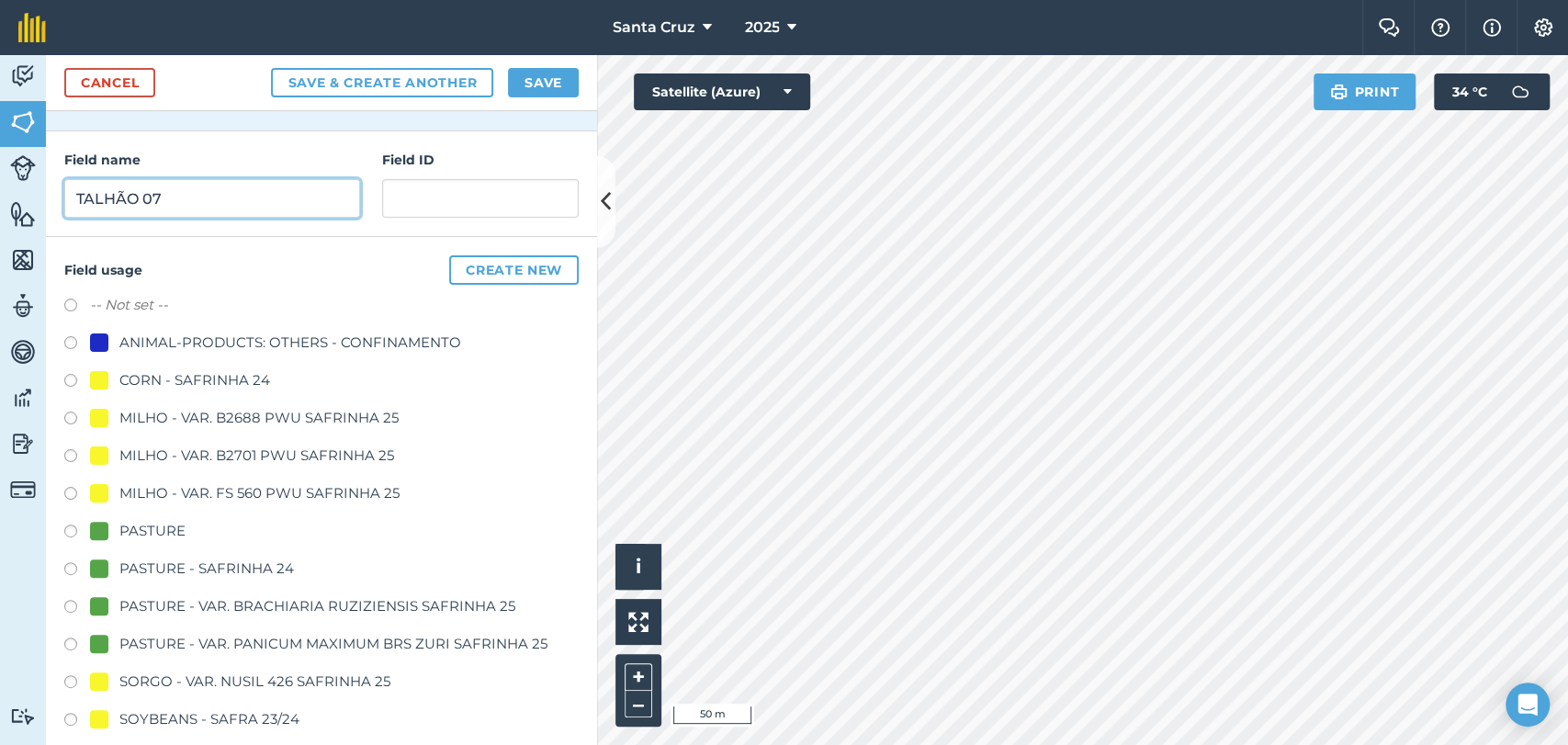
scroll to position [408, 0]
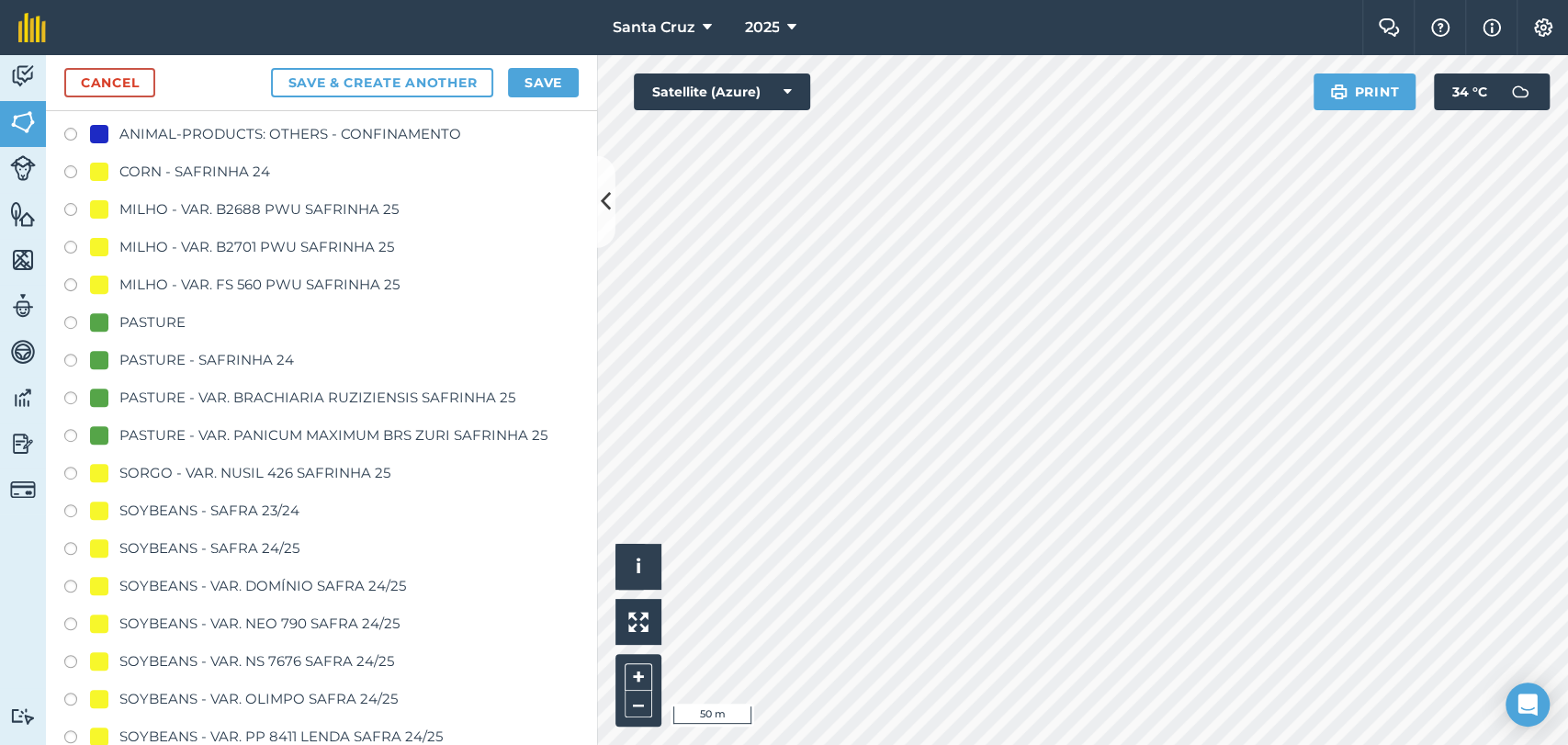
type input "TALHÃO 07"
click at [73, 434] on label at bounding box center [77, 438] width 26 height 18
radio input "true"
click at [528, 75] on button "Save" at bounding box center [543, 83] width 71 height 29
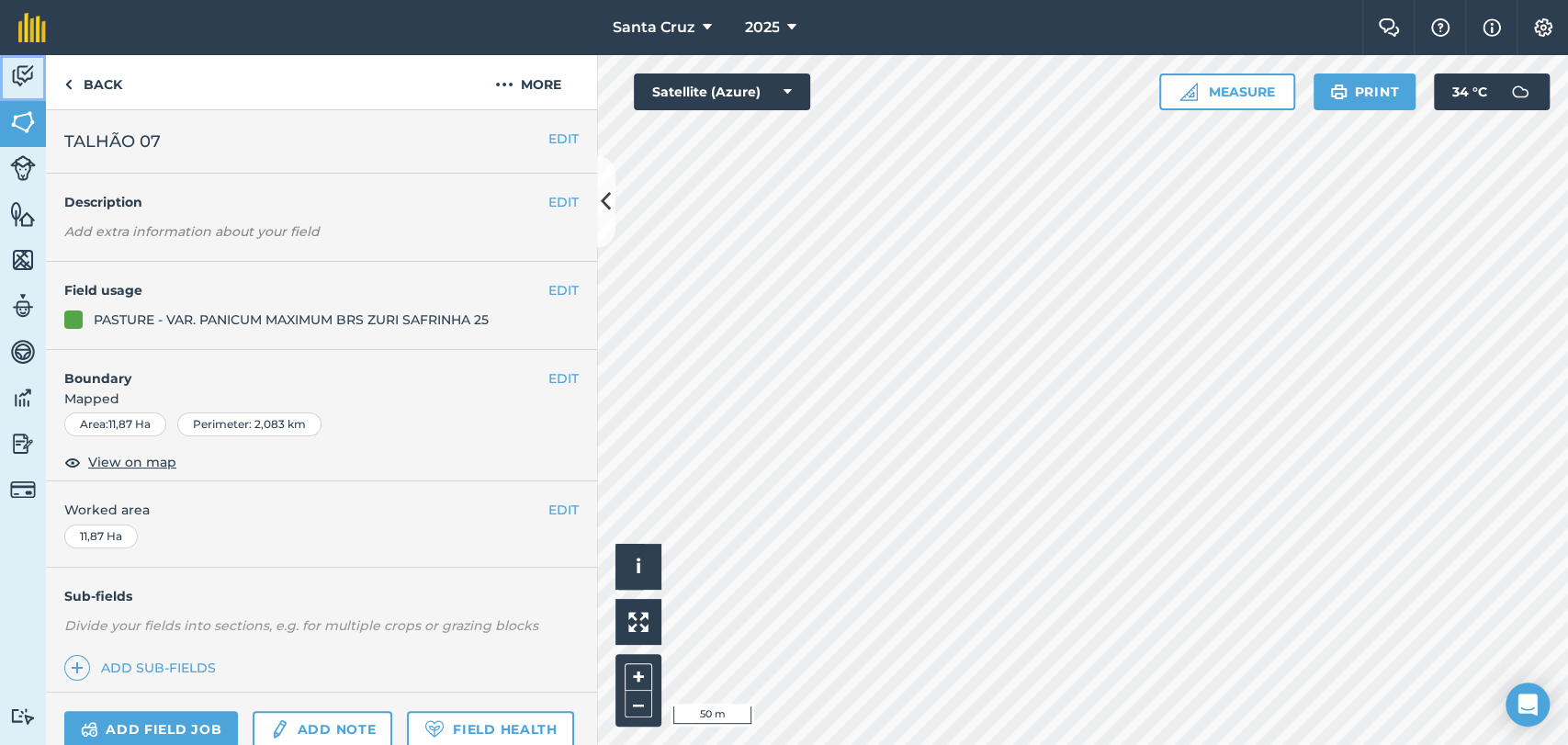
click at [31, 83] on img at bounding box center [23, 76] width 26 height 28
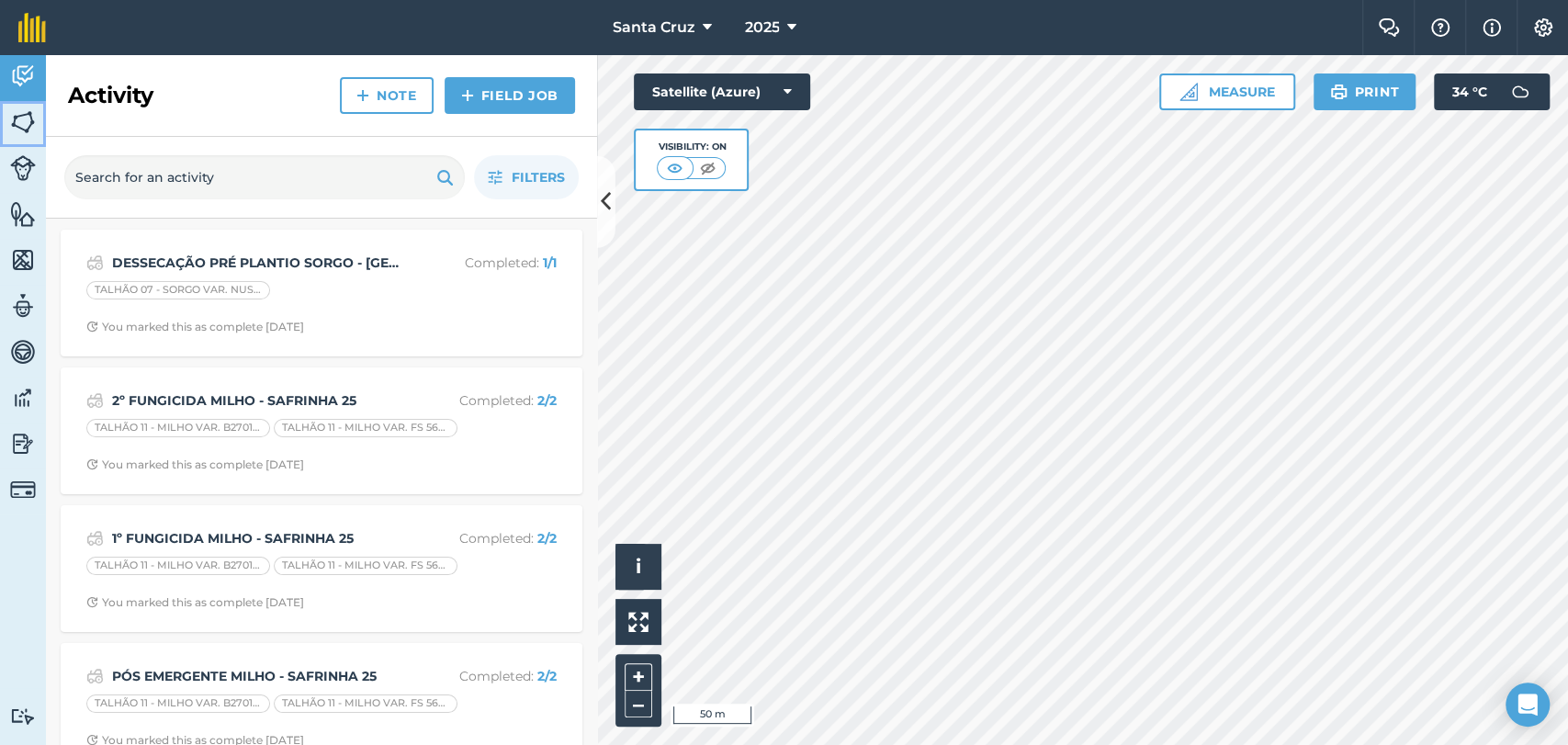
click at [30, 127] on img at bounding box center [23, 121] width 26 height 28
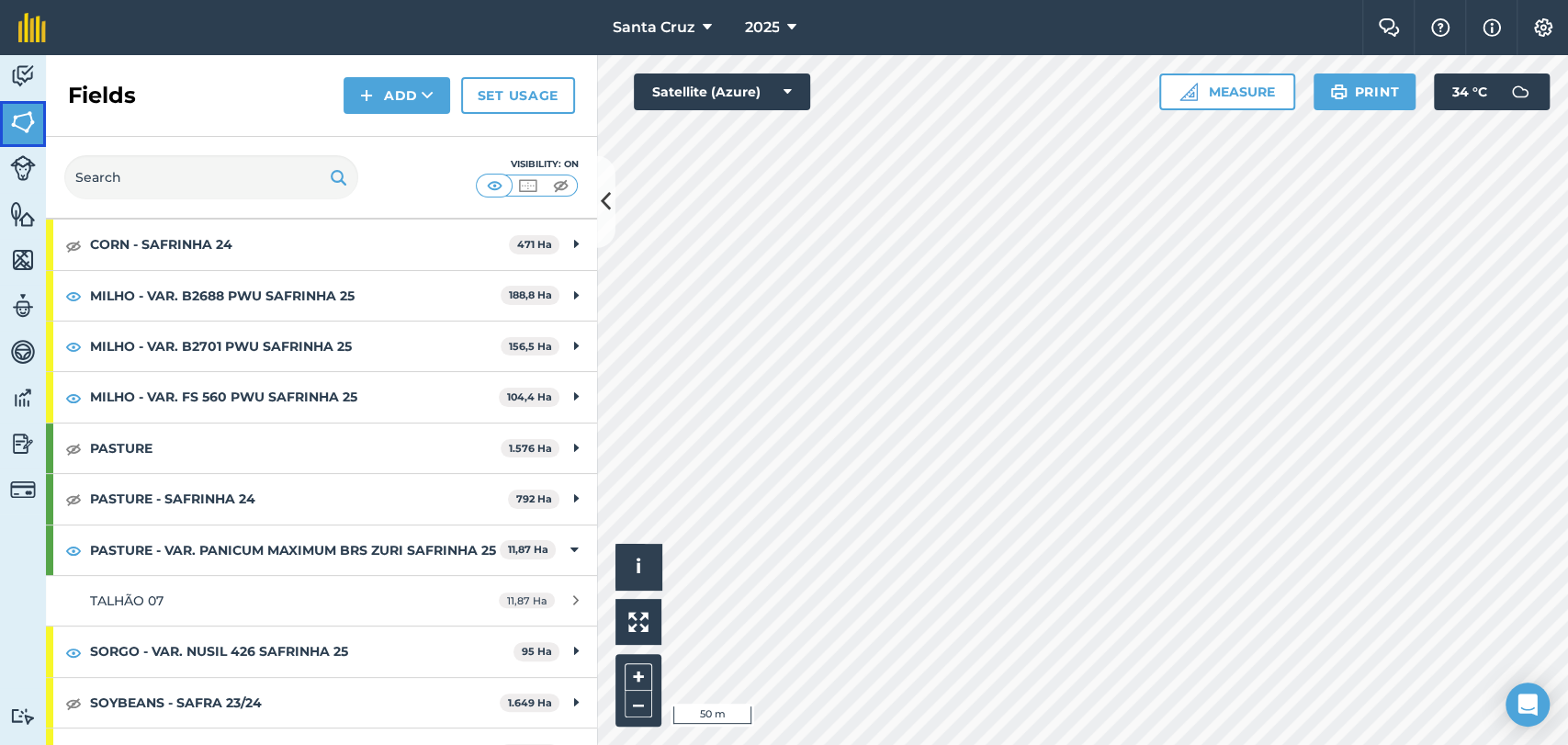
scroll to position [408, 0]
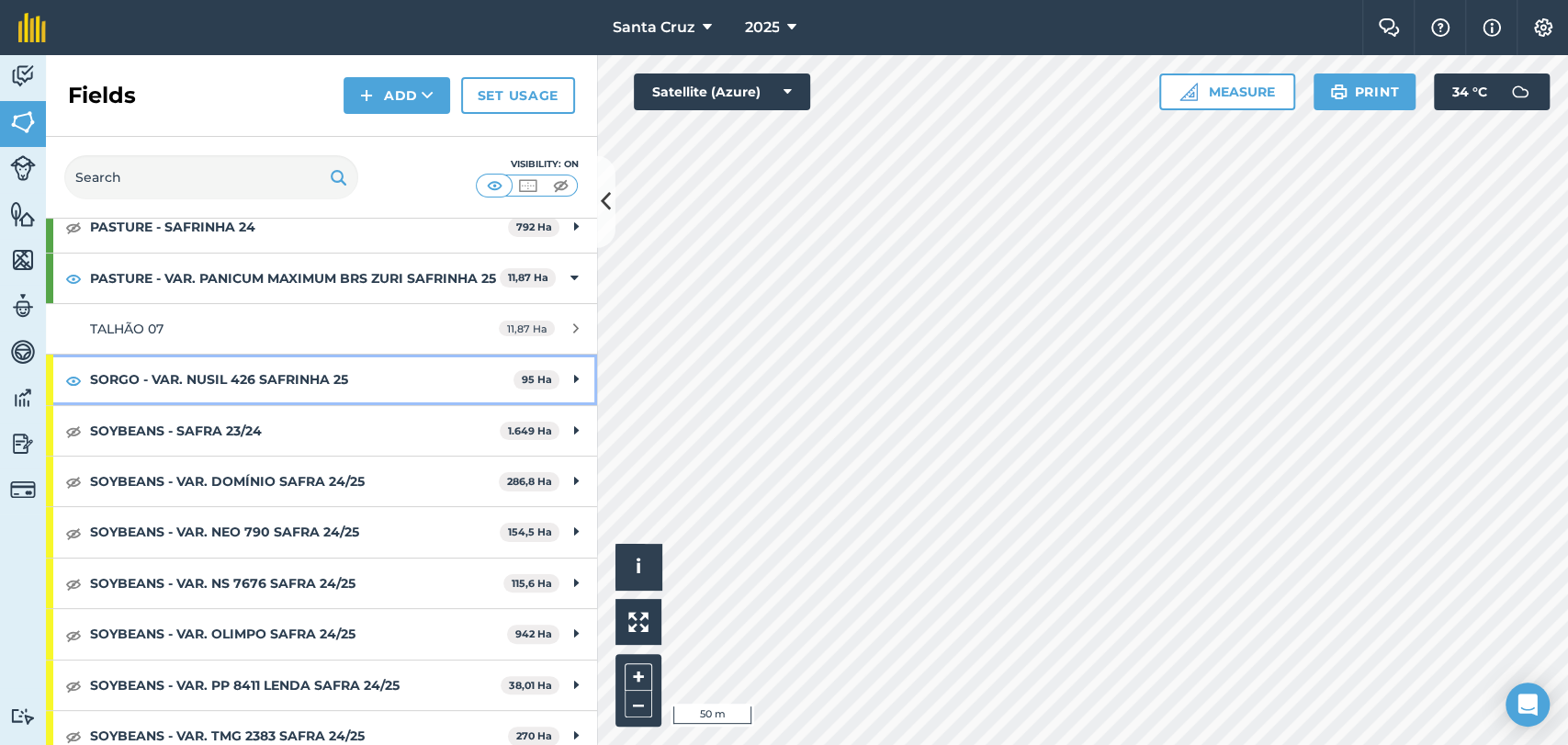
click at [201, 398] on strong "SORGO - VAR. NUSIL 426 SAFRINHA 25" at bounding box center [302, 380] width 423 height 49
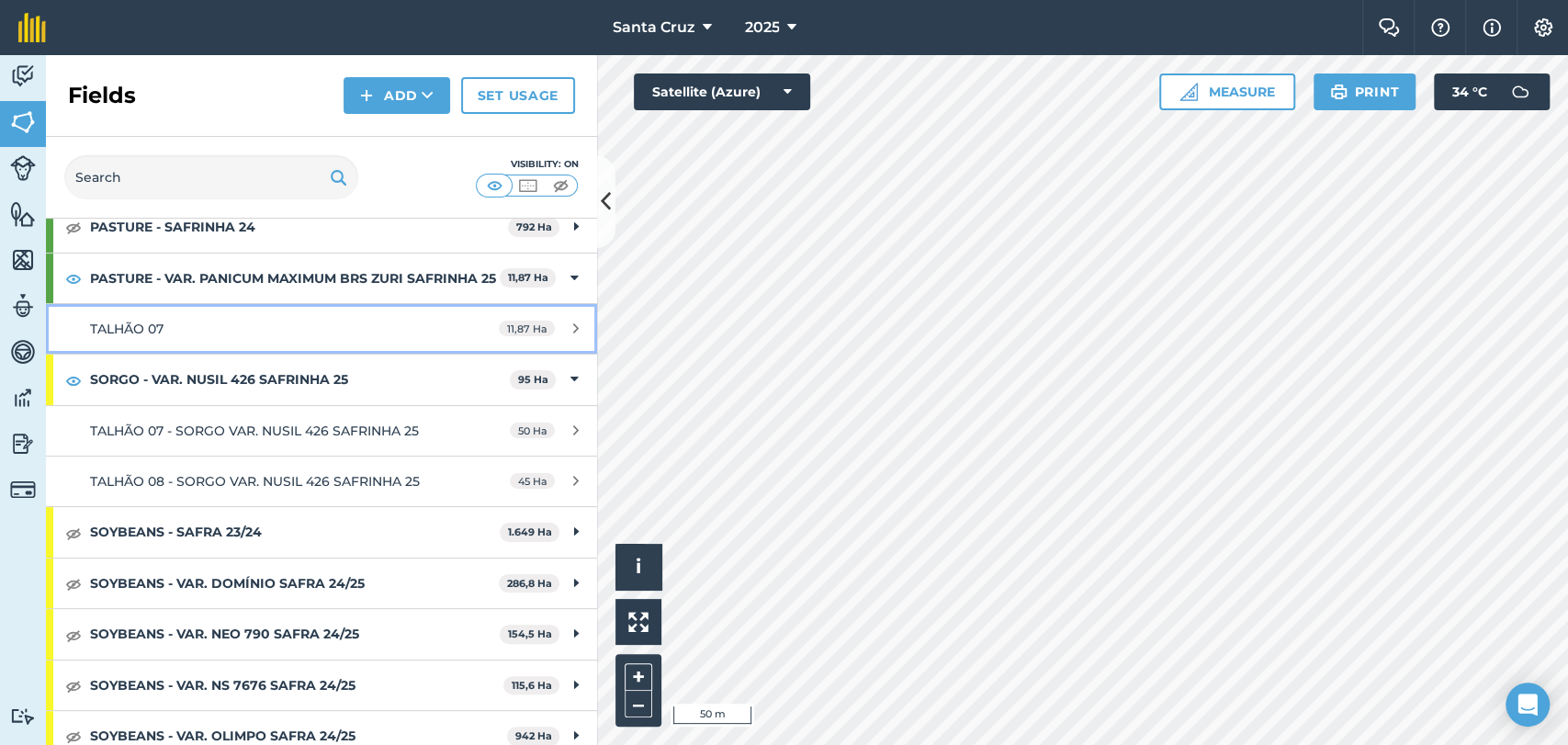
click at [200, 336] on link "TALHÃO 07 11,87 Ha" at bounding box center [321, 328] width 551 height 49
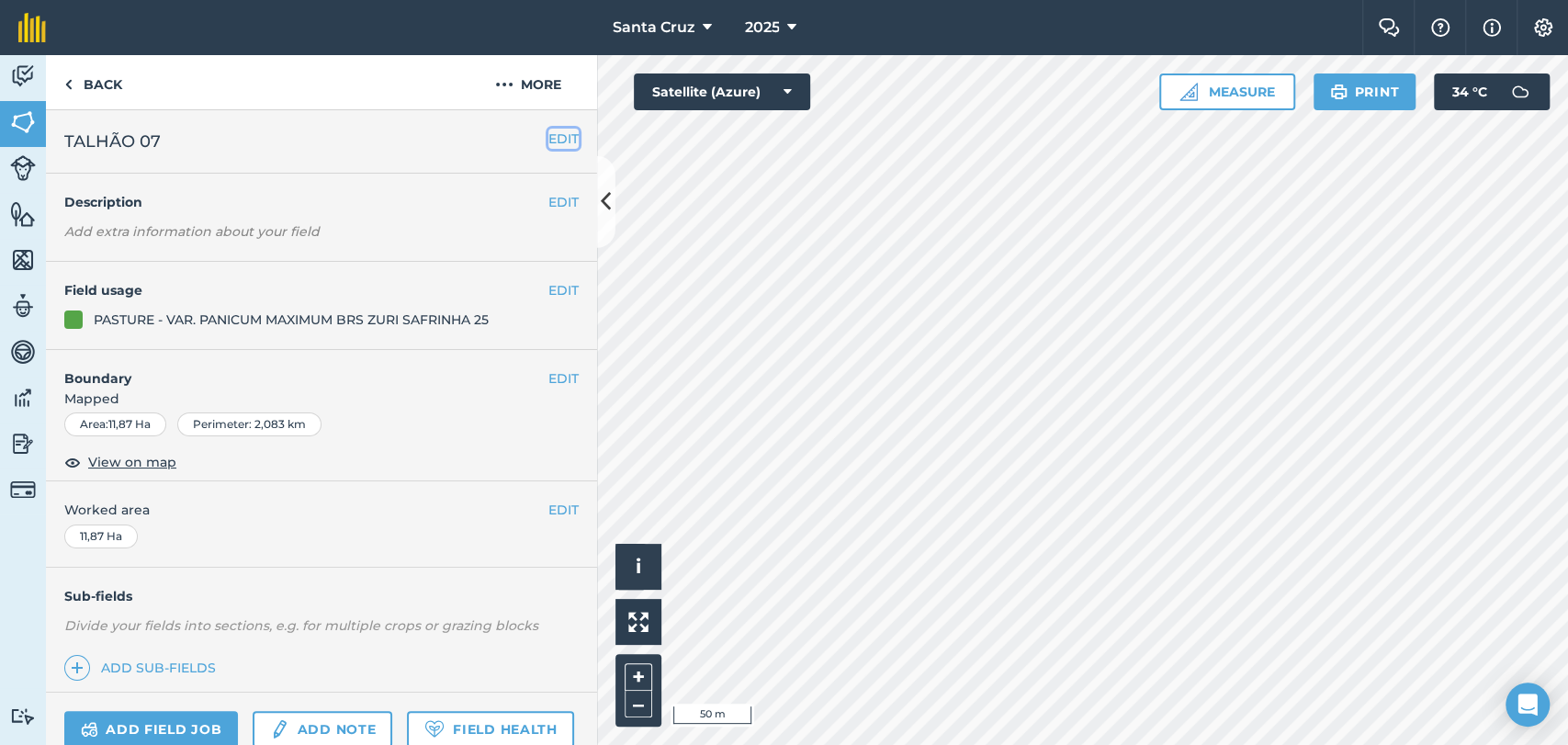
click at [549, 134] on button "EDIT" at bounding box center [564, 138] width 30 height 20
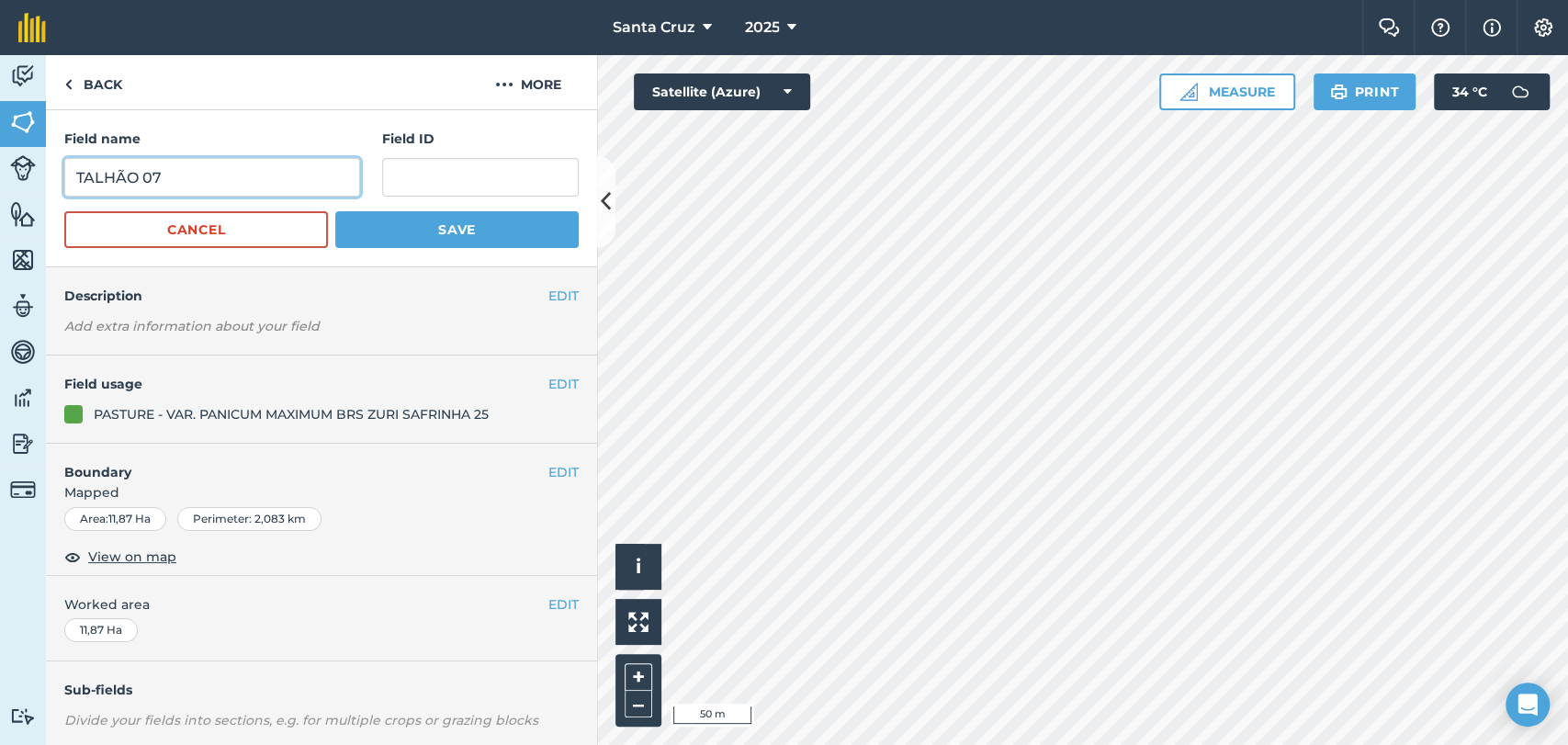
click at [233, 172] on input "TALHÃO 07" at bounding box center [213, 177] width 296 height 39
type input "TALHÃO 07 - CAPIM VAR. ZURI SAFRINHA 25"
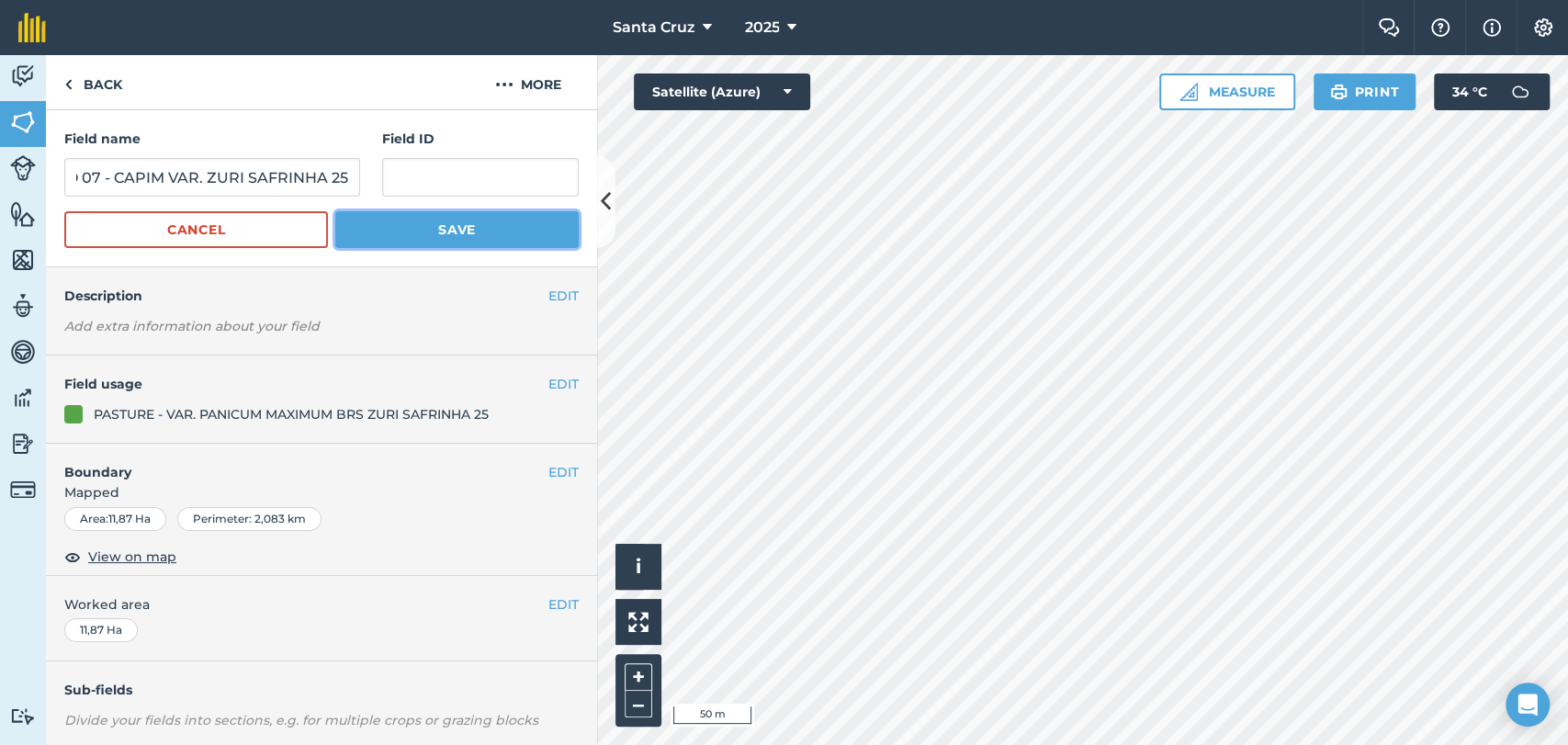
click at [364, 212] on button "Save" at bounding box center [457, 230] width 243 height 37
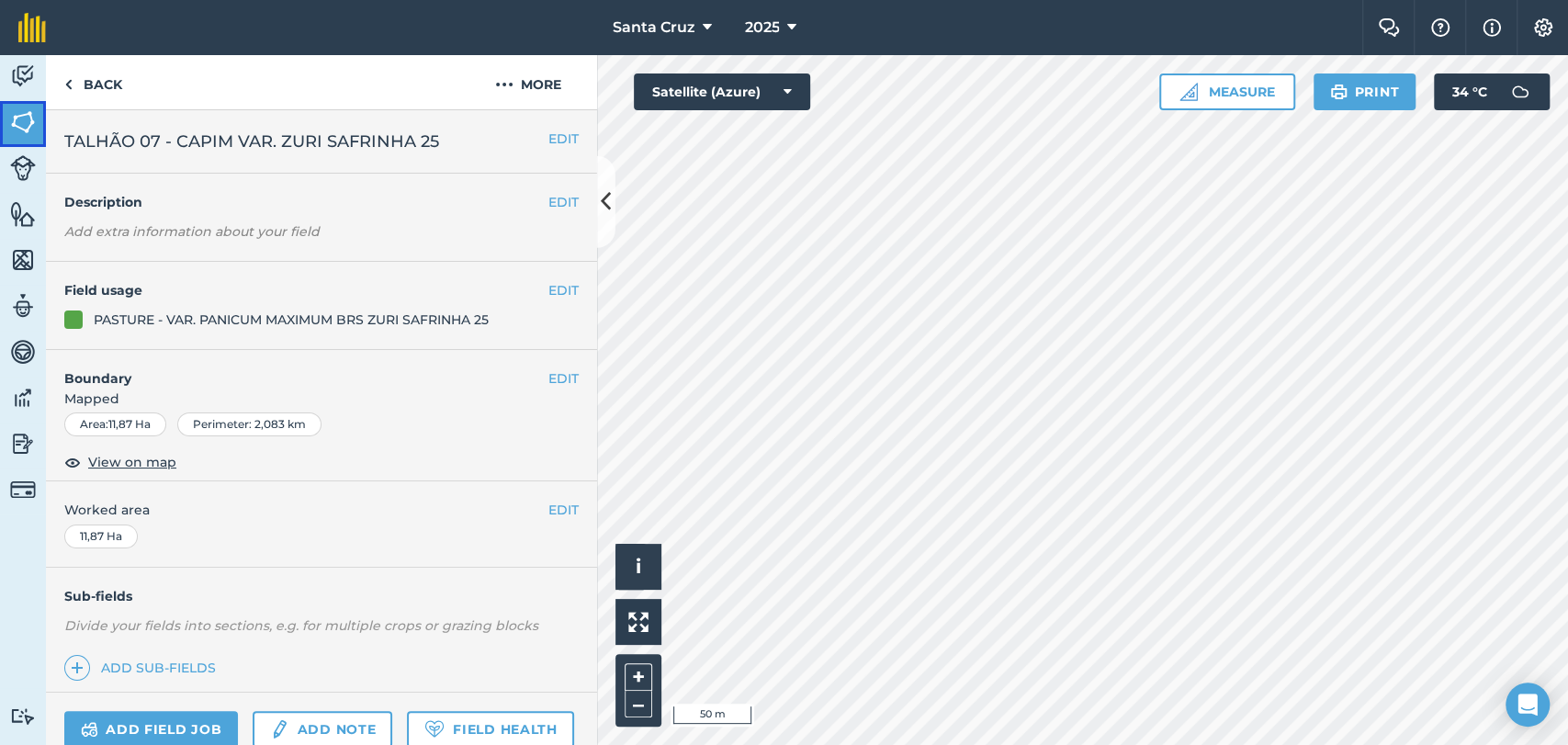
click at [21, 112] on img at bounding box center [23, 121] width 26 height 28
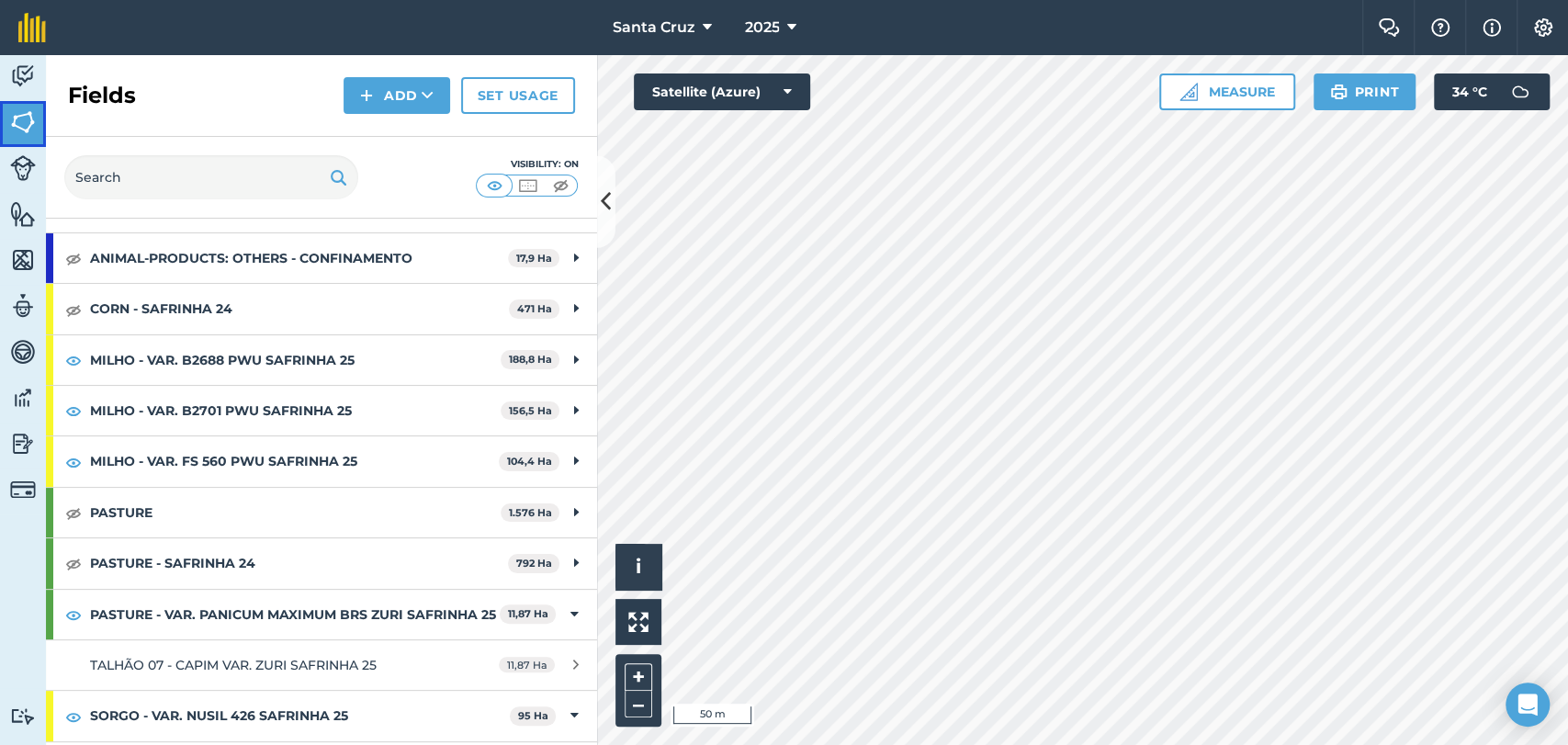
scroll to position [306, 0]
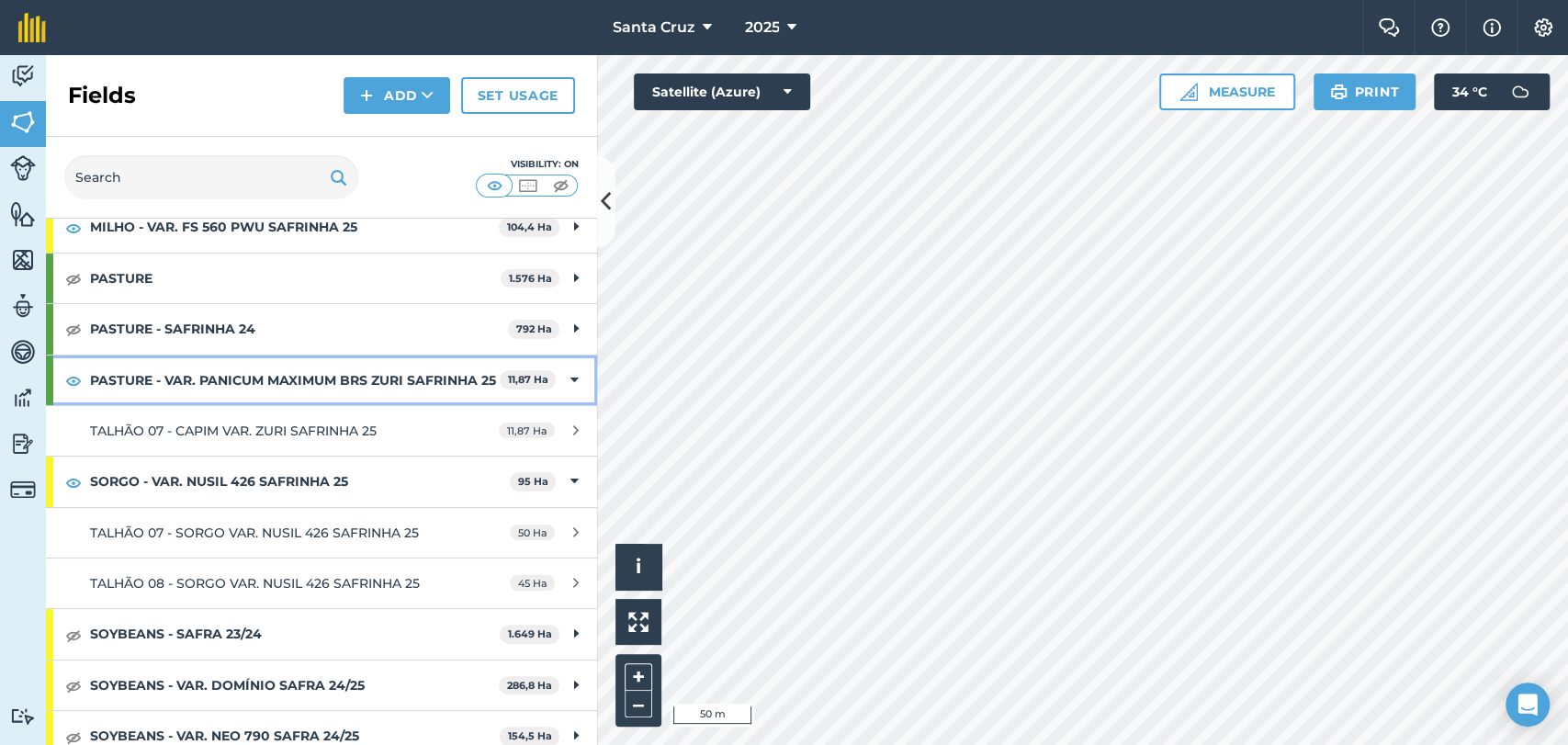
click at [345, 368] on strong "PASTURE - VAR. PANICUM MAXIMUM BRS ZURI SAFRINHA 25" at bounding box center [295, 381] width 410 height 49
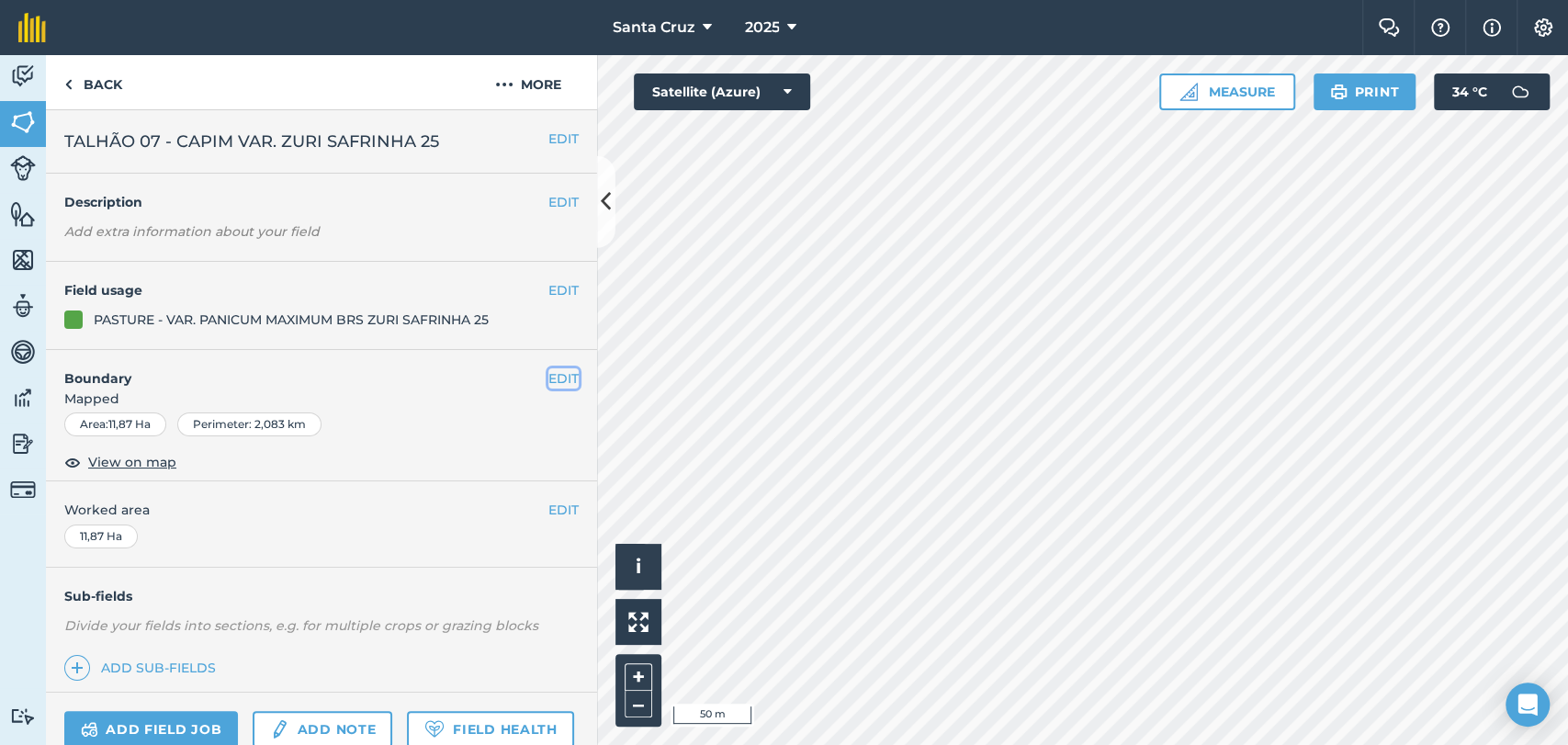
click at [549, 377] on button "EDIT" at bounding box center [564, 378] width 30 height 20
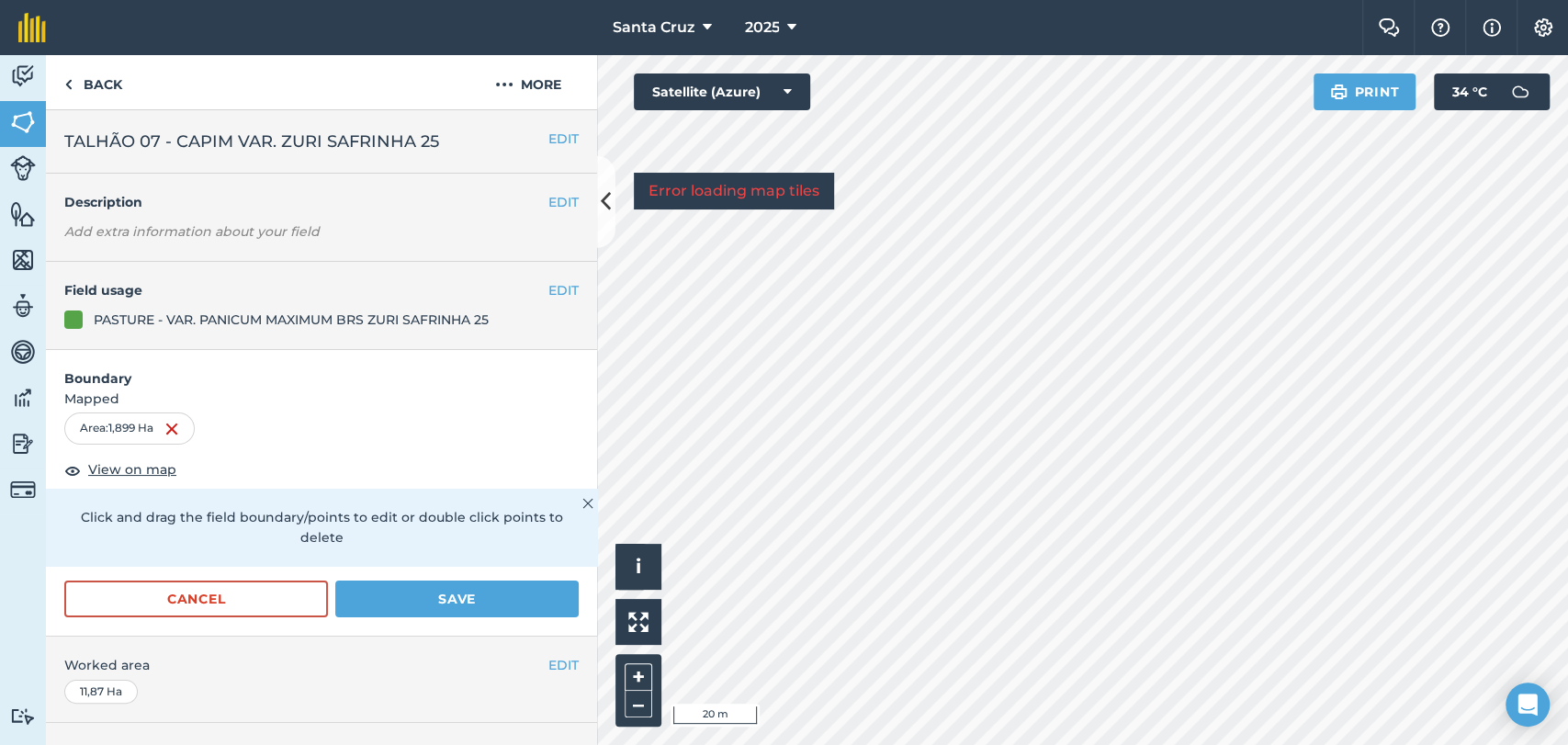
click at [1372, 744] on html "Santa Cruz 2025 Farm Chat Help Info Settings Santa Cruz - 2025 Reproduced with …" at bounding box center [784, 372] width 1568 height 745
click at [801, 204] on div "Click to start drawing i © 2025 TomTom, Microsoft 50 m + – Satellite (Azure) Er…" at bounding box center [1082, 400] width 971 height 690
click at [812, 200] on div "Click to start drawing i © 2025 TomTom, Microsoft 50 m + – Satellite (Azure) Er…" at bounding box center [1082, 400] width 971 height 690
click at [413, 581] on button "Save" at bounding box center [457, 599] width 243 height 37
